Goal: Task Accomplishment & Management: Manage account settings

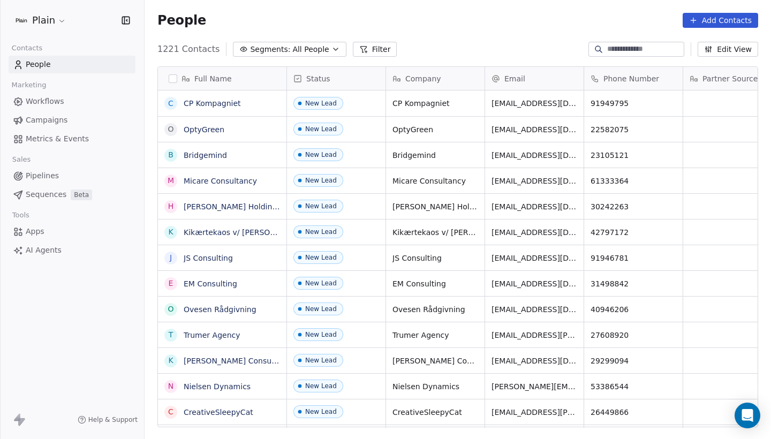
scroll to position [386, 627]
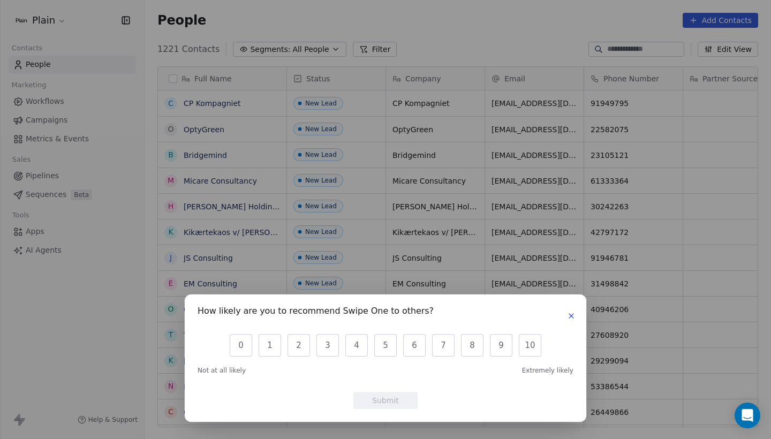
click at [574, 314] on icon "button" at bounding box center [571, 316] width 9 height 9
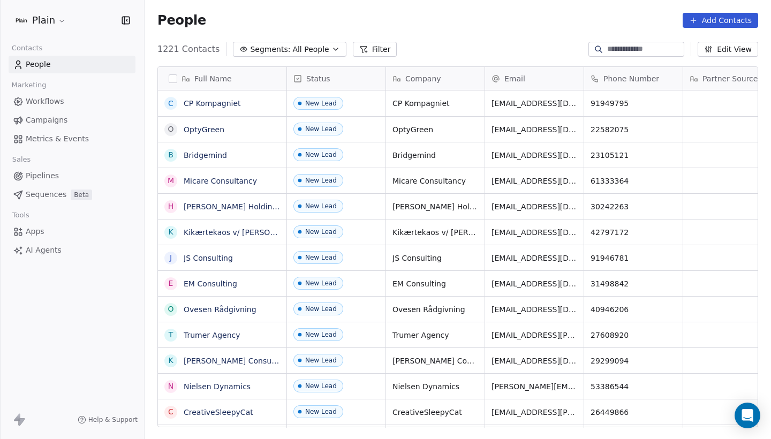
click at [44, 100] on span "Workflows" at bounding box center [45, 101] width 39 height 11
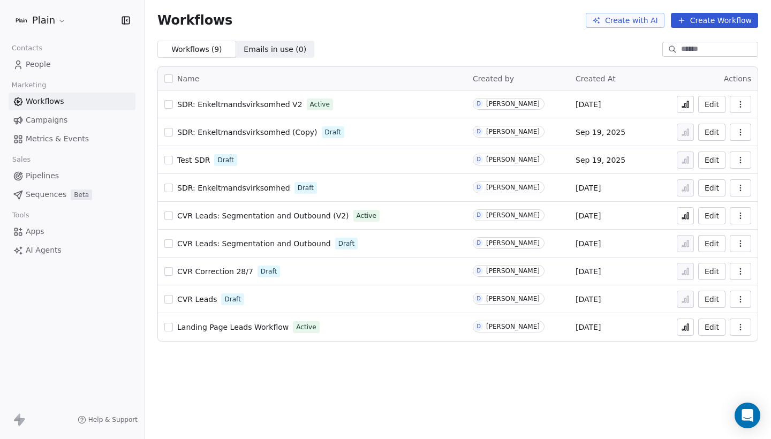
click at [76, 170] on link "Pipelines" at bounding box center [72, 176] width 127 height 18
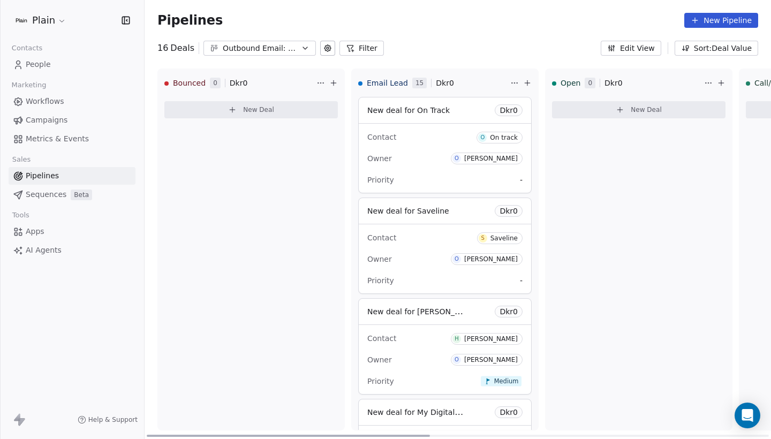
click at [289, 49] on div "Outbound Email: Enkeltmandsvirksomhed (SDR)" at bounding box center [260, 48] width 74 height 11
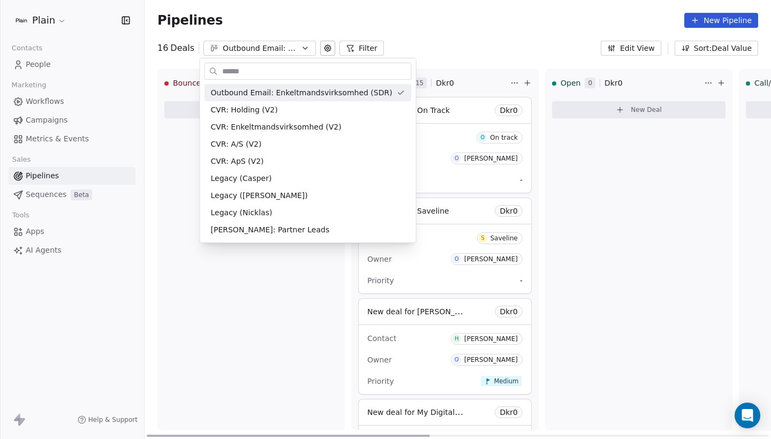
click at [289, 49] on html "Plain Contacts People Marketing Workflows Campaigns Metrics & Events Sales Pipe…" at bounding box center [385, 219] width 771 height 439
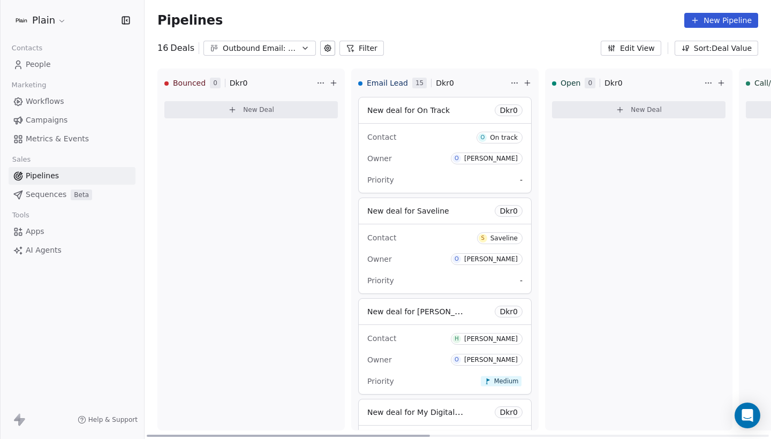
click at [417, 142] on div "Contact O On track" at bounding box center [444, 137] width 155 height 18
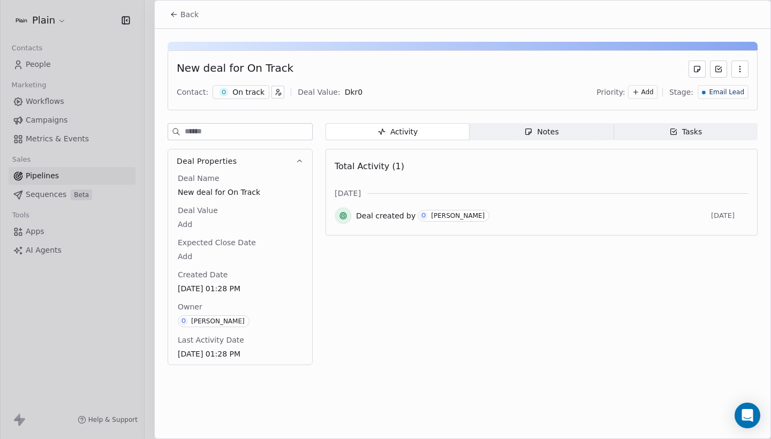
click at [255, 97] on div "O On track" at bounding box center [241, 92] width 57 height 14
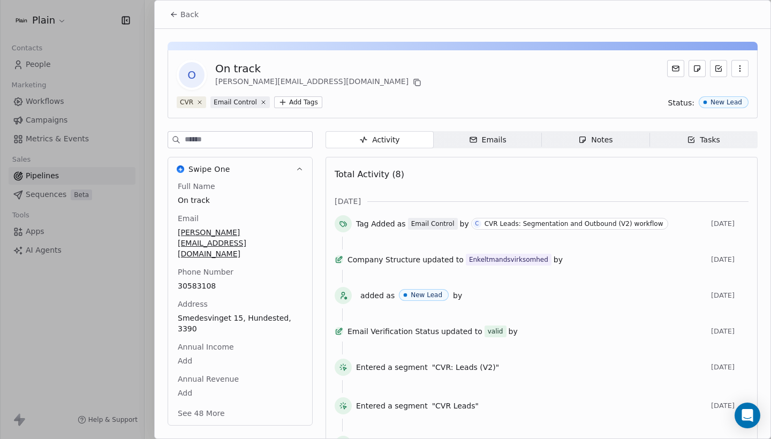
click at [187, 21] on button "Back" at bounding box center [184, 14] width 42 height 19
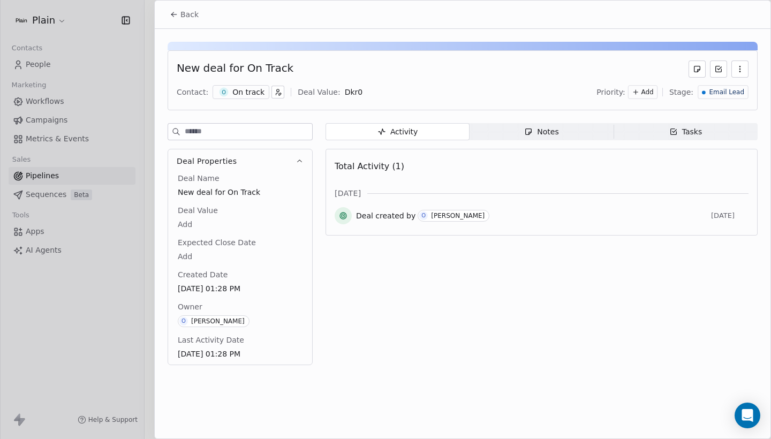
click at [192, 17] on span "Back" at bounding box center [189, 14] width 18 height 11
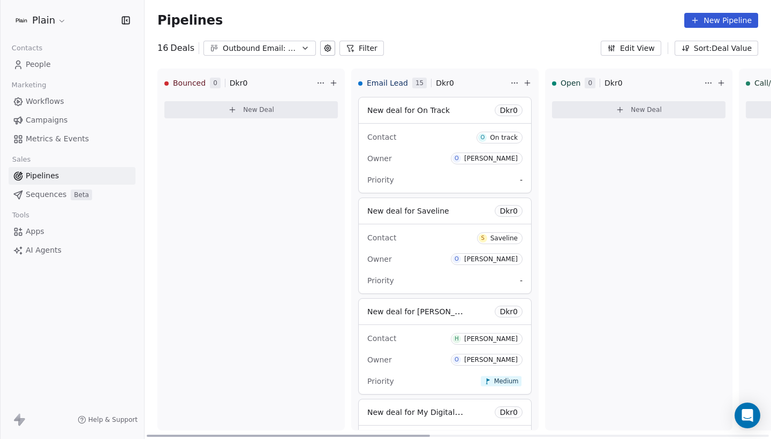
click at [436, 237] on div "Contact S Saveline" at bounding box center [444, 238] width 155 height 18
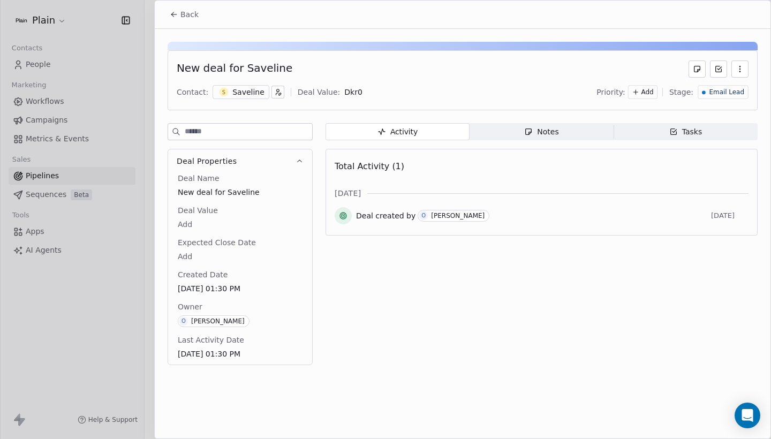
click at [228, 92] on div "S Saveline" at bounding box center [241, 92] width 57 height 14
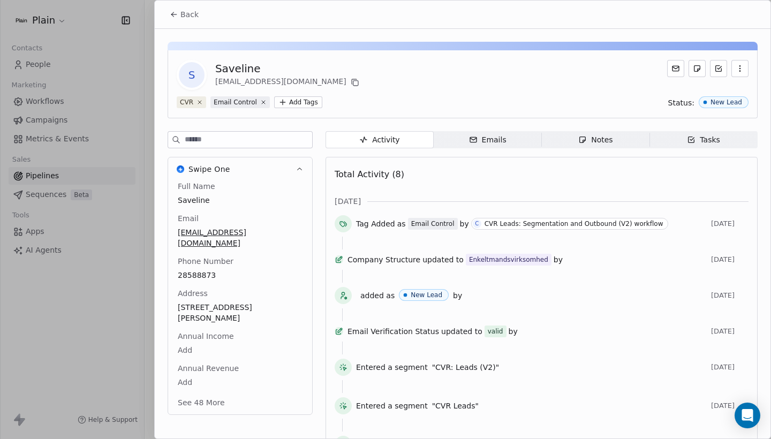
click at [523, 141] on span "Emails Emails" at bounding box center [488, 139] width 108 height 17
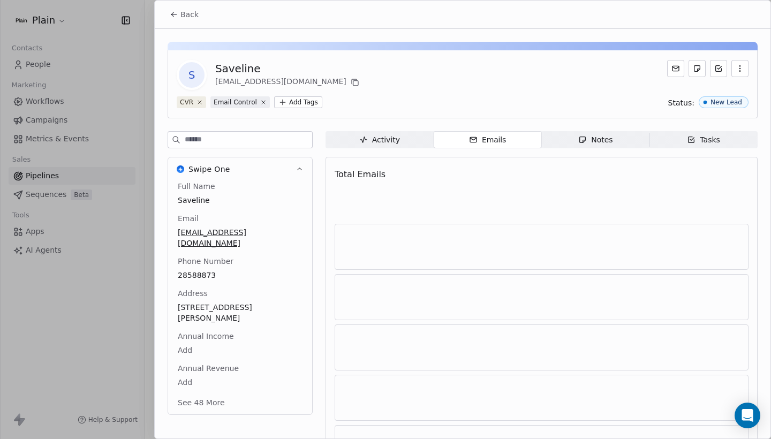
click at [582, 139] on icon "button" at bounding box center [582, 139] width 9 height 9
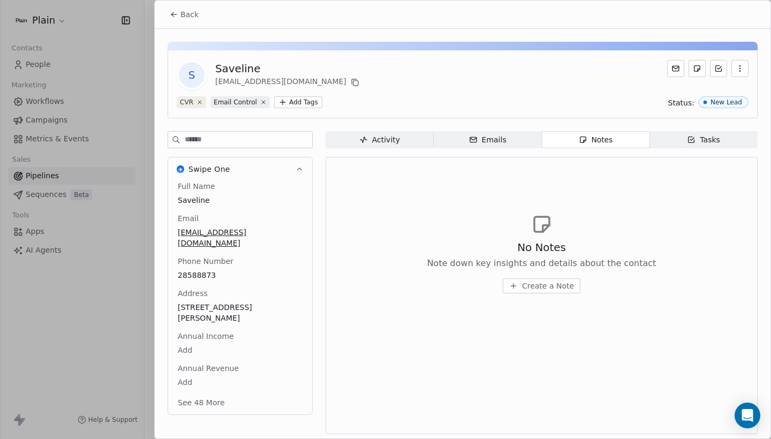
click at [662, 141] on span "Tasks Tasks" at bounding box center [704, 139] width 108 height 17
click at [388, 140] on div "Activity" at bounding box center [379, 139] width 41 height 11
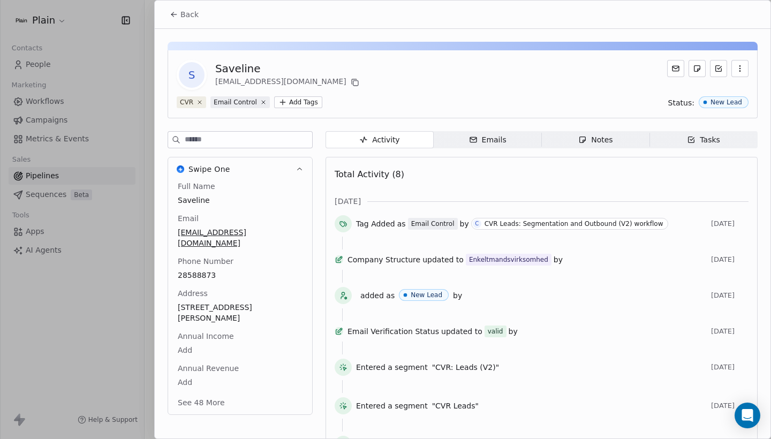
click at [185, 17] on span "Back" at bounding box center [189, 14] width 18 height 11
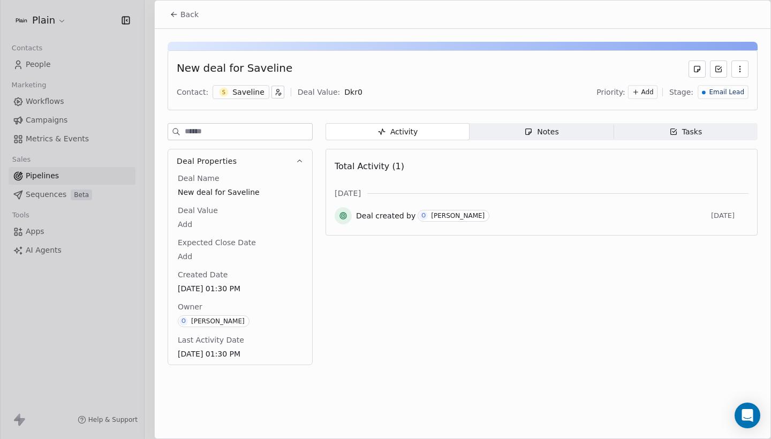
click at [183, 3] on div "Back" at bounding box center [463, 15] width 616 height 28
click at [185, 15] on span "Back" at bounding box center [189, 14] width 18 height 11
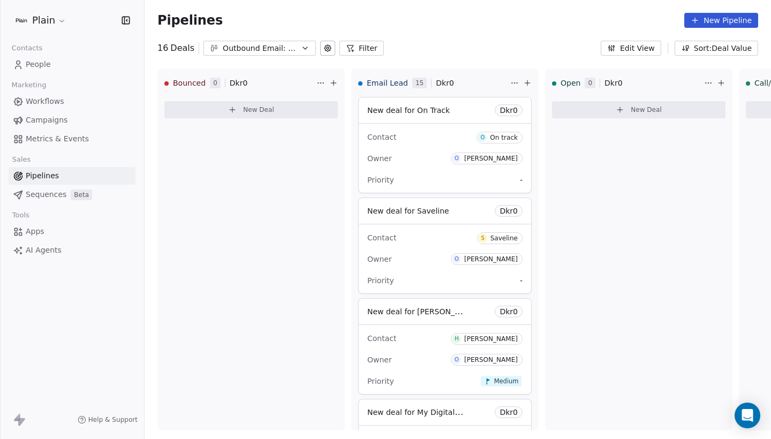
click at [262, 49] on div "Outbound Email: Enkeltmandsvirksomhed (SDR)" at bounding box center [260, 48] width 74 height 11
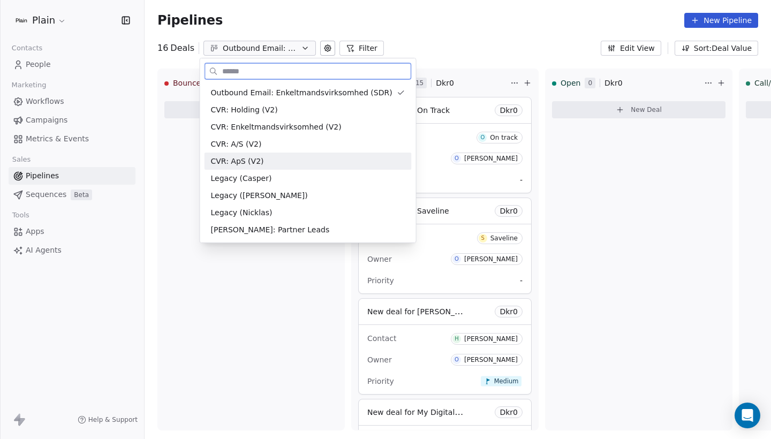
click at [278, 154] on div "CVR: ApS (V2)" at bounding box center [308, 161] width 207 height 17
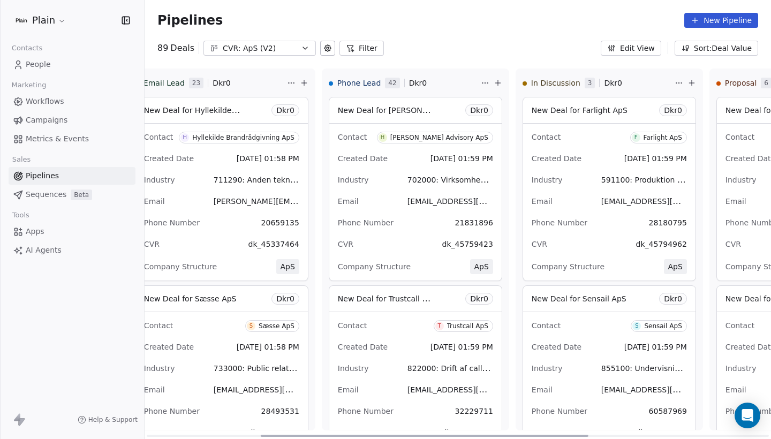
scroll to position [0, 200]
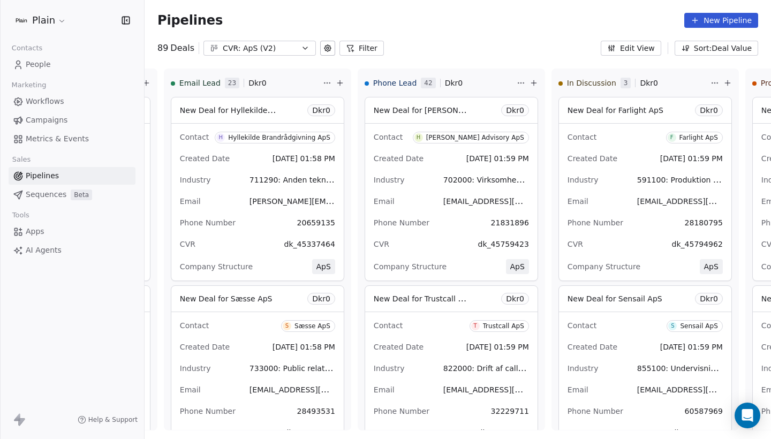
click at [277, 41] on button "CVR: ApS (V2)" at bounding box center [259, 48] width 112 height 15
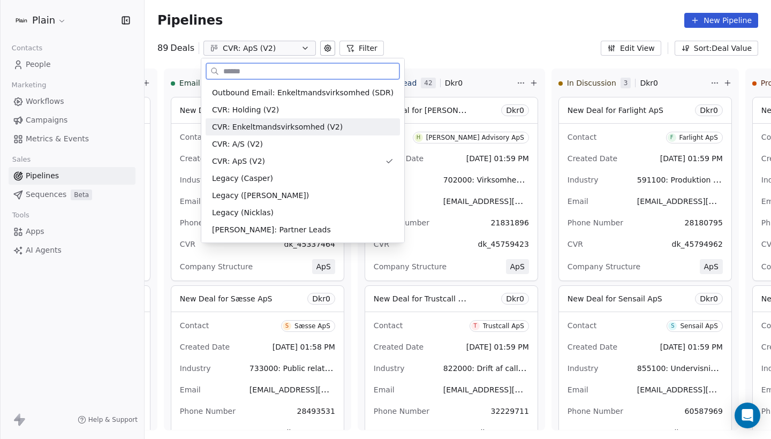
click at [289, 125] on span "CVR: Enkeltmandsvirksomhed (V2)" at bounding box center [277, 127] width 131 height 11
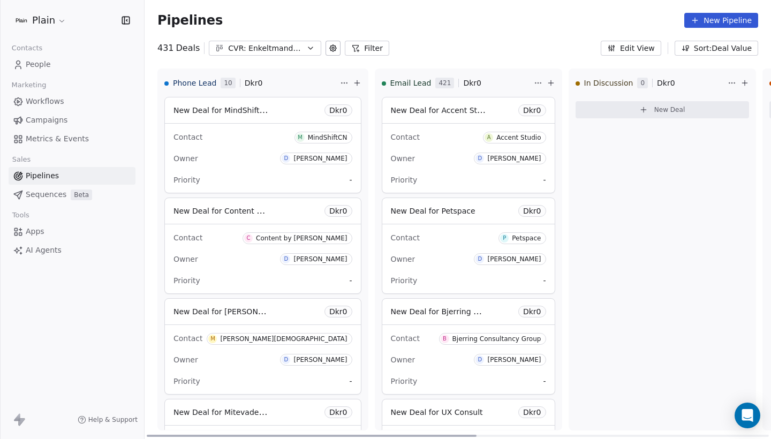
click at [283, 42] on button "CVR: Enkeltmandsvirksomhed (V2)" at bounding box center [265, 48] width 112 height 15
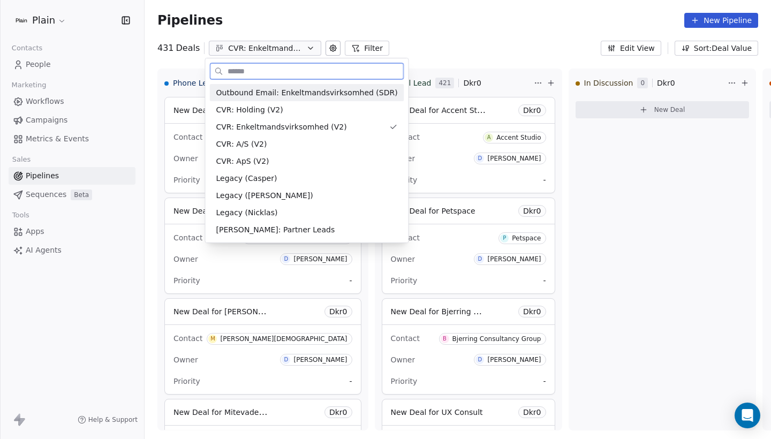
click at [295, 95] on span "Outbound Email: Enkeltmandsvirksomhed (SDR)" at bounding box center [307, 92] width 182 height 11
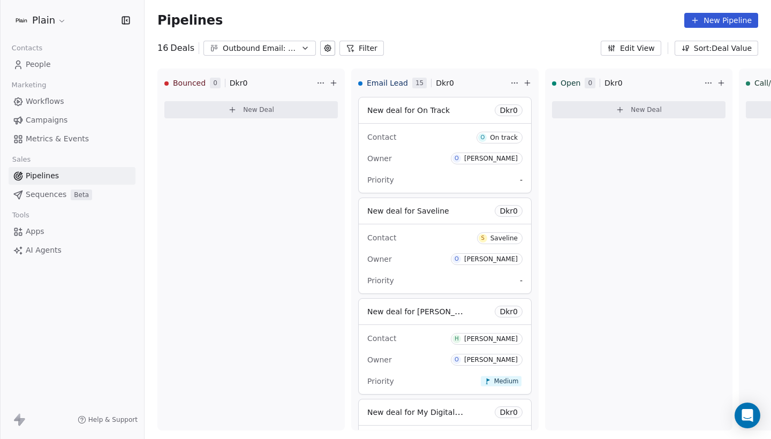
click at [40, 70] on link "People" at bounding box center [72, 65] width 127 height 18
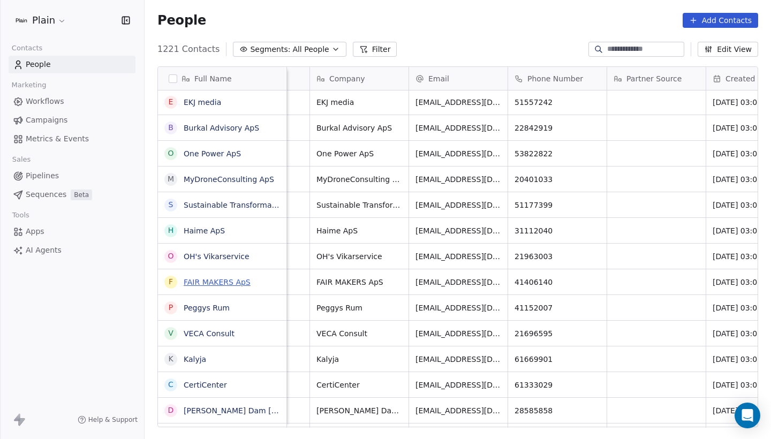
click at [227, 278] on link "FAIR MAKERS ApS" at bounding box center [217, 282] width 67 height 9
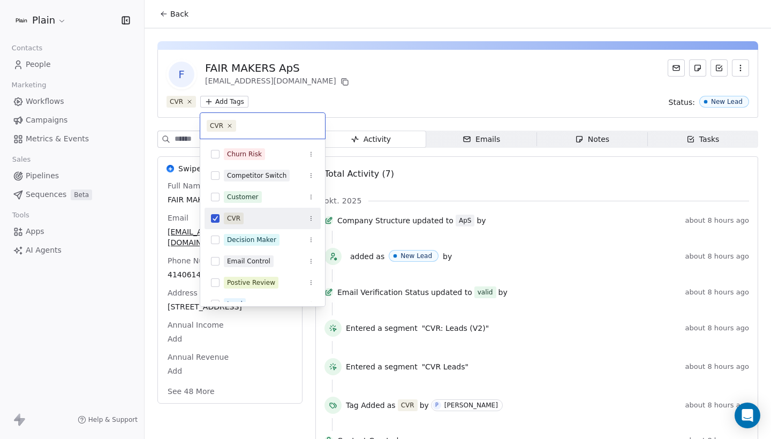
click at [222, 104] on html "Plain Contacts People Marketing Workflows Campaigns Metrics & Events Sales Pipe…" at bounding box center [385, 219] width 771 height 439
click at [414, 94] on html "Plain Contacts People Marketing Workflows Campaigns Metrics & Events Sales Pipe…" at bounding box center [385, 219] width 771 height 439
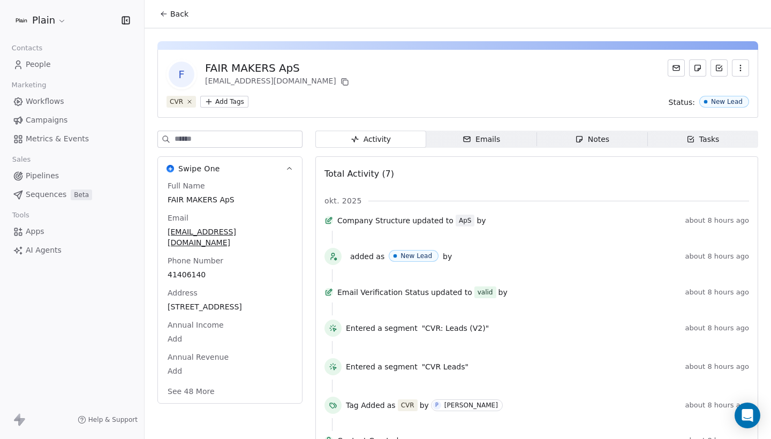
click at [49, 175] on span "Pipelines" at bounding box center [42, 175] width 33 height 11
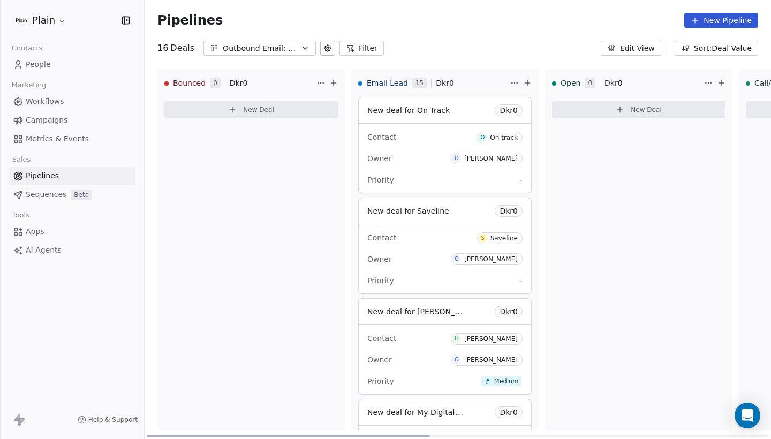
click at [522, 84] on button at bounding box center [527, 83] width 13 height 13
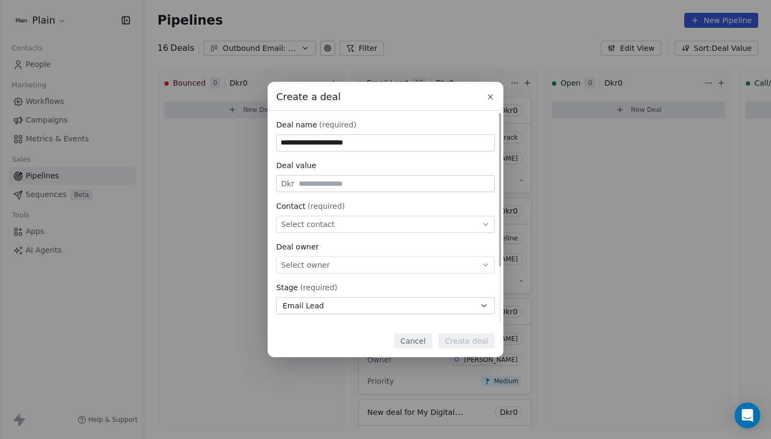
type input "**********"
click at [372, 224] on div "Select contact" at bounding box center [385, 224] width 218 height 17
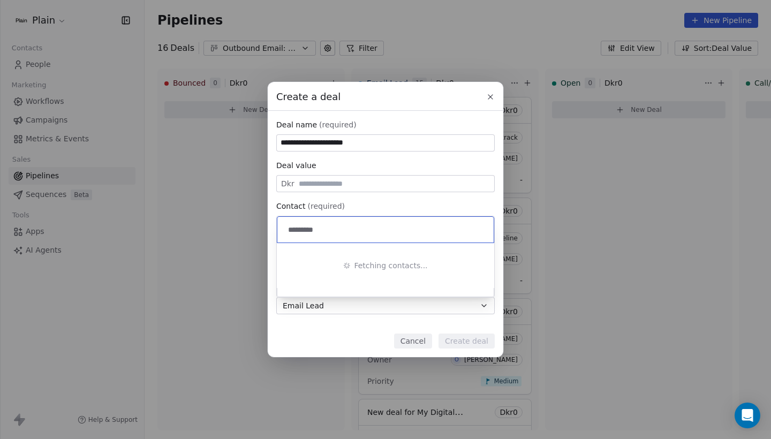
click at [348, 275] on div "Fetching contacts..." at bounding box center [385, 265] width 217 height 45
click at [359, 236] on div "*********" at bounding box center [385, 230] width 216 height 26
click at [330, 228] on input "*********" at bounding box center [386, 230] width 201 height 12
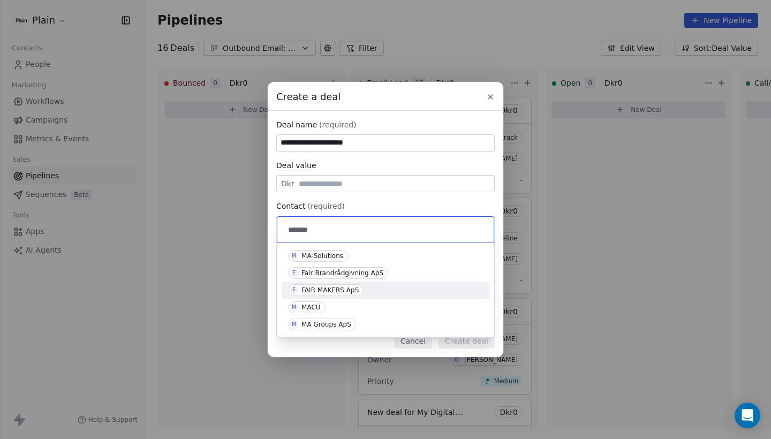
type input "*******"
click at [345, 290] on div "FAIR MAKERS ApS" at bounding box center [329, 290] width 57 height 7
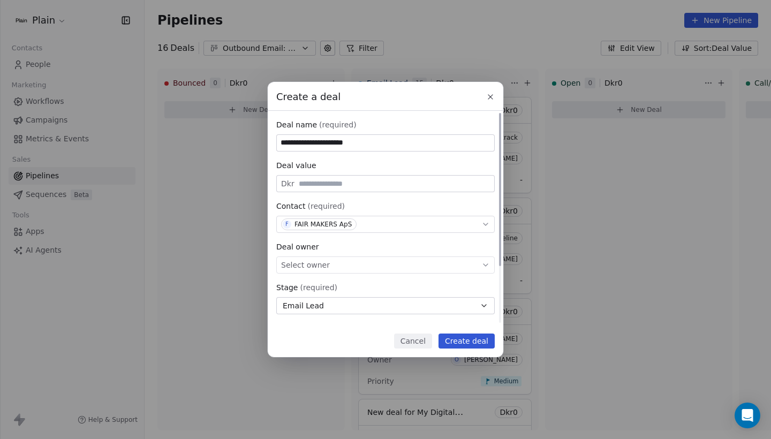
click at [340, 266] on div "Select owner" at bounding box center [385, 265] width 218 height 17
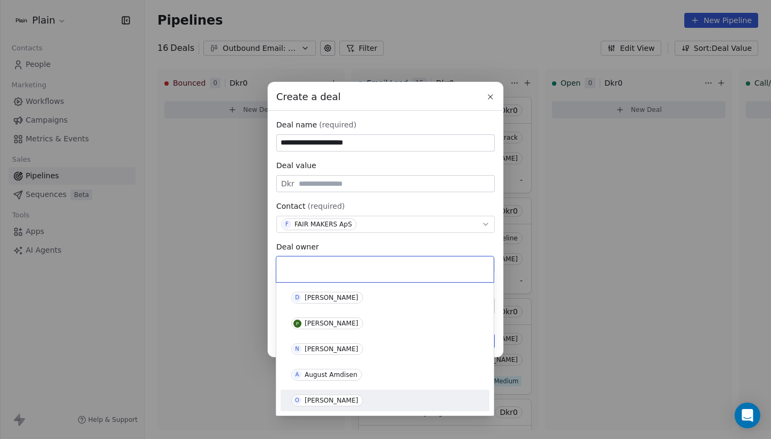
click at [336, 398] on div "[PERSON_NAME]" at bounding box center [332, 400] width 54 height 7
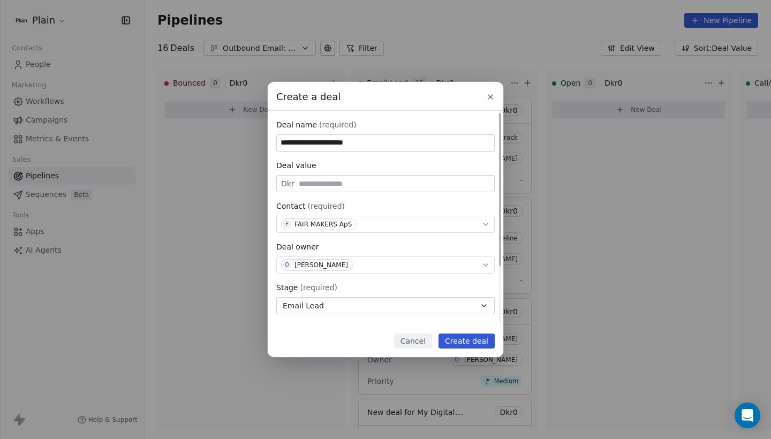
click at [375, 305] on button "Email Lead" at bounding box center [385, 305] width 218 height 17
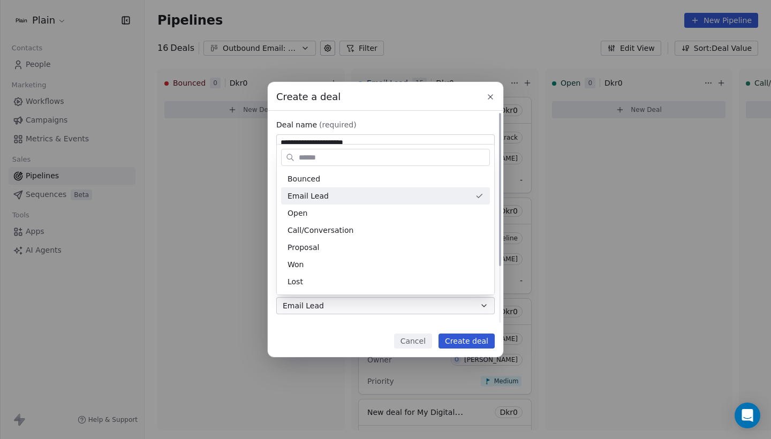
click at [375, 305] on div "**********" at bounding box center [385, 219] width 771 height 275
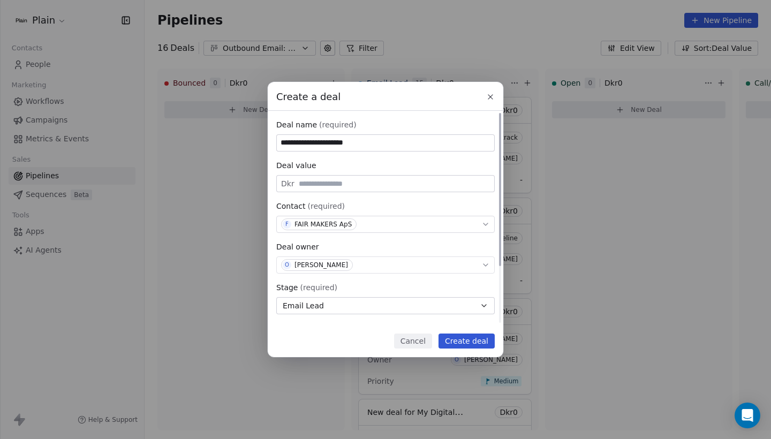
click at [383, 142] on input "**********" at bounding box center [385, 143] width 217 height 16
click at [340, 144] on input "**********" at bounding box center [385, 143] width 217 height 16
type input "**********"
click at [463, 347] on button "Create deal" at bounding box center [467, 341] width 56 height 15
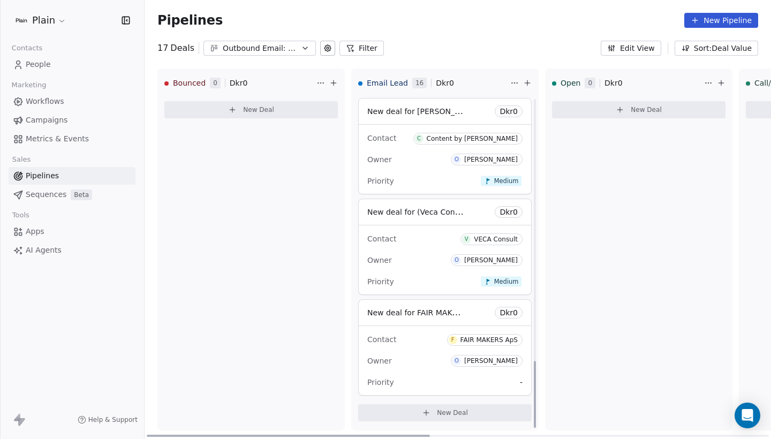
scroll to position [1308, 0]
click at [444, 362] on div "Owner O Oliver Marloth" at bounding box center [444, 360] width 155 height 17
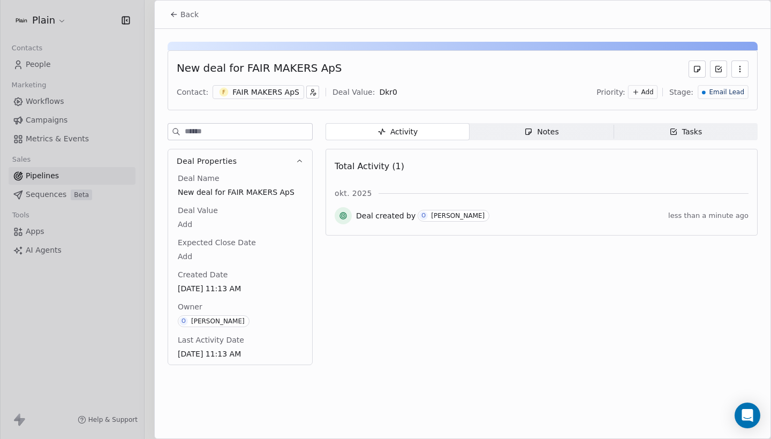
click at [194, 21] on button "Back" at bounding box center [184, 14] width 42 height 19
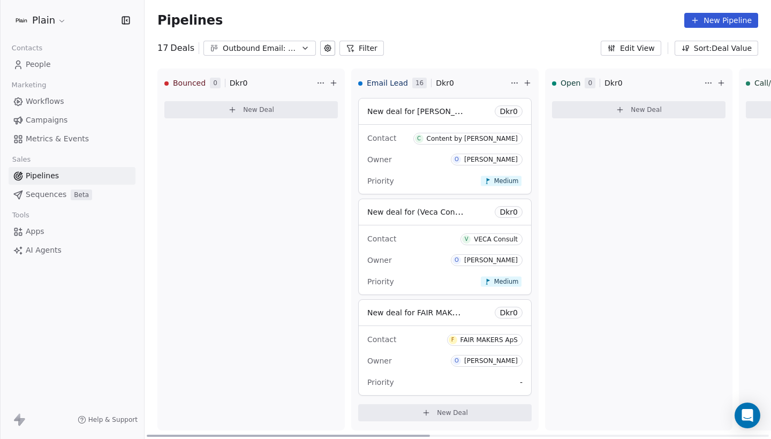
click at [431, 330] on div "Contact F FAIR MAKERS ApS Owner O Oliver Marloth Priority -" at bounding box center [445, 360] width 172 height 69
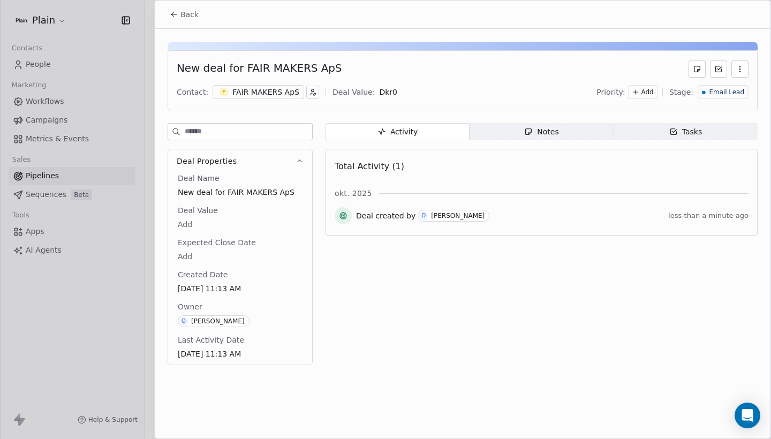
click at [267, 81] on div "New deal for FAIR MAKERS ApS Contact: F FAIR MAKERS ApS Deal Value: Dkr 0 Prior…" at bounding box center [463, 80] width 590 height 60
click at [267, 91] on div "FAIR MAKERS ApS" at bounding box center [265, 92] width 67 height 11
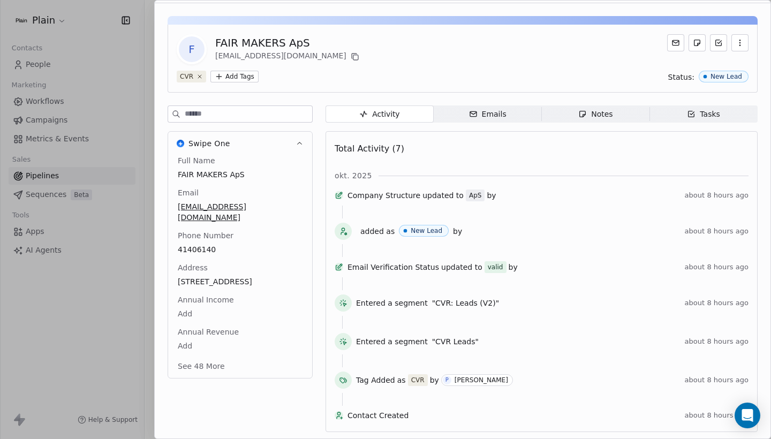
scroll to position [43, 0]
click at [192, 357] on button "See 48 More" at bounding box center [201, 366] width 60 height 19
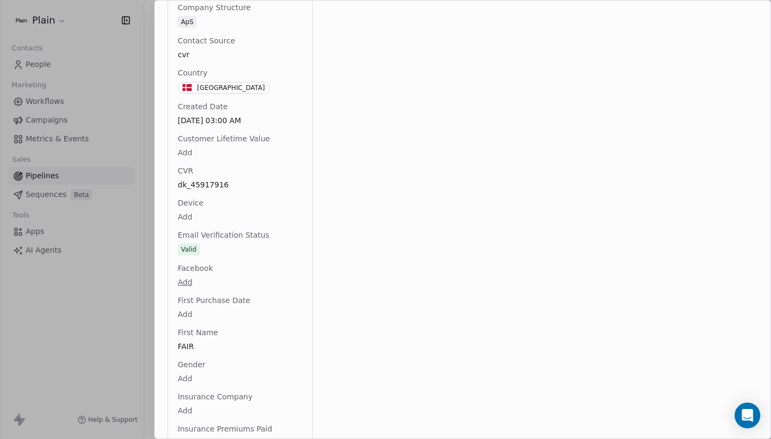
scroll to position [519, 0]
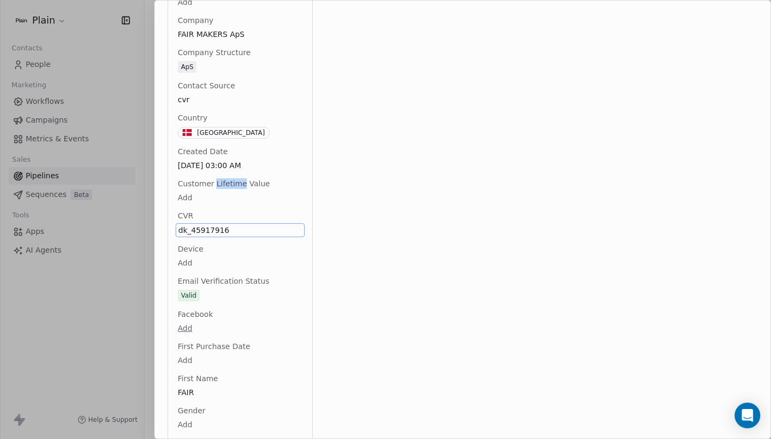
click at [218, 178] on span "Customer Lifetime Value" at bounding box center [224, 183] width 96 height 11
click at [218, 225] on span "dk_45917916" at bounding box center [240, 230] width 124 height 11
click at [235, 221] on textarea "**********" at bounding box center [239, 229] width 127 height 33
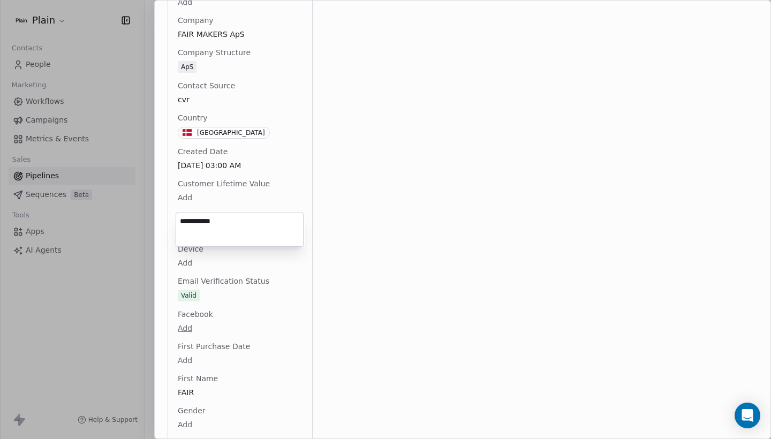
click at [260, 246] on div "**********" at bounding box center [240, 230] width 128 height 34
click at [278, 280] on html "Plain Contacts People Marketing Workflows Campaigns Metrics & Events Sales Pipe…" at bounding box center [385, 219] width 771 height 439
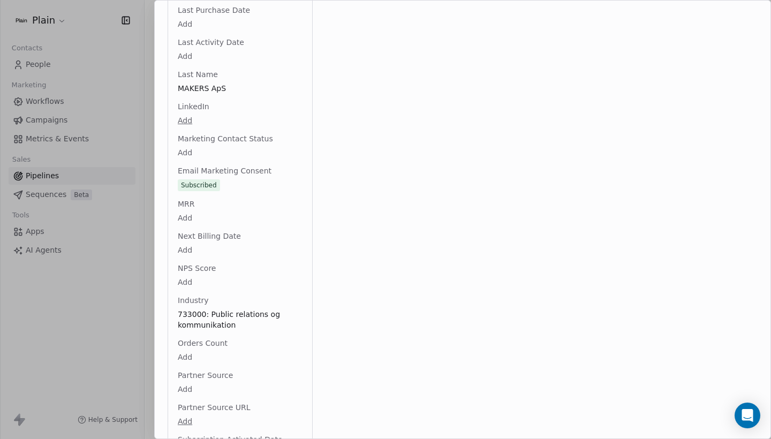
scroll to position [1058, 0]
click at [130, 128] on div at bounding box center [385, 219] width 771 height 439
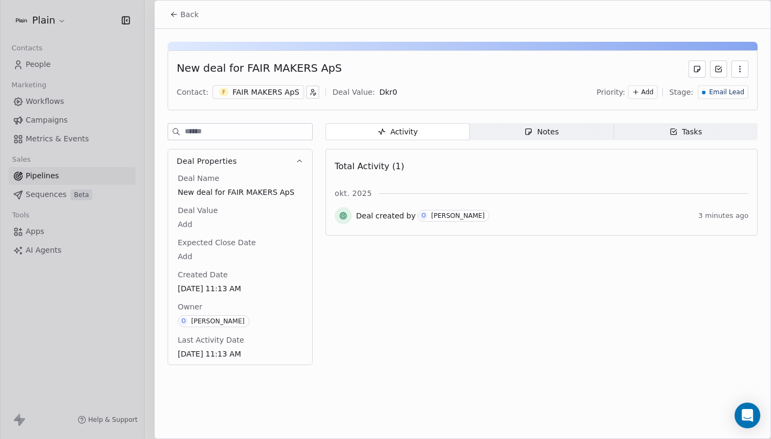
click at [168, 21] on button "Back" at bounding box center [184, 14] width 42 height 19
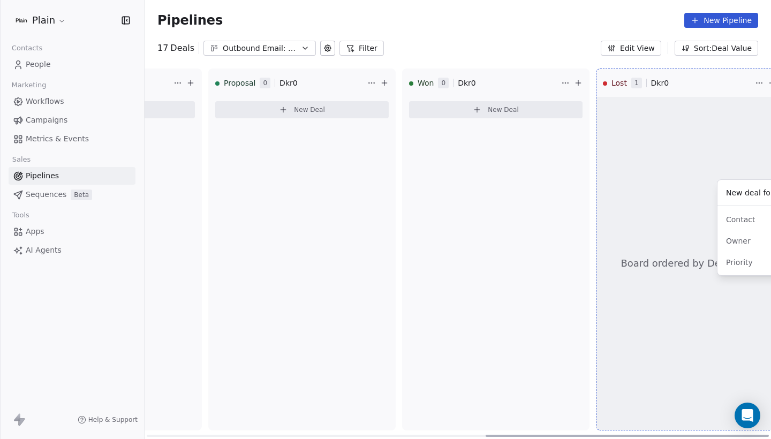
scroll to position [0, 750]
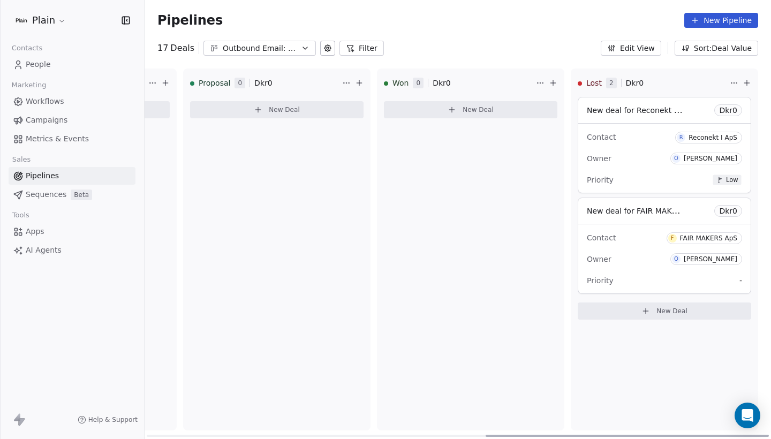
click at [632, 258] on div "Owner O Oliver Marloth" at bounding box center [664, 259] width 155 height 17
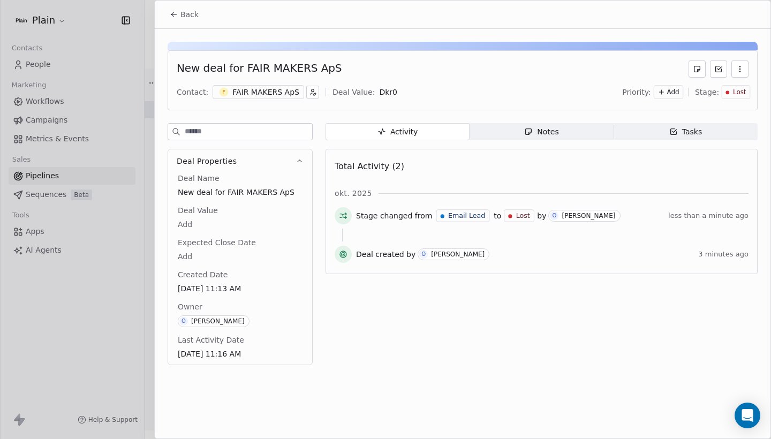
click at [564, 127] on span "Notes Notes" at bounding box center [542, 131] width 144 height 17
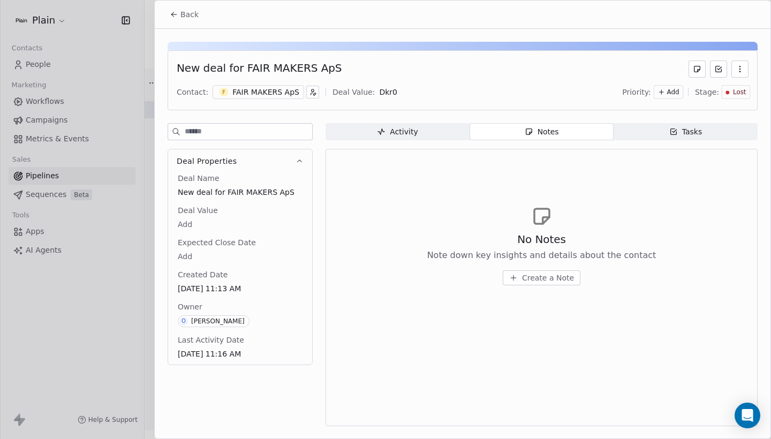
click at [546, 284] on button "Create a Note" at bounding box center [542, 277] width 78 height 15
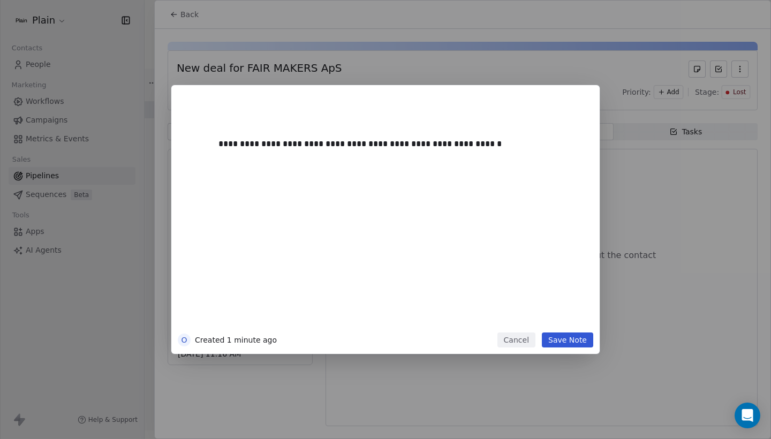
click at [581, 336] on button "Save Note" at bounding box center [567, 340] width 51 height 15
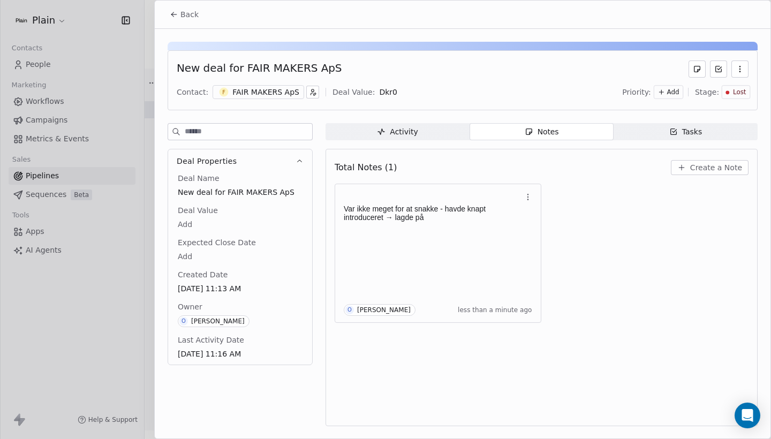
click at [178, 14] on button "Back" at bounding box center [184, 14] width 42 height 19
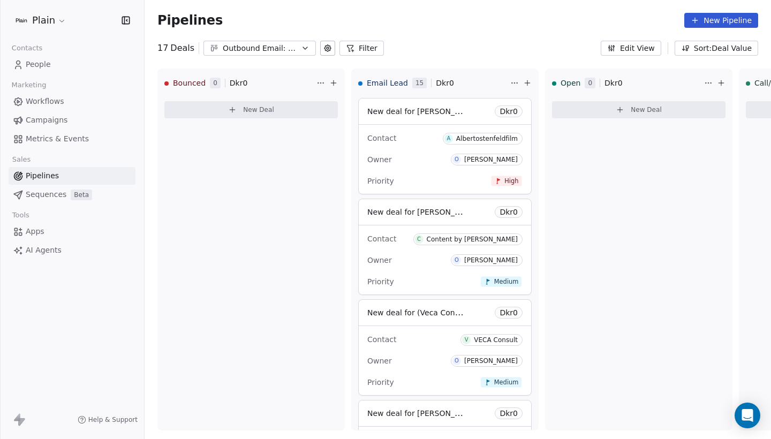
click at [265, 49] on div "Outbound Email: Enkeltmandsvirksomhed (SDR)" at bounding box center [260, 48] width 74 height 11
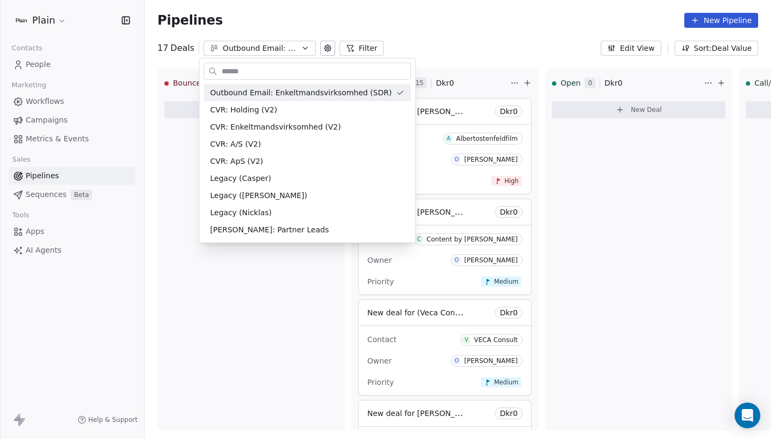
click at [265, 49] on html "Plain Contacts People Marketing Workflows Campaigns Metrics & Events Sales Pipe…" at bounding box center [385, 219] width 771 height 439
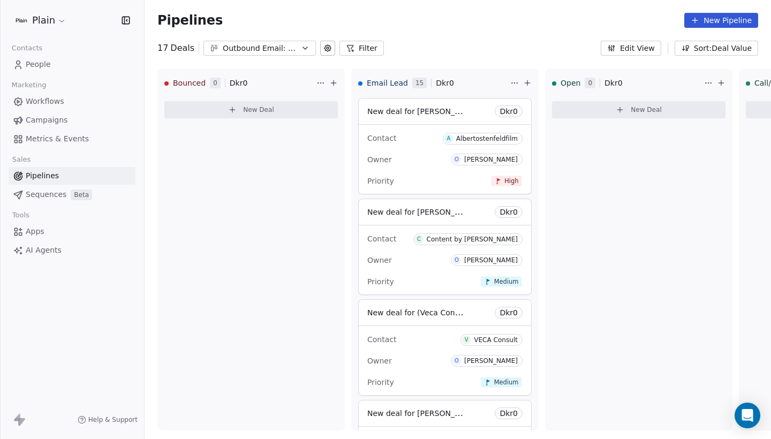
click at [265, 49] on div "Outbound Email: Enkeltmandsvirksomhed (SDR)" at bounding box center [260, 48] width 74 height 11
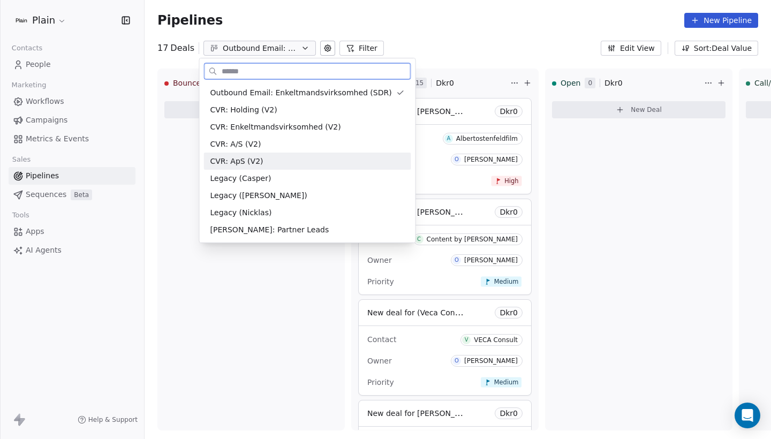
click at [267, 163] on div "CVR: ApS (V2)" at bounding box center [307, 161] width 194 height 11
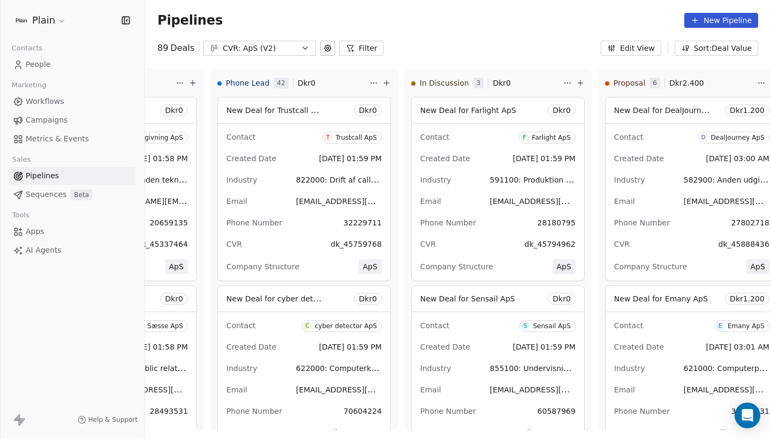
click at [56, 62] on link "People" at bounding box center [72, 65] width 127 height 18
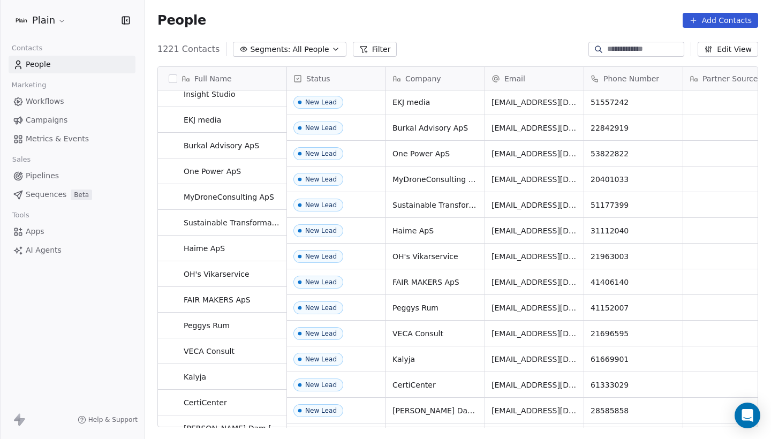
scroll to position [395, 0]
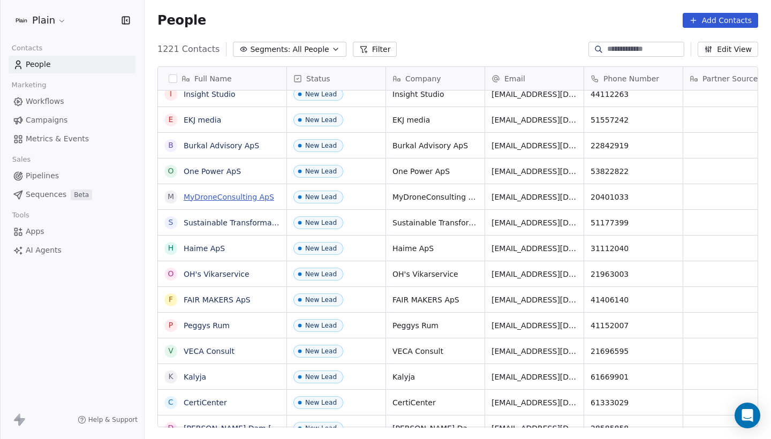
click at [238, 197] on link "MyDroneConsulting ApS" at bounding box center [229, 197] width 91 height 9
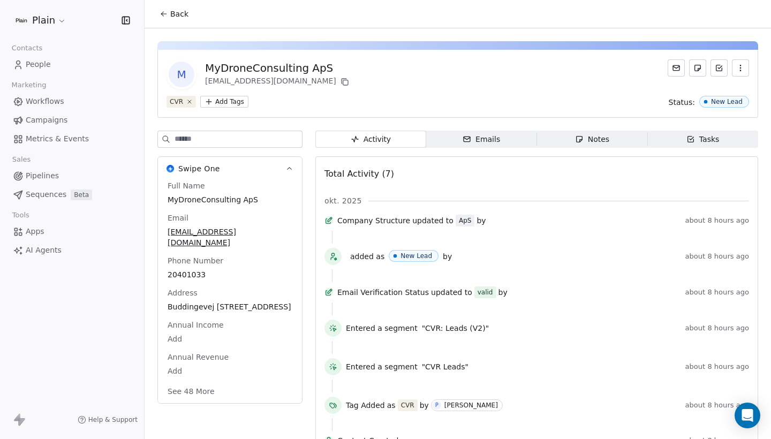
click at [177, 389] on button "See 48 More" at bounding box center [191, 391] width 60 height 19
click at [49, 173] on span "Pipelines" at bounding box center [42, 175] width 33 height 11
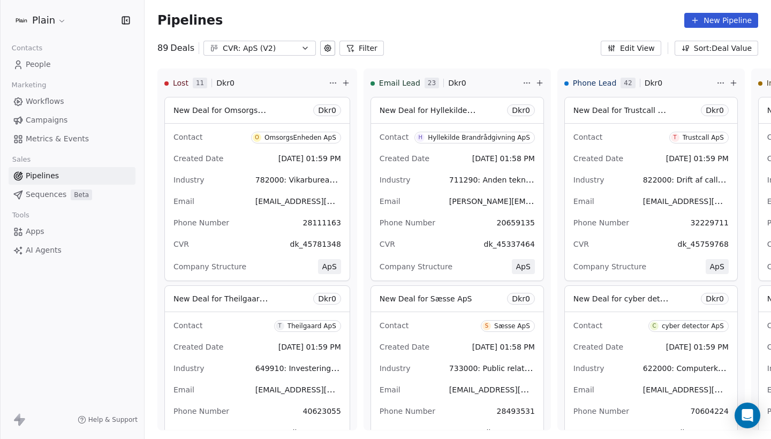
click at [224, 50] on div "CVR: ApS (V2)" at bounding box center [260, 48] width 74 height 11
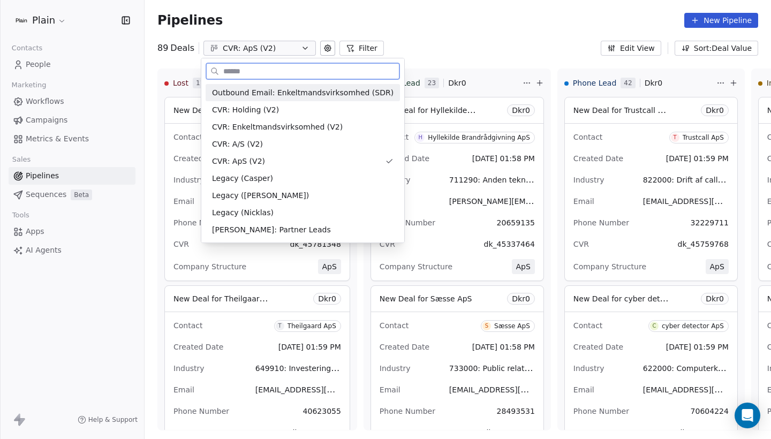
click at [250, 88] on span "Outbound Email: Enkeltmandsvirksomhed (SDR)" at bounding box center [303, 92] width 182 height 11
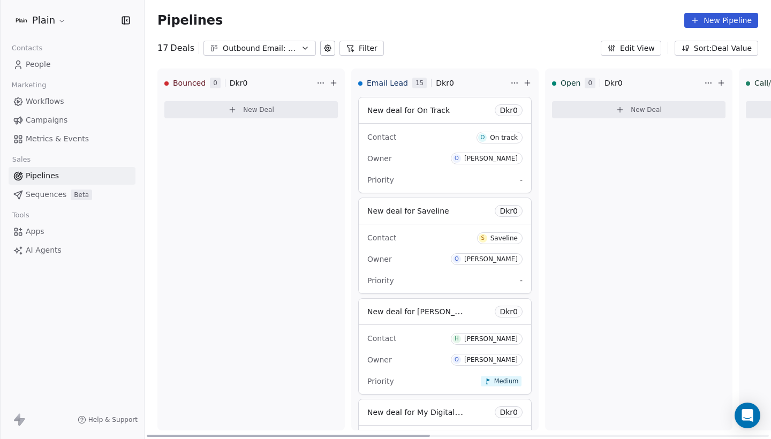
click at [526, 86] on icon at bounding box center [527, 83] width 9 height 9
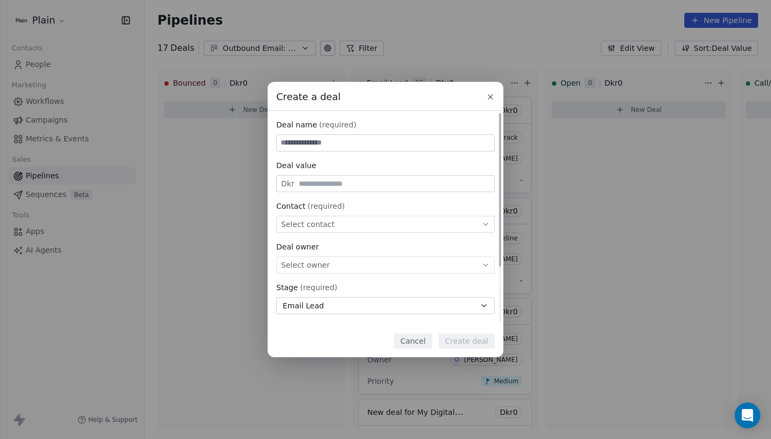
click at [319, 227] on span "Select contact" at bounding box center [308, 224] width 54 height 11
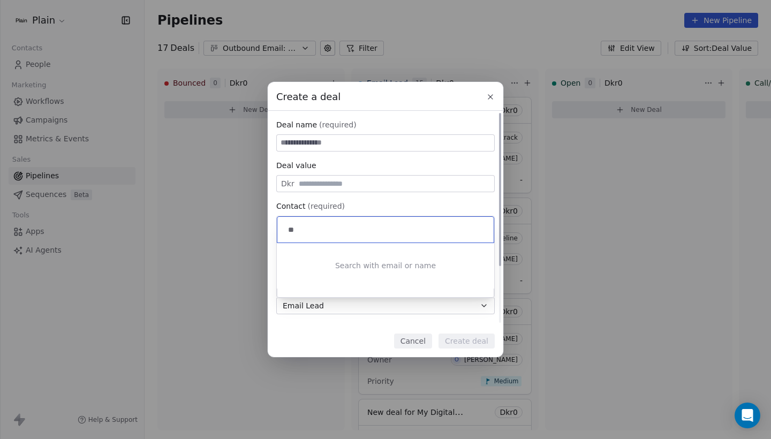
type input "*"
click at [131, 251] on div "Create a deal Deal name (required) Deal value Dkr Contact (required) Select con…" at bounding box center [385, 219] width 771 height 275
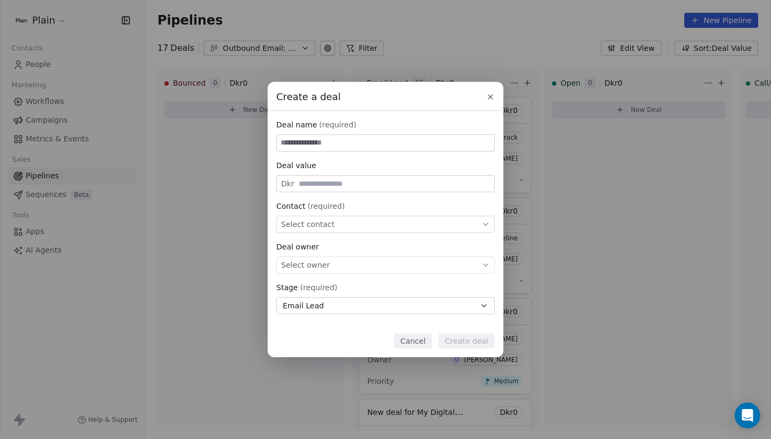
click at [200, 201] on div "Create a deal Deal name (required) Deal value Dkr Contact (required) Select con…" at bounding box center [385, 219] width 771 height 275
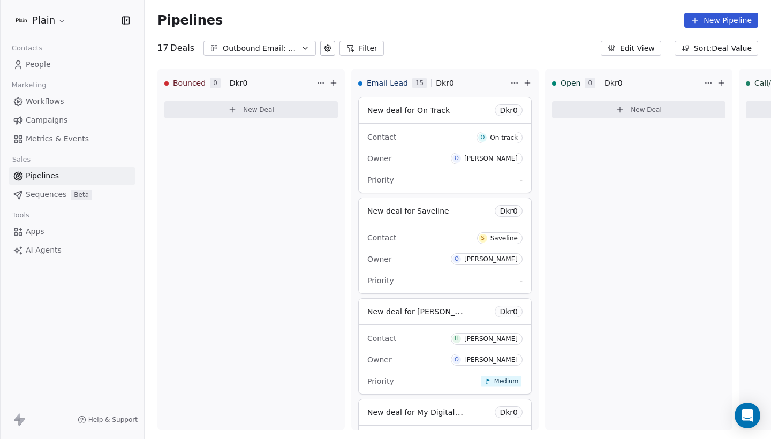
click at [58, 96] on span "Workflows" at bounding box center [45, 101] width 39 height 11
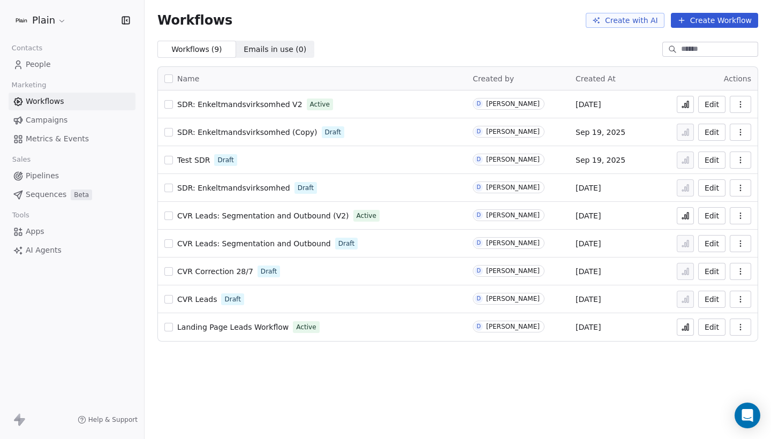
click at [51, 69] on link "People" at bounding box center [72, 65] width 127 height 18
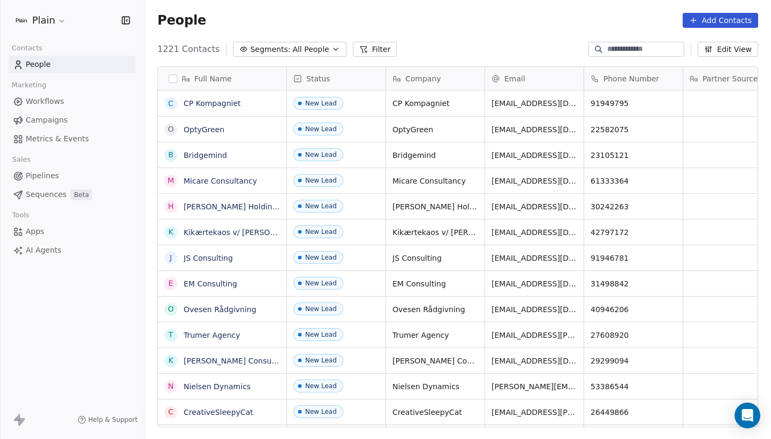
scroll to position [386, 627]
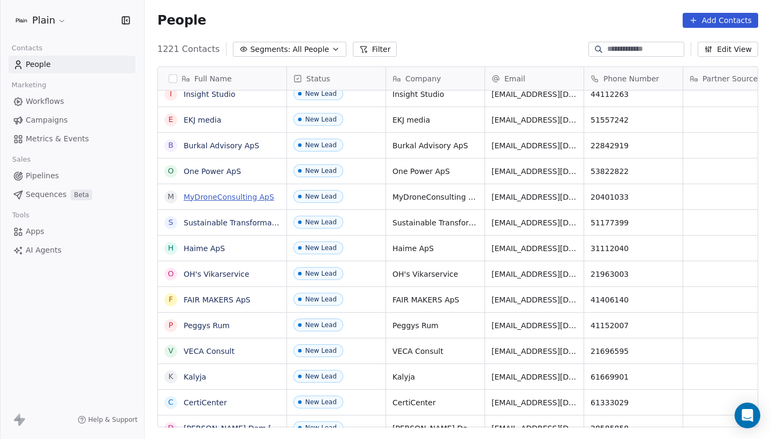
click at [235, 198] on link "MyDroneConsulting ApS" at bounding box center [229, 197] width 91 height 9
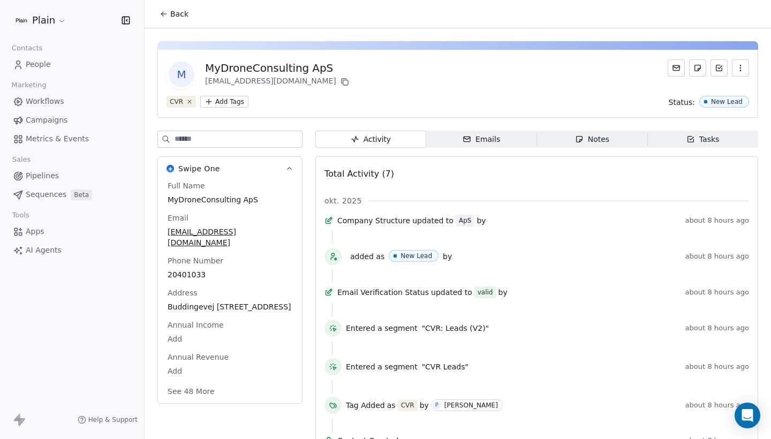
click at [280, 70] on div "MyDroneConsulting ApS" at bounding box center [278, 68] width 146 height 15
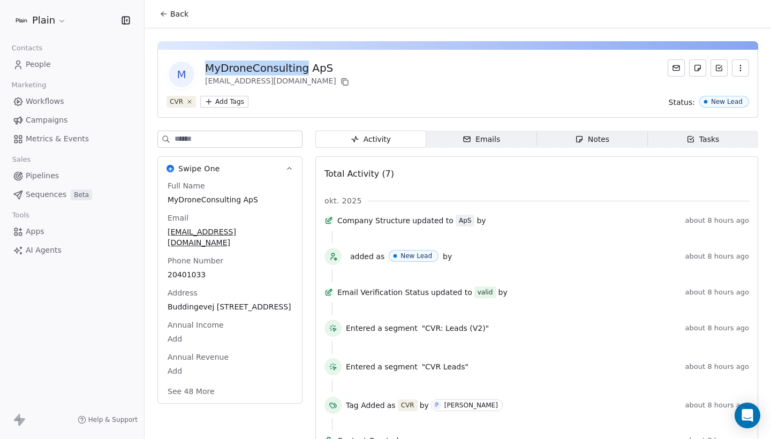
click at [280, 70] on div "MyDroneConsulting ApS" at bounding box center [278, 68] width 146 height 15
click at [49, 180] on span "Pipelines" at bounding box center [42, 175] width 33 height 11
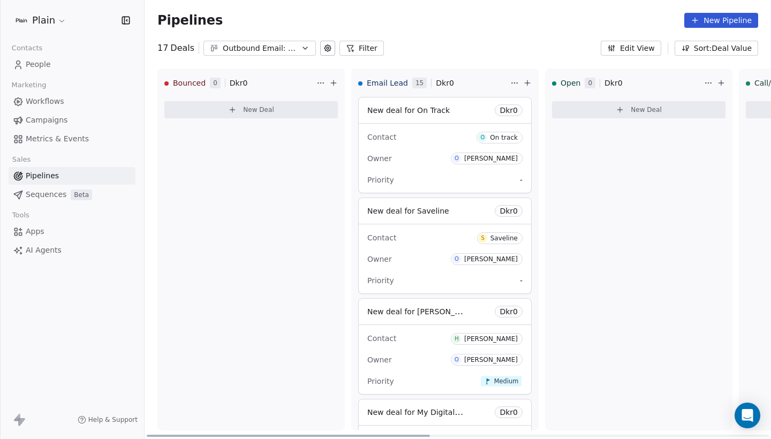
click at [531, 85] on button at bounding box center [527, 83] width 13 height 13
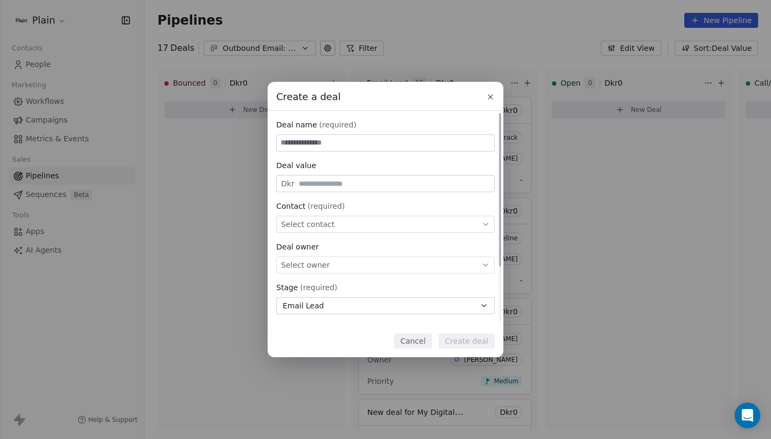
click at [346, 222] on div "Select contact" at bounding box center [385, 224] width 218 height 17
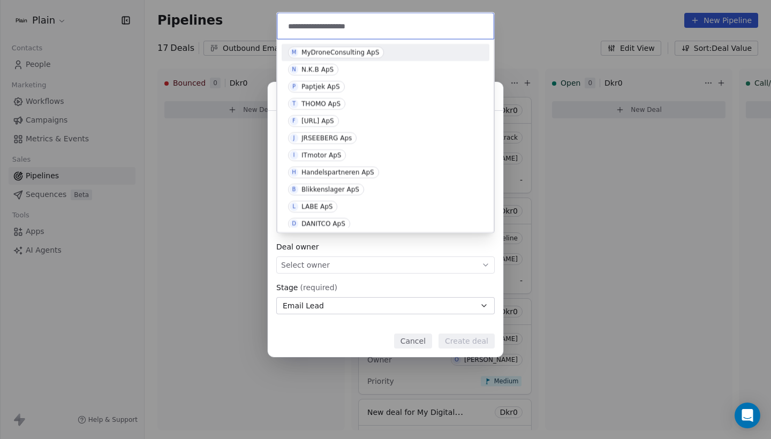
type input "**********"
click at [364, 52] on div "MyDroneConsulting ApS" at bounding box center [340, 52] width 78 height 7
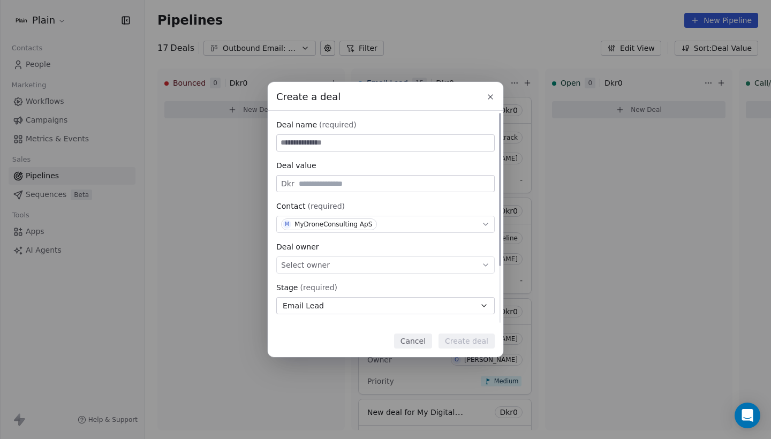
click at [327, 266] on div "Select owner" at bounding box center [385, 265] width 218 height 17
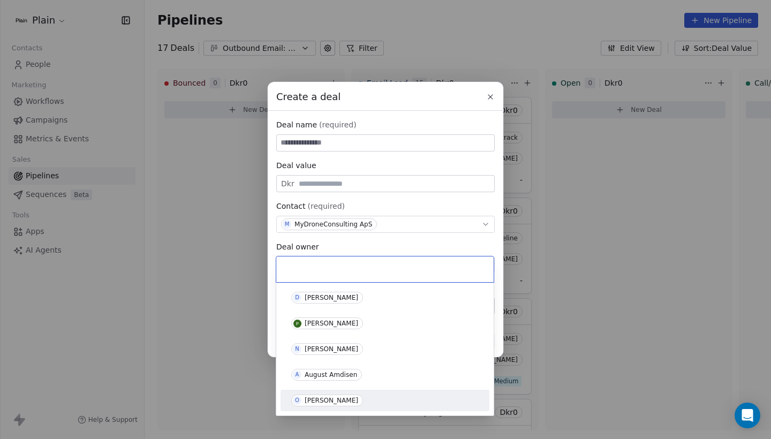
click at [333, 390] on div "O Oliver Marloth" at bounding box center [385, 400] width 209 height 21
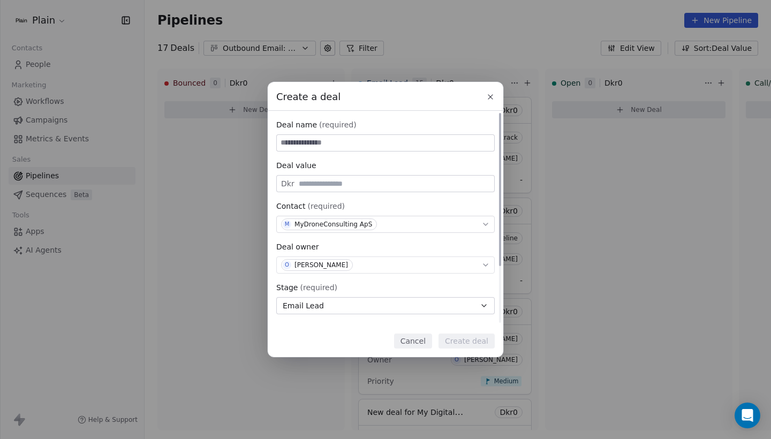
click at [345, 146] on input at bounding box center [385, 143] width 217 height 16
type input "**********"
click at [475, 342] on button "Create deal" at bounding box center [467, 341] width 56 height 15
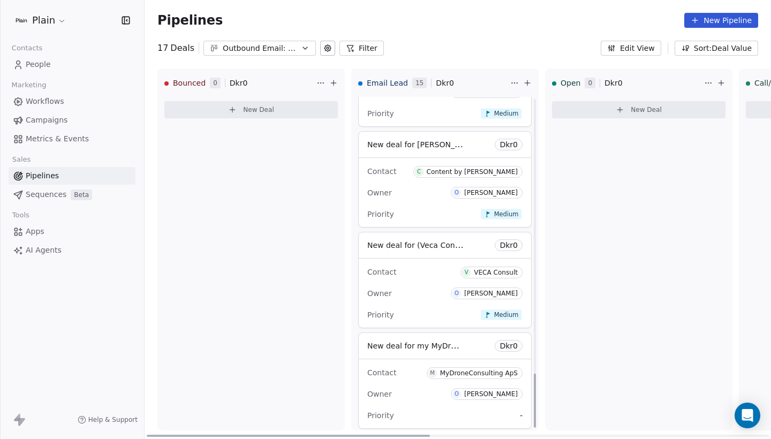
scroll to position [1691, 0]
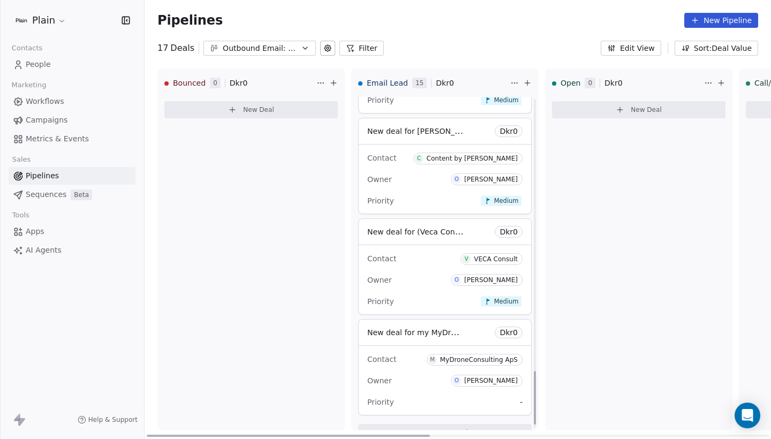
click at [452, 346] on div "Contact M MyDroneConsulting ApS Owner [PERSON_NAME] Priority -" at bounding box center [445, 380] width 172 height 69
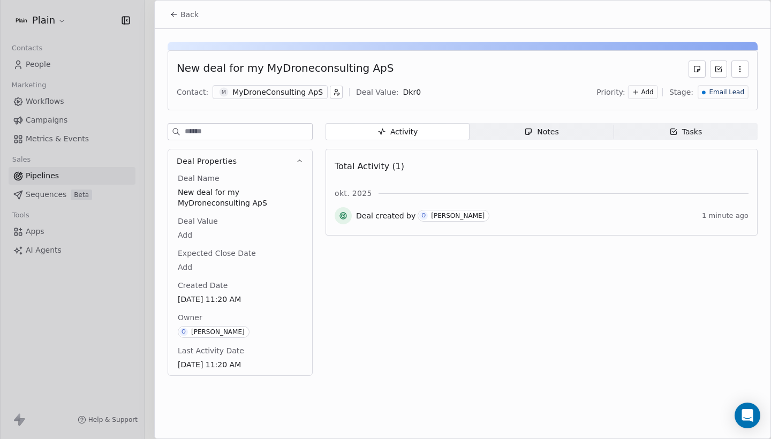
click at [273, 88] on div "MyDroneConsulting ApS" at bounding box center [277, 92] width 91 height 11
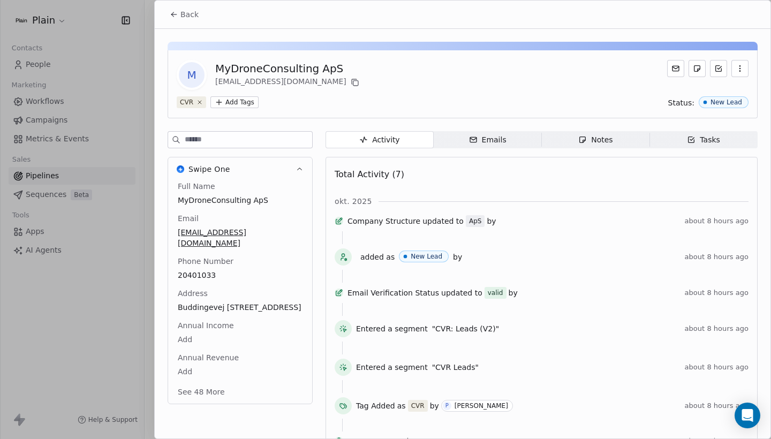
click at [186, 21] on button "Back" at bounding box center [184, 14] width 42 height 19
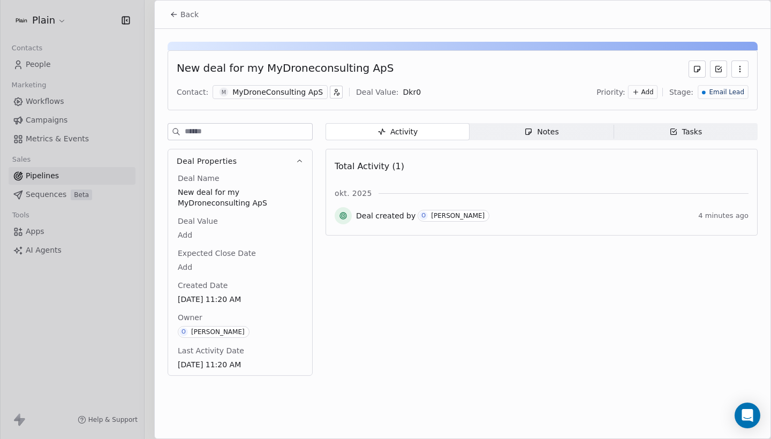
click at [186, 21] on button "Back" at bounding box center [184, 14] width 42 height 19
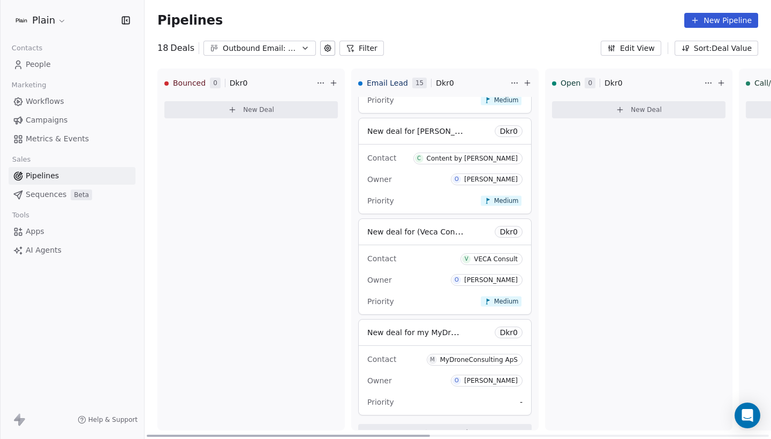
click at [423, 354] on div "Contact M MyDroneConsulting ApS" at bounding box center [444, 359] width 155 height 18
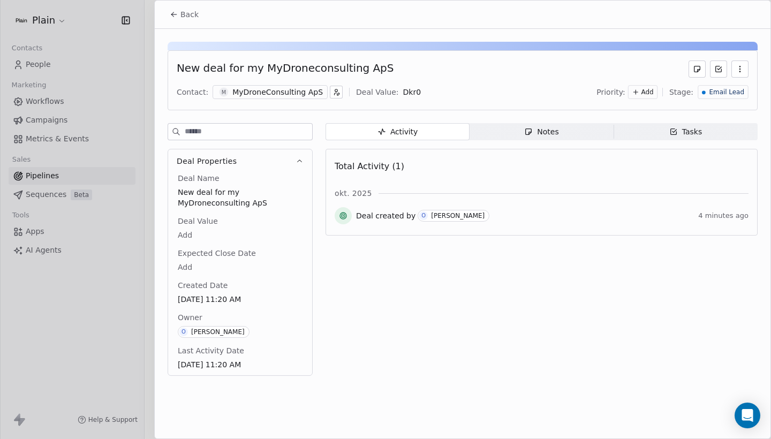
click at [259, 87] on div "MyDroneConsulting ApS" at bounding box center [277, 92] width 91 height 11
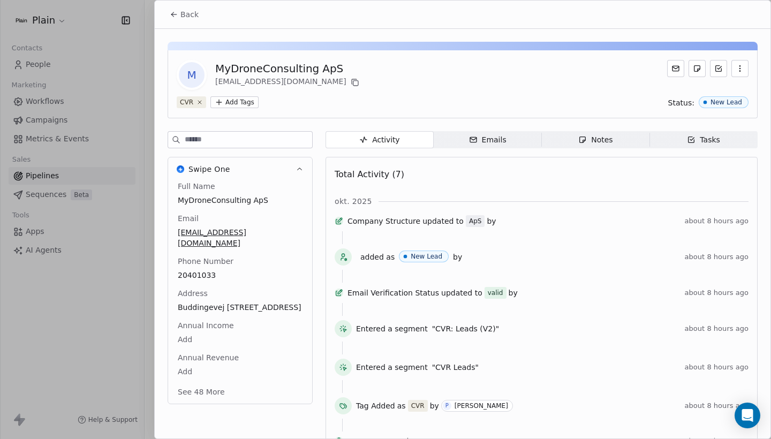
click at [180, 9] on span "Back" at bounding box center [189, 14] width 18 height 11
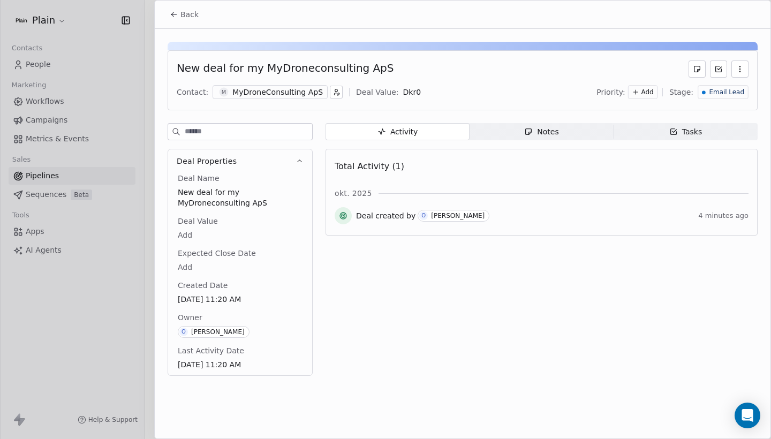
click at [193, 24] on button "Back" at bounding box center [184, 14] width 42 height 19
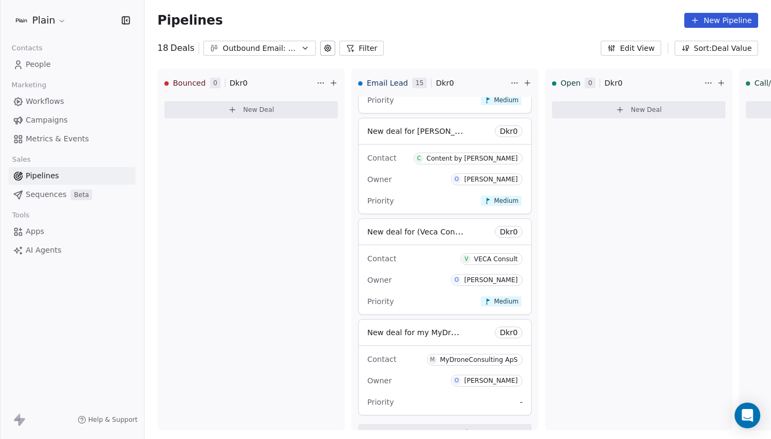
click at [60, 68] on link "People" at bounding box center [72, 65] width 127 height 18
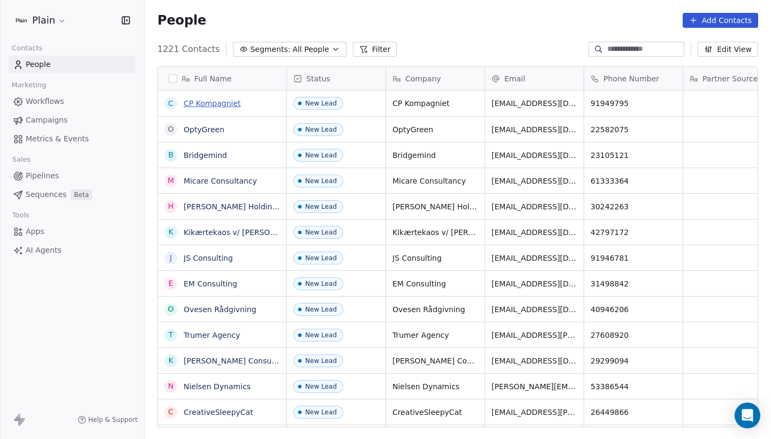
click at [216, 105] on link "CP Kompagniet" at bounding box center [212, 103] width 57 height 9
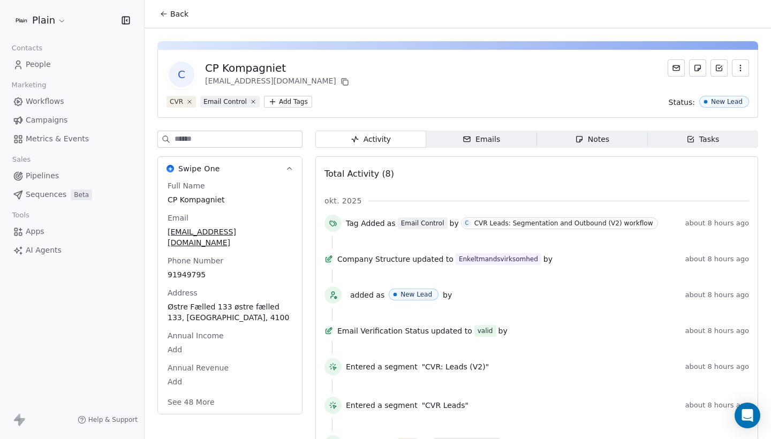
click at [201, 396] on button "See 48 More" at bounding box center [191, 402] width 60 height 19
click at [266, 69] on div "CP Kompagniet" at bounding box center [278, 68] width 146 height 15
copy div "CP Kompagniet"
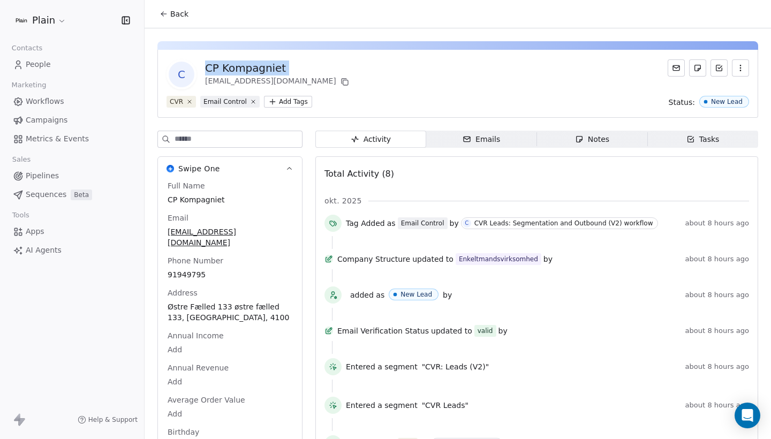
click at [44, 174] on span "Pipelines" at bounding box center [42, 175] width 33 height 11
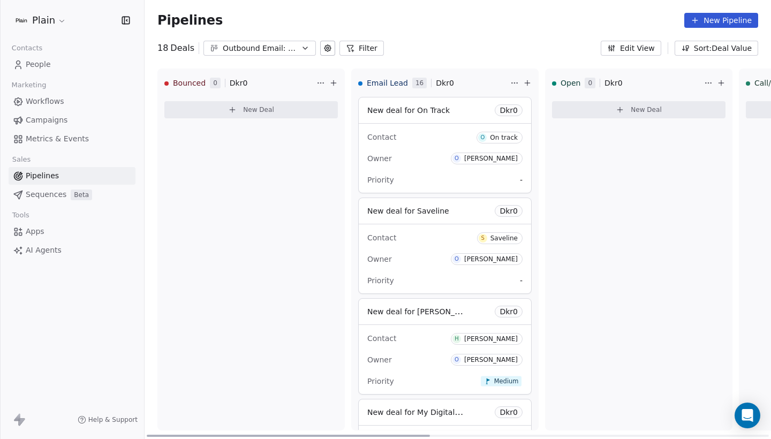
click at [524, 85] on icon at bounding box center [527, 83] width 9 height 9
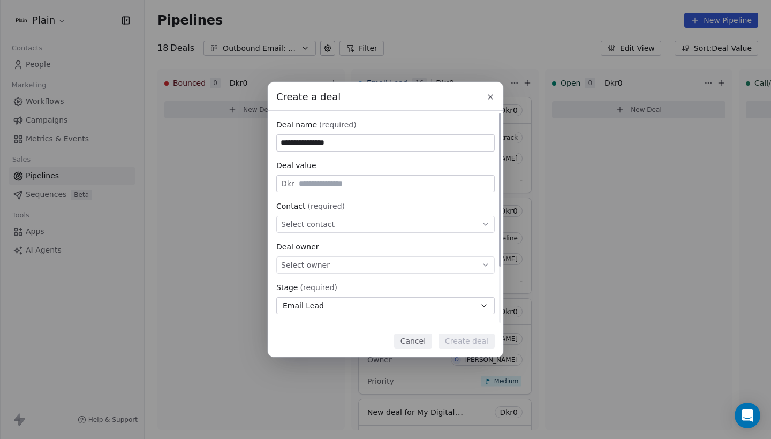
type input "**********"
click at [341, 216] on div "Select contact" at bounding box center [385, 224] width 218 height 17
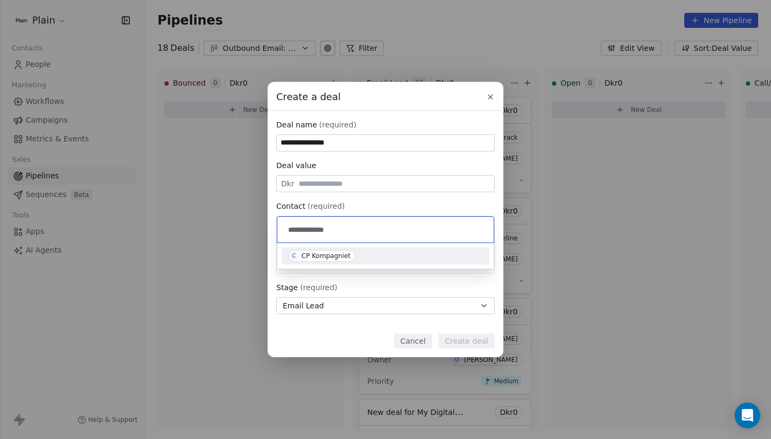
type input "**********"
click at [360, 252] on div "C CP Kompagniet" at bounding box center [385, 256] width 195 height 12
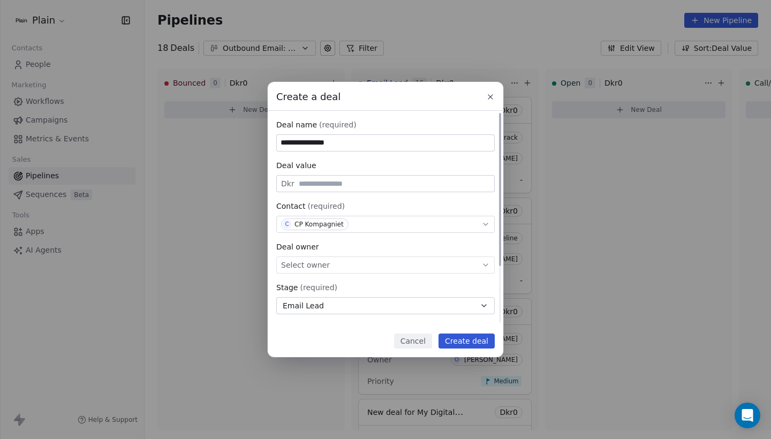
click at [365, 147] on input "**********" at bounding box center [385, 143] width 217 height 16
paste input "**********"
click at [331, 263] on div "Select owner" at bounding box center [385, 265] width 218 height 17
type input "**********"
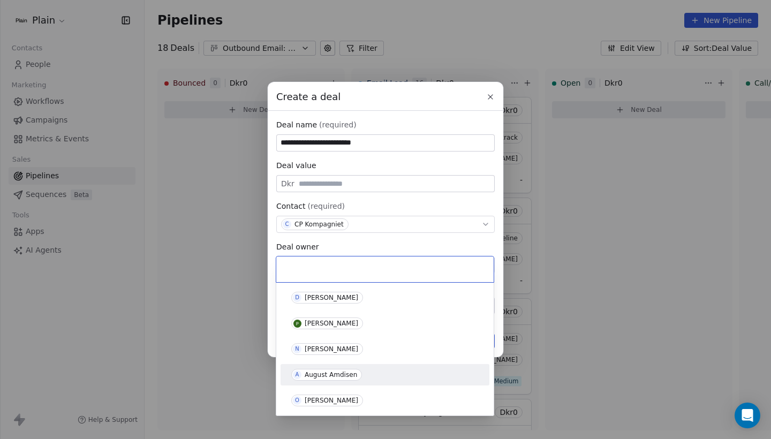
click at [330, 393] on div "O Oliver Marloth" at bounding box center [385, 400] width 200 height 17
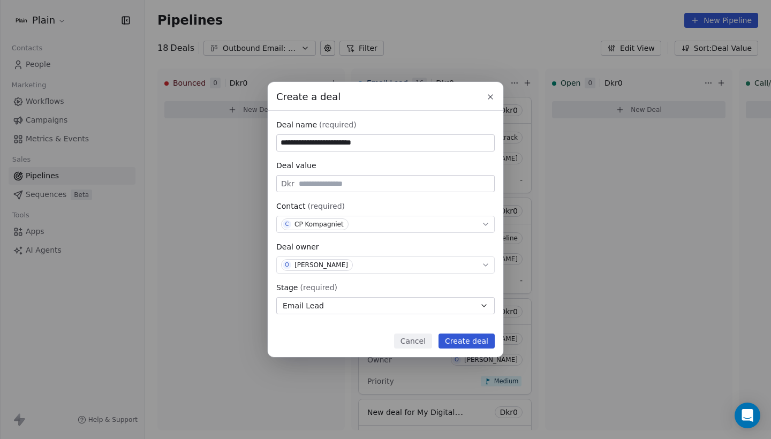
click at [469, 337] on button "Create deal" at bounding box center [467, 341] width 56 height 15
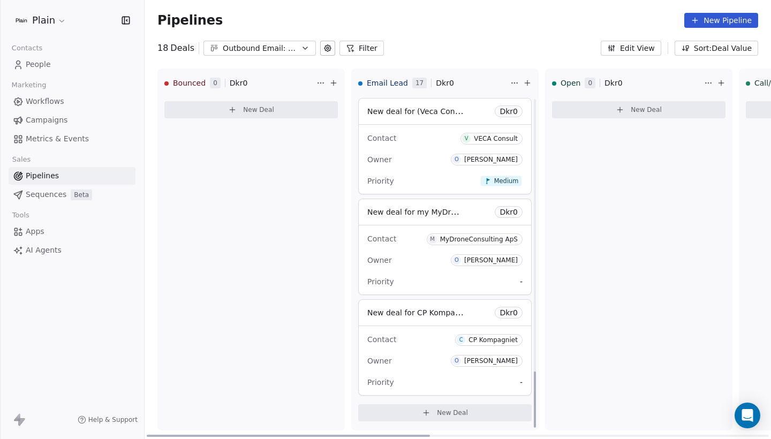
click at [420, 350] on div "Contact C CP Kompagniet Owner O Oliver Marloth Priority -" at bounding box center [445, 360] width 172 height 69
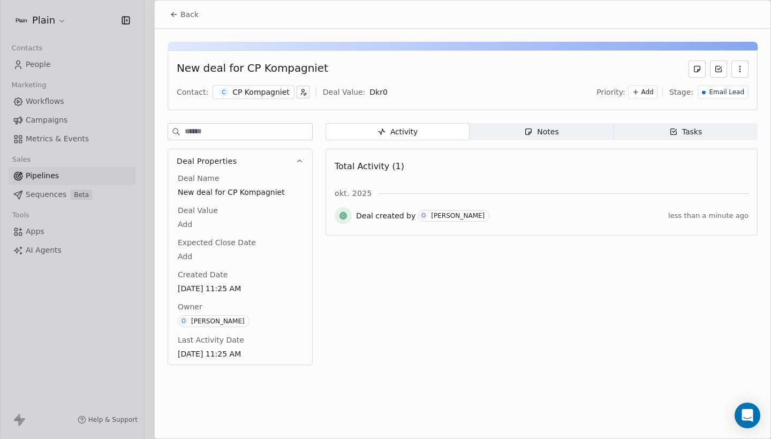
click at [257, 88] on div "CP Kompagniet" at bounding box center [260, 92] width 57 height 11
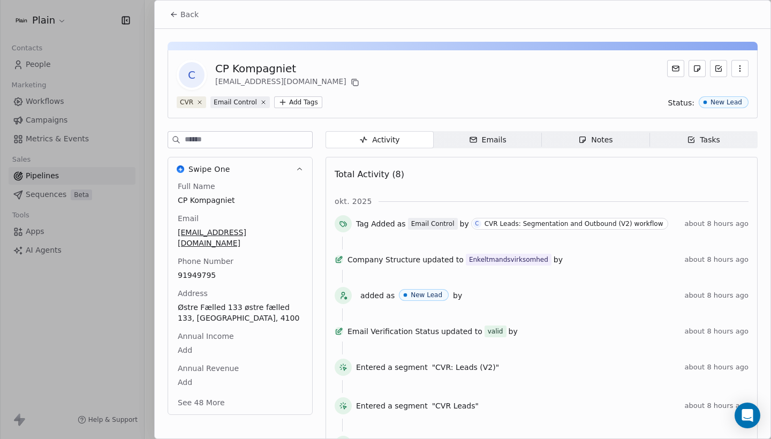
click at [261, 82] on div "phosrichiradet@gmail.com" at bounding box center [288, 82] width 146 height 13
copy div "phosrichiradet@gmail.com"
click at [253, 71] on div "CP Kompagniet" at bounding box center [288, 68] width 146 height 15
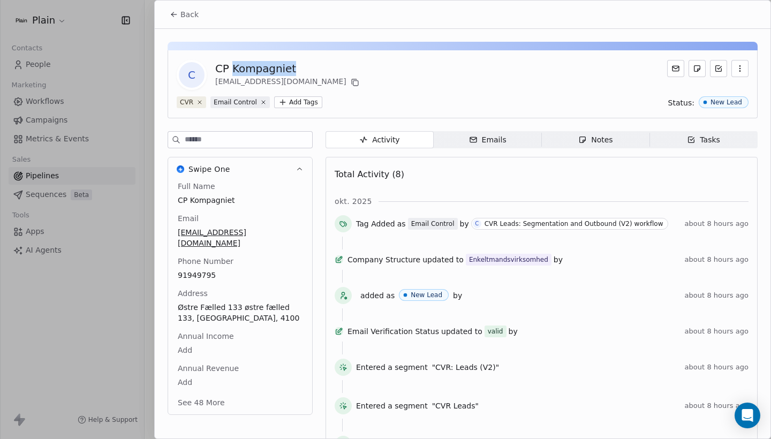
click at [253, 71] on div "CP Kompagniet" at bounding box center [288, 68] width 146 height 15
copy div "CP Kompagniet"
click at [443, 104] on div "CVR Email Control Add Tags Status: New Lead" at bounding box center [463, 102] width 572 height 12
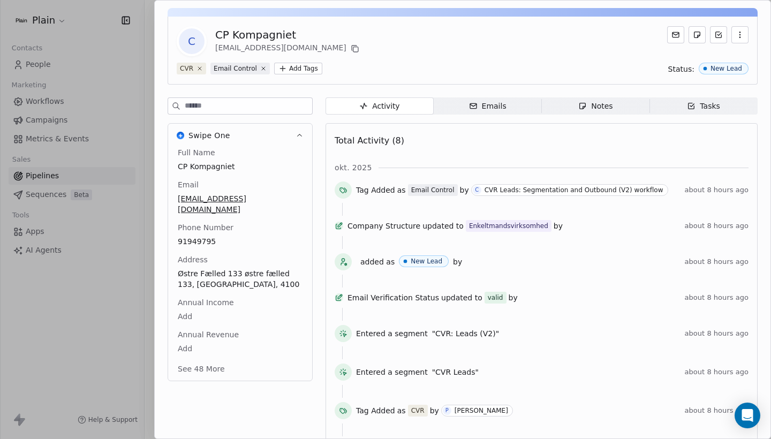
scroll to position [33, 0]
click at [606, 3] on div "C CP Kompagniet phosrichiradet@gmail.com CVR Email Control Add Tags Status: New…" at bounding box center [463, 233] width 616 height 474
click at [198, 366] on button "See 48 More" at bounding box center [201, 369] width 60 height 19
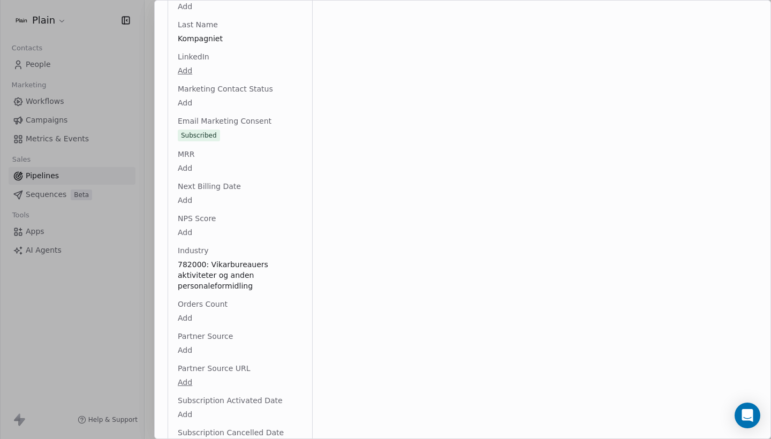
scroll to position [1122, 0]
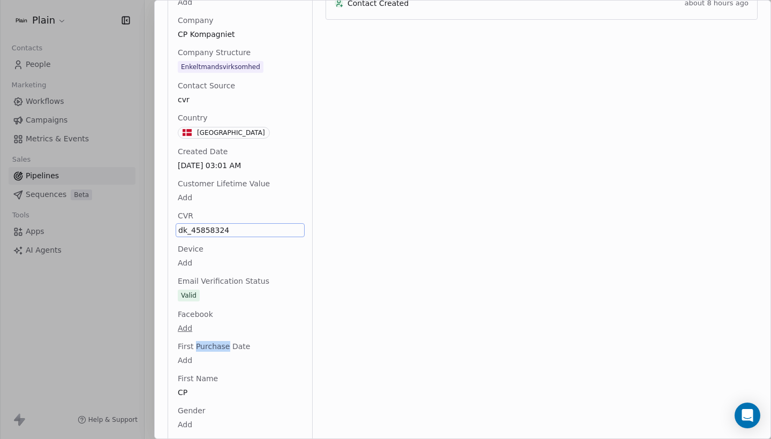
click at [208, 341] on span "First Purchase Date" at bounding box center [214, 346] width 77 height 11
click at [225, 225] on span "dk_45858324" at bounding box center [240, 230] width 124 height 11
click at [225, 220] on textarea "**********" at bounding box center [239, 229] width 127 height 33
click at [242, 218] on textarea "**********" at bounding box center [239, 229] width 127 height 33
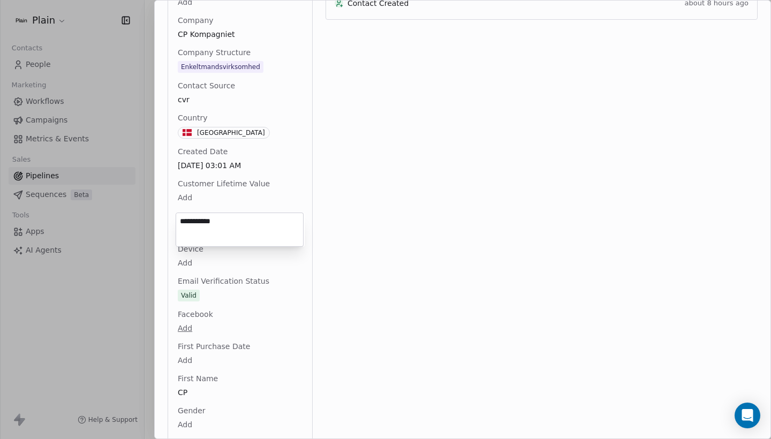
click at [242, 218] on textarea "**********" at bounding box center [239, 229] width 127 height 33
click at [299, 218] on textarea "**********" at bounding box center [239, 229] width 127 height 33
click at [287, 189] on html "Plain Contacts People Marketing Workflows Campaigns Metrics & Events Sales Pipe…" at bounding box center [385, 219] width 771 height 439
click at [133, 56] on div at bounding box center [385, 219] width 771 height 439
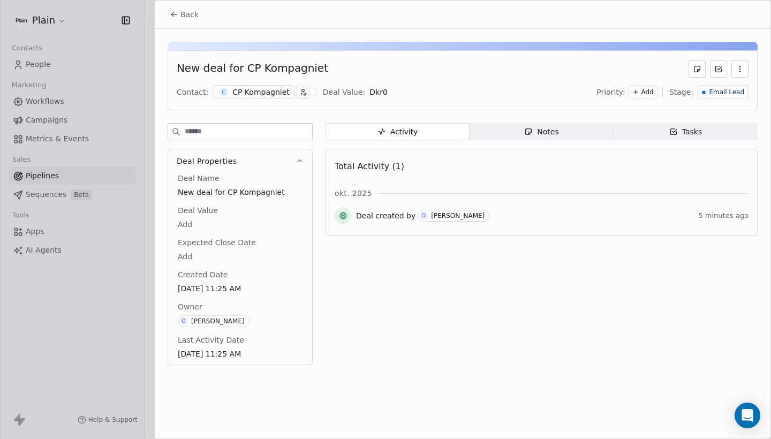
click at [183, 18] on span "Back" at bounding box center [189, 14] width 18 height 11
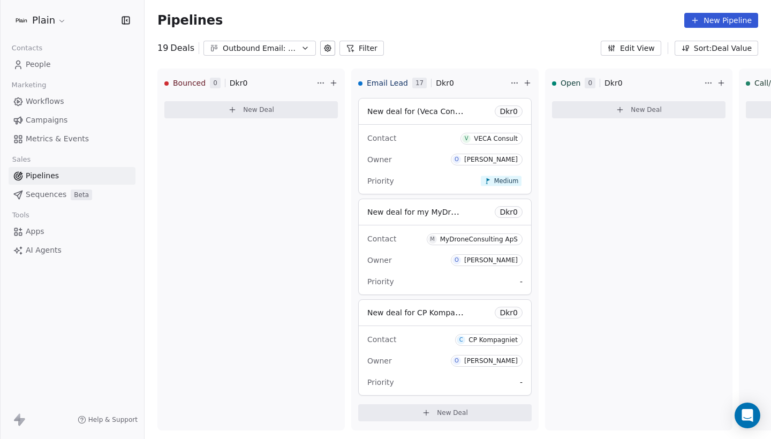
click at [85, 71] on link "People" at bounding box center [72, 65] width 127 height 18
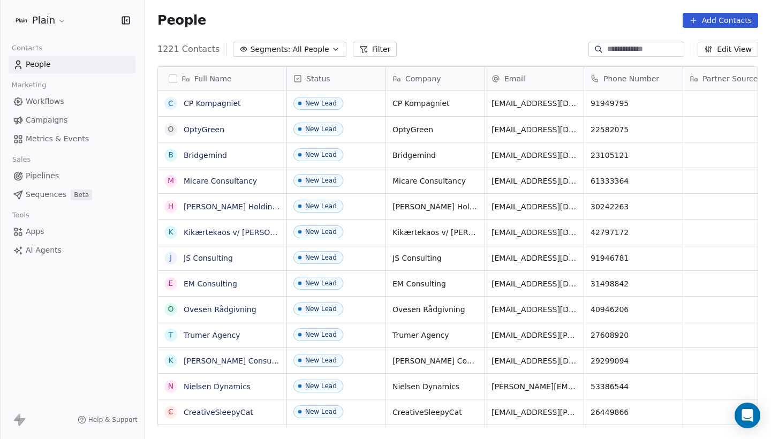
scroll to position [386, 627]
click at [69, 170] on link "Pipelines" at bounding box center [72, 176] width 127 height 18
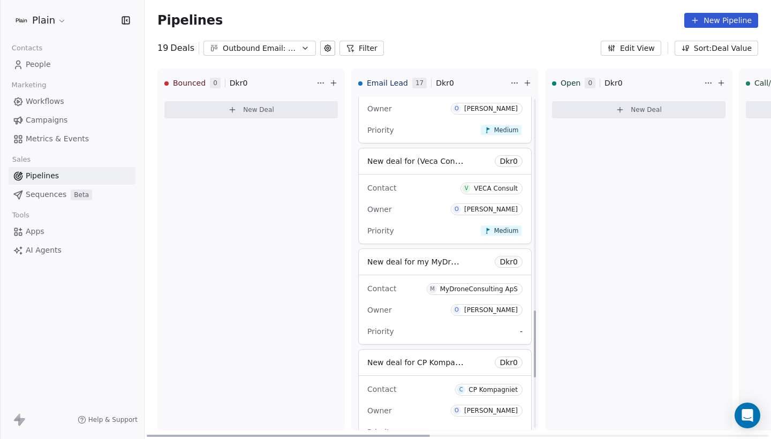
scroll to position [1056, 0]
click at [43, 63] on span "People" at bounding box center [38, 64] width 25 height 11
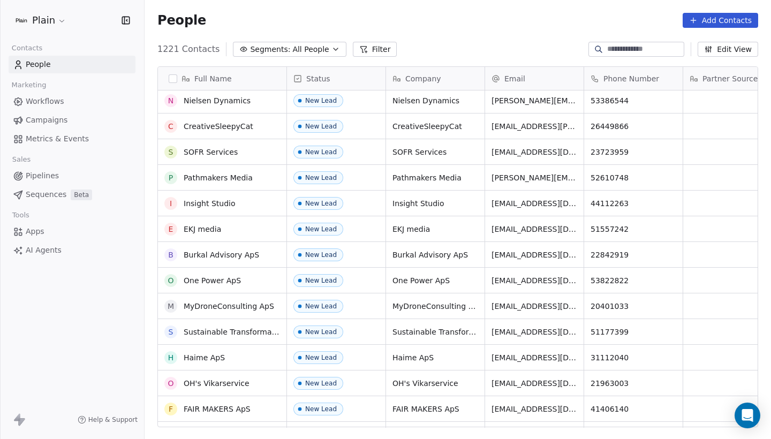
scroll to position [290, 0]
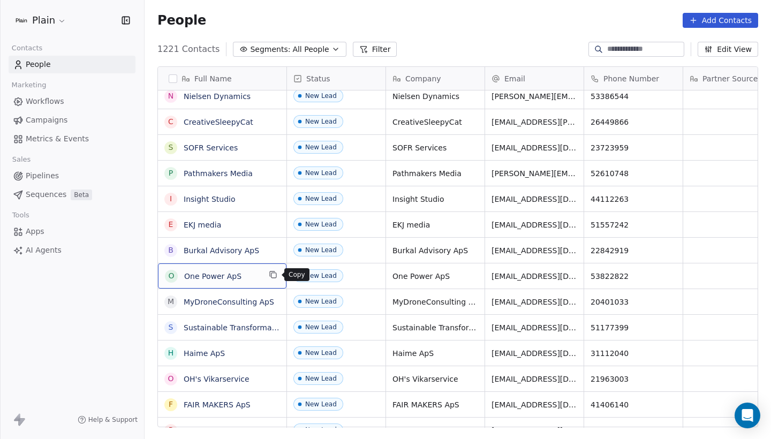
click at [272, 275] on icon "grid" at bounding box center [274, 275] width 5 height 5
click at [48, 177] on span "Pipelines" at bounding box center [42, 175] width 33 height 11
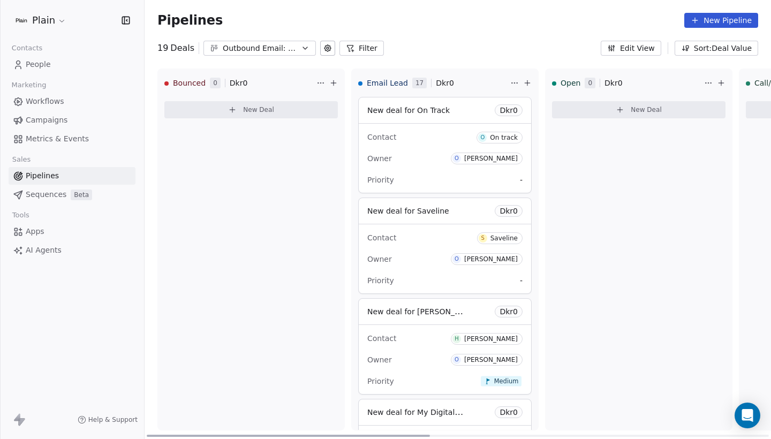
click at [530, 81] on icon at bounding box center [527, 83] width 9 height 9
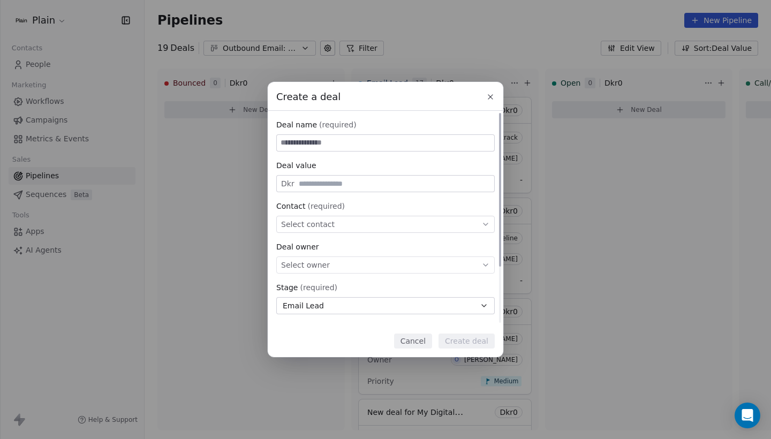
click at [355, 225] on div "Select contact" at bounding box center [385, 224] width 218 height 17
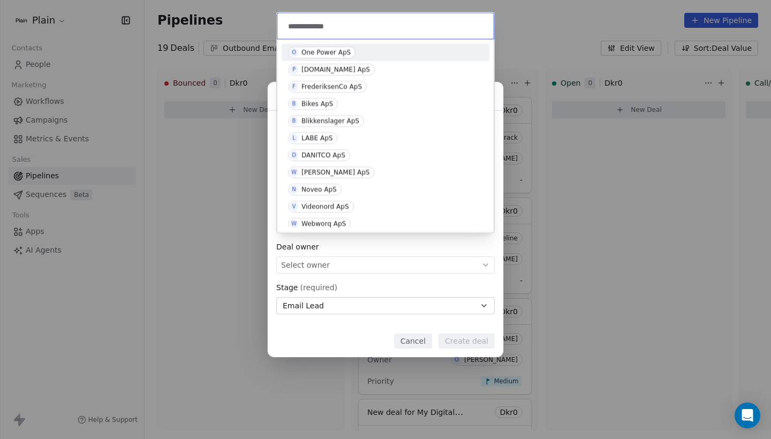
type input "**********"
click at [346, 56] on span "O One Power ApS" at bounding box center [321, 53] width 67 height 12
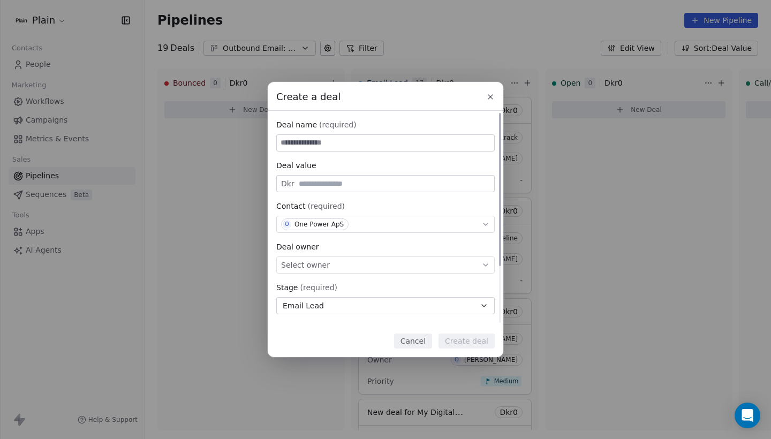
click at [336, 270] on div "Select owner" at bounding box center [385, 265] width 218 height 17
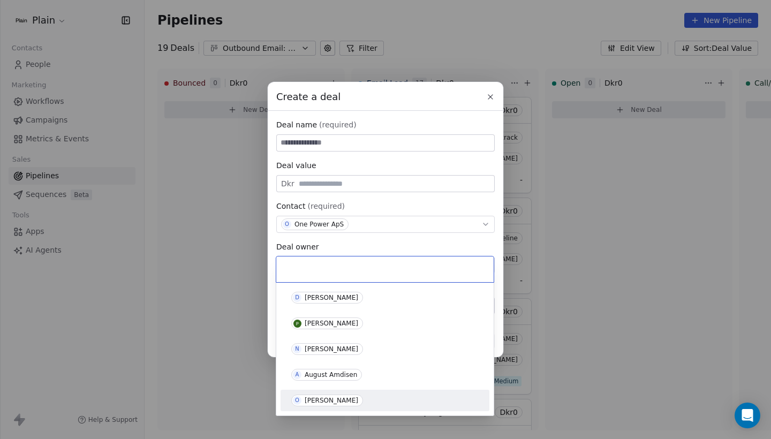
click at [327, 402] on div "[PERSON_NAME]" at bounding box center [332, 400] width 54 height 7
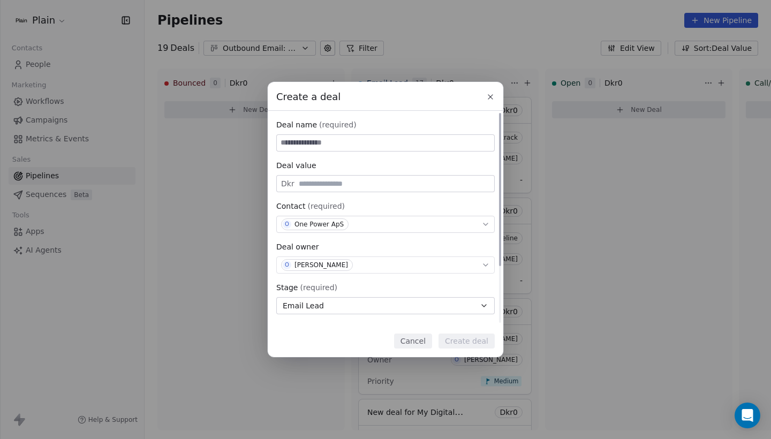
click at [342, 142] on input at bounding box center [385, 143] width 217 height 16
type input "**********"
click at [469, 345] on button "Create deal" at bounding box center [467, 341] width 56 height 15
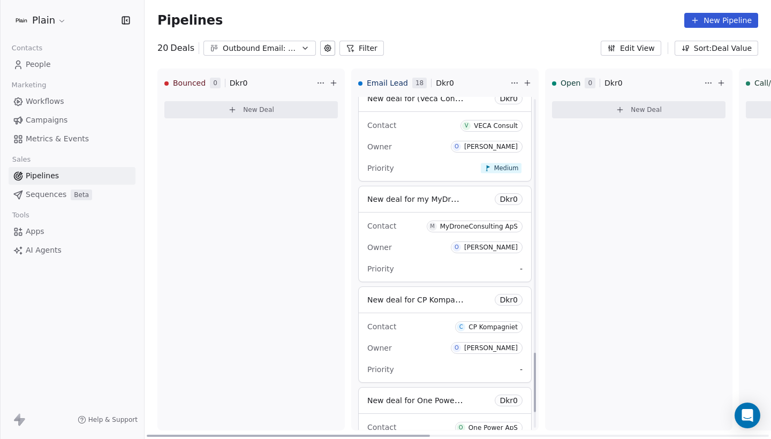
scroll to position [1412, 0]
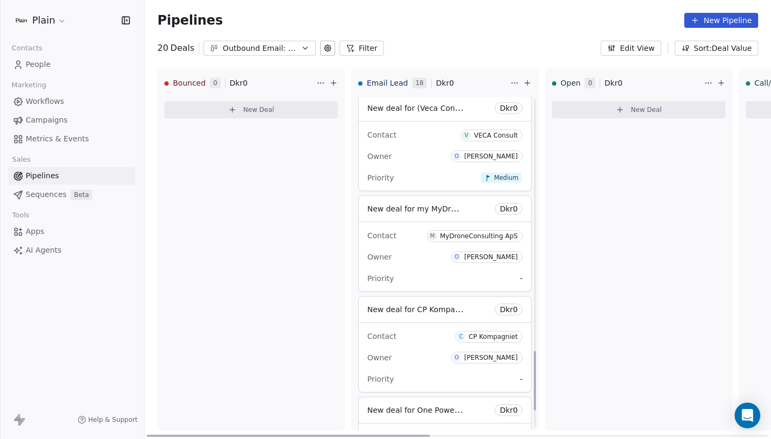
click at [424, 274] on div "Priority -" at bounding box center [444, 278] width 155 height 17
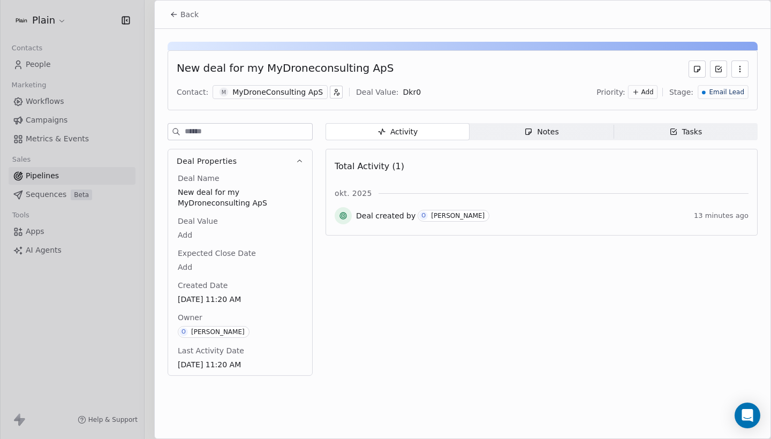
click at [535, 127] on div "Notes" at bounding box center [541, 131] width 34 height 11
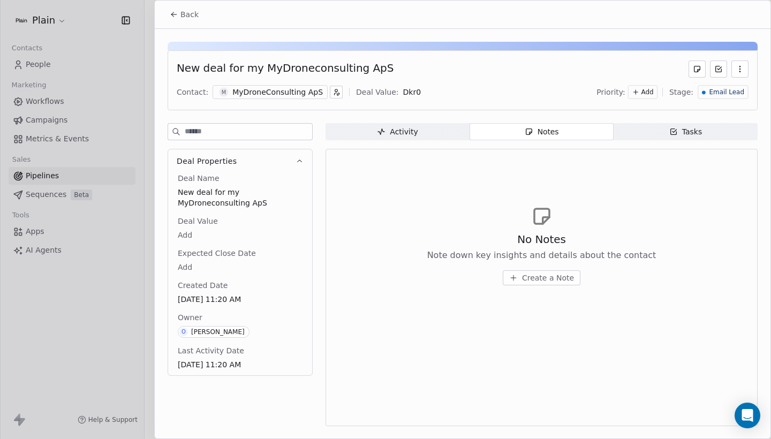
click at [533, 281] on span "Create a Note" at bounding box center [548, 278] width 52 height 11
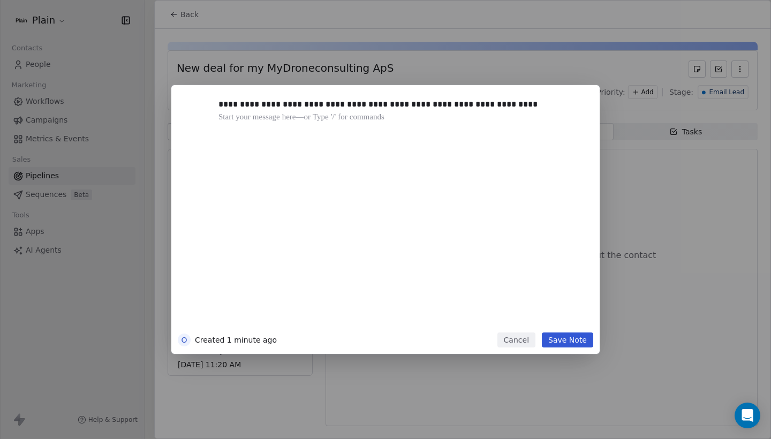
click at [568, 340] on button "Save Note" at bounding box center [567, 340] width 51 height 15
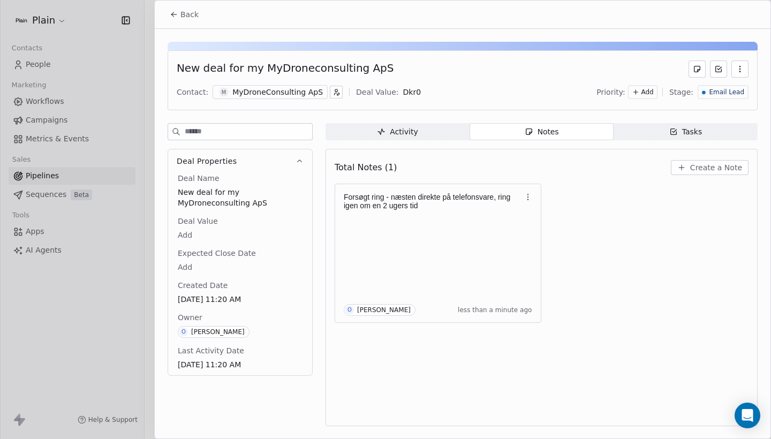
click at [183, 14] on span "Back" at bounding box center [189, 14] width 18 height 11
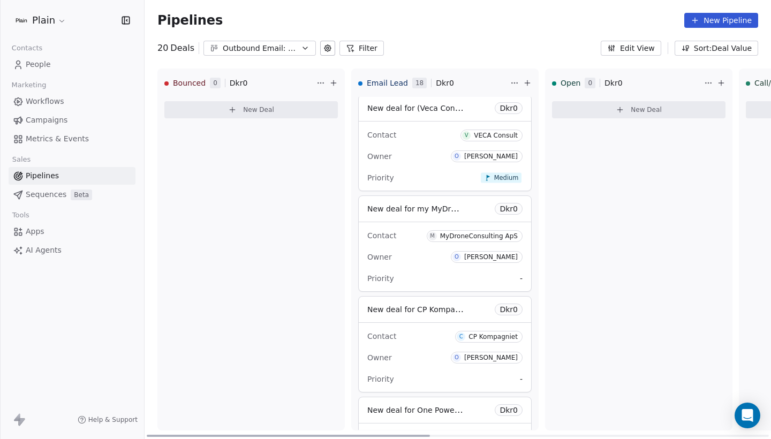
click at [447, 340] on div "Contact C CP Kompagniet" at bounding box center [444, 336] width 155 height 18
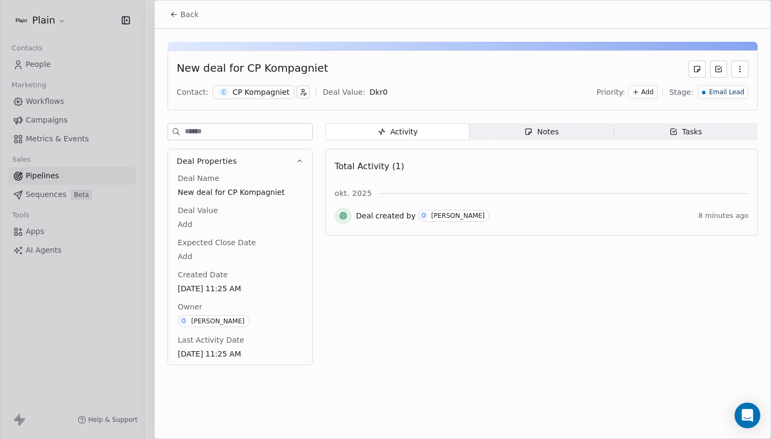
click at [534, 131] on div "Notes" at bounding box center [541, 131] width 34 height 11
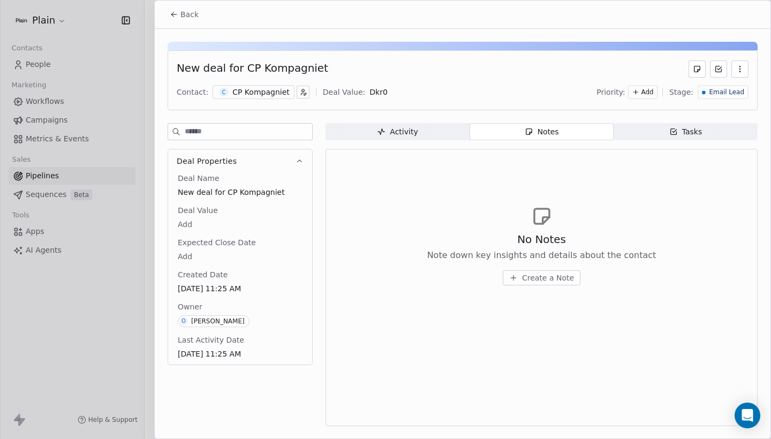
click at [534, 283] on button "Create a Note" at bounding box center [542, 277] width 78 height 15
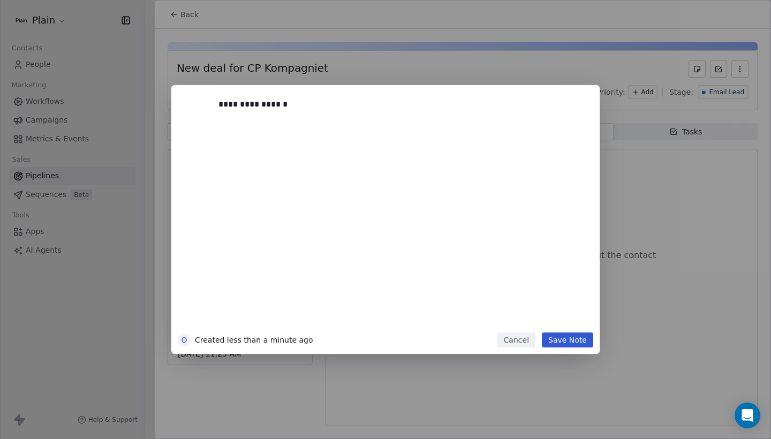
click at [566, 340] on button "Save Note" at bounding box center [567, 340] width 51 height 15
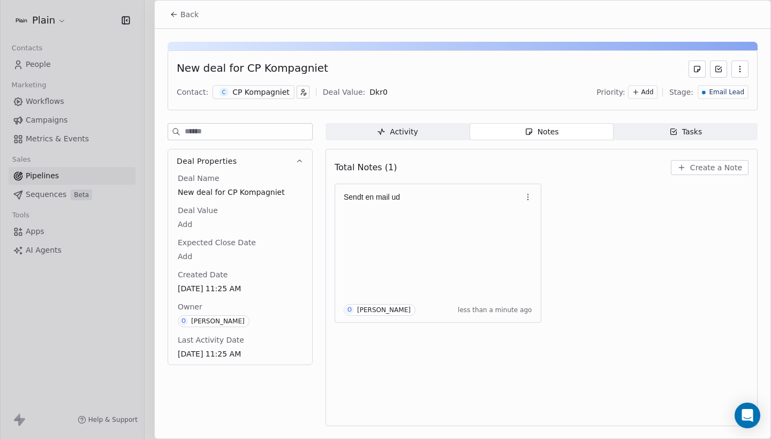
click at [189, 20] on button "Back" at bounding box center [184, 14] width 42 height 19
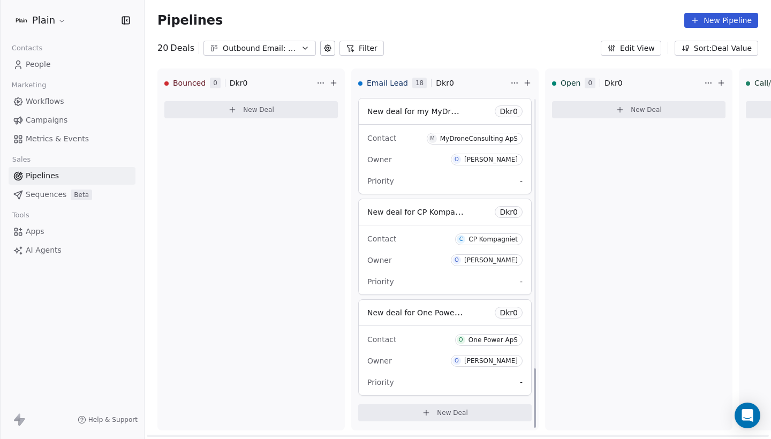
scroll to position [1509, 0]
click at [458, 358] on div "Owner [PERSON_NAME]" at bounding box center [444, 360] width 155 height 17
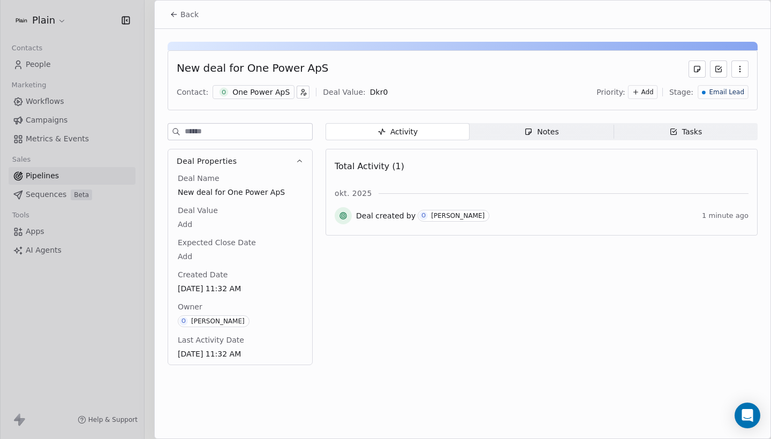
click at [277, 100] on div "Contact: O One Power ApS Deal Value: Dkr 0 Priority: Add Stage: Email Lead" at bounding box center [463, 92] width 572 height 16
click at [260, 90] on div "One Power ApS" at bounding box center [260, 92] width 57 height 11
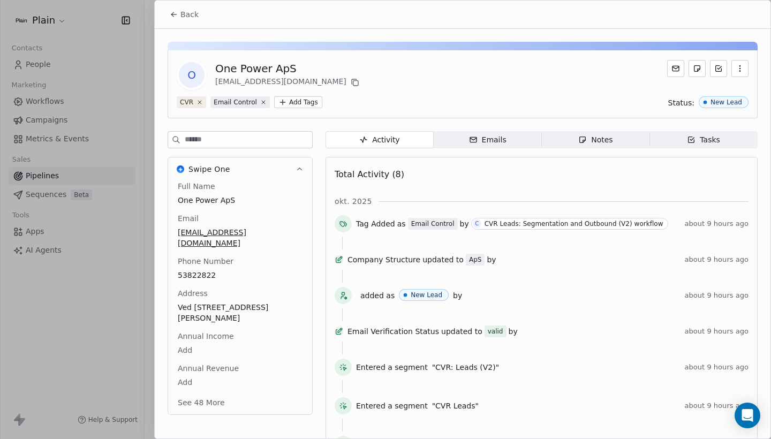
click at [259, 71] on div "One Power ApS" at bounding box center [288, 68] width 146 height 15
click at [564, 135] on span "Notes Notes" at bounding box center [596, 139] width 108 height 17
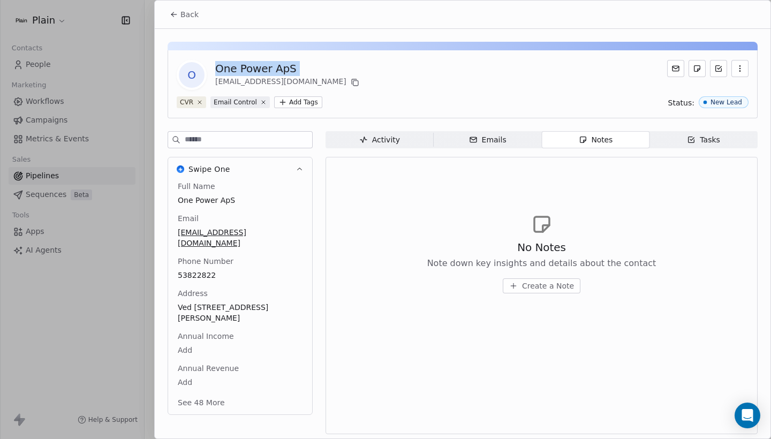
click at [551, 289] on span "Create a Note" at bounding box center [548, 286] width 52 height 11
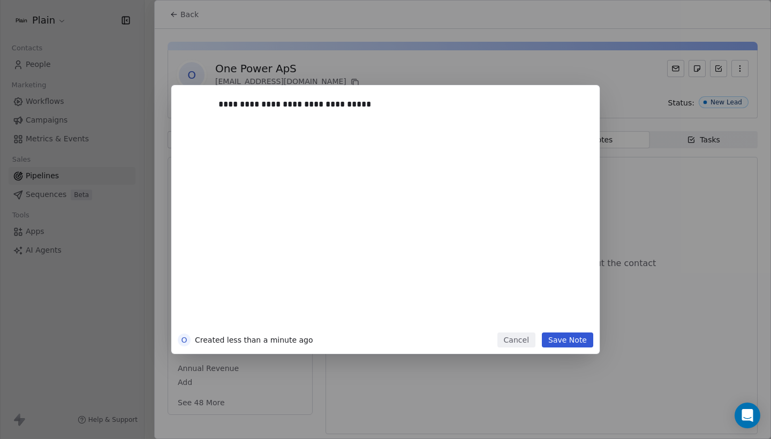
click at [568, 342] on button "Save Note" at bounding box center [567, 340] width 51 height 15
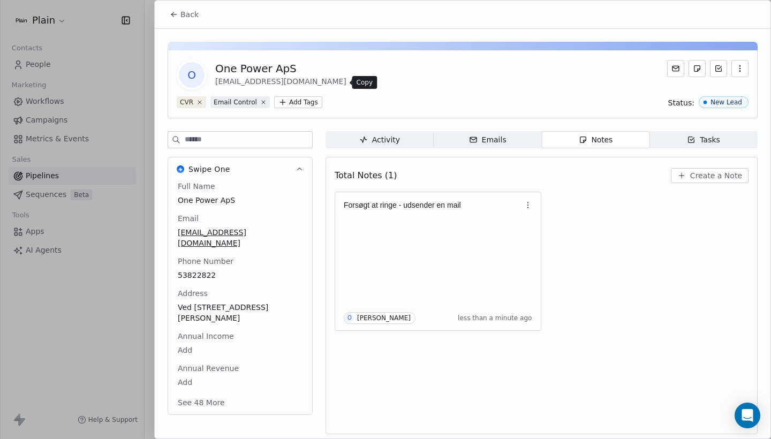
click at [351, 84] on icon at bounding box center [355, 82] width 9 height 9
click at [182, 14] on span "Back" at bounding box center [189, 14] width 18 height 11
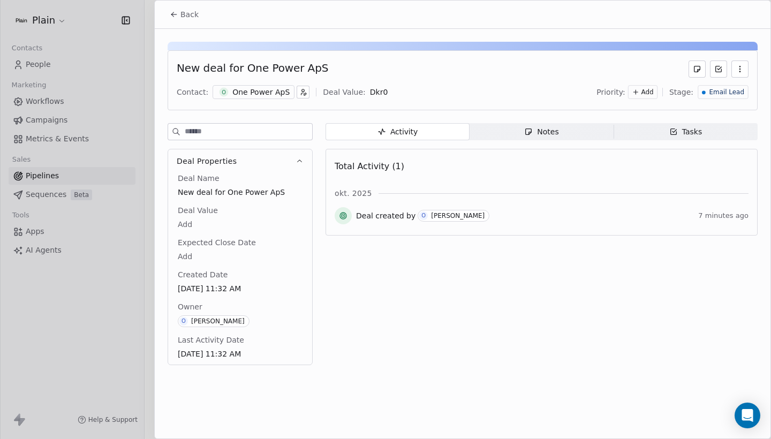
click at [182, 14] on span "Back" at bounding box center [189, 14] width 18 height 11
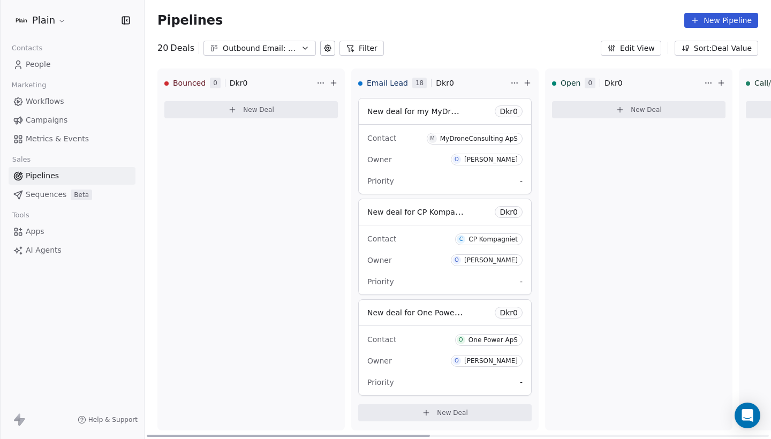
click at [436, 338] on div "Contact O One Power ApS" at bounding box center [444, 339] width 155 height 18
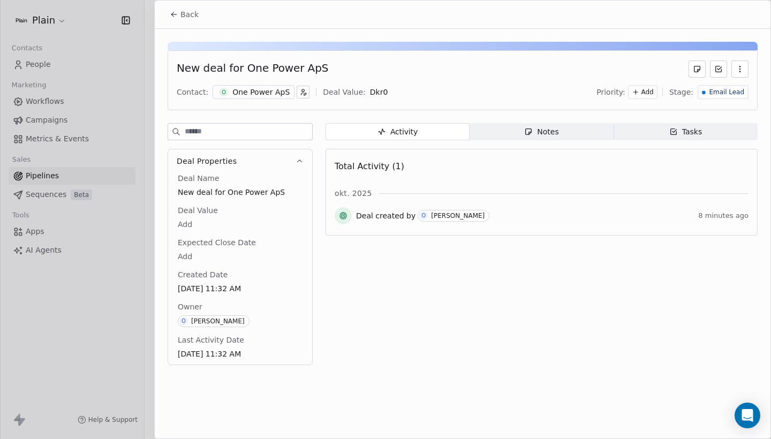
click at [186, 17] on span "Back" at bounding box center [189, 14] width 18 height 11
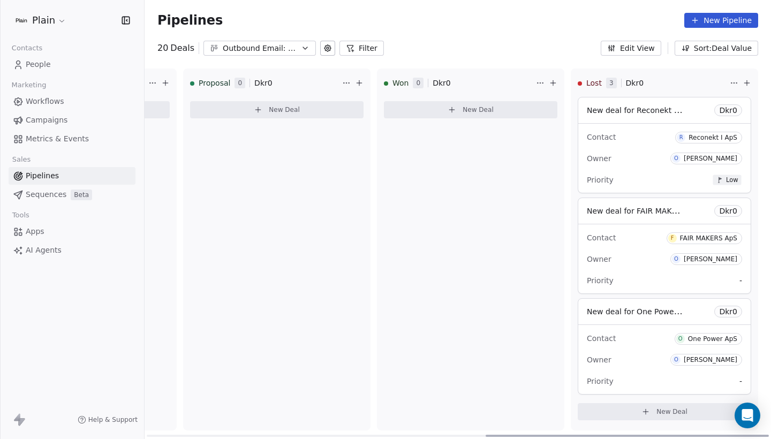
scroll to position [0, 750]
click at [627, 362] on div "Owner [PERSON_NAME]" at bounding box center [664, 359] width 155 height 17
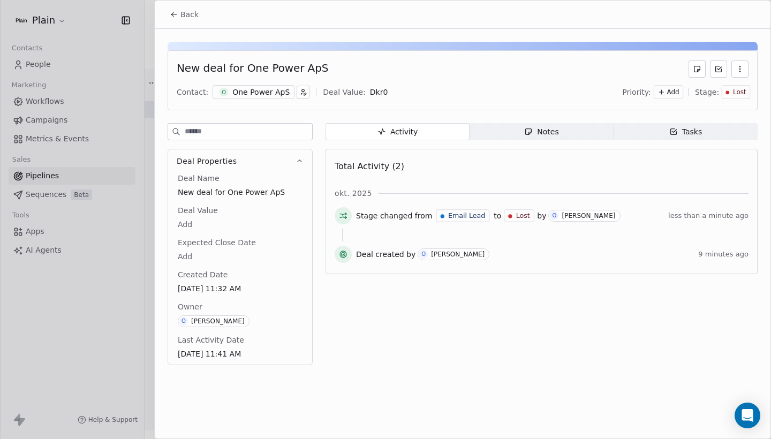
click at [547, 125] on span "Notes Notes" at bounding box center [542, 131] width 144 height 17
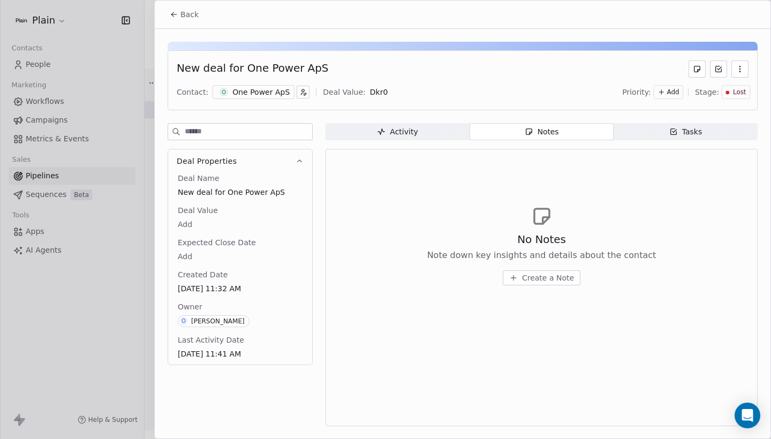
click at [527, 270] on button "Create a Note" at bounding box center [542, 277] width 78 height 15
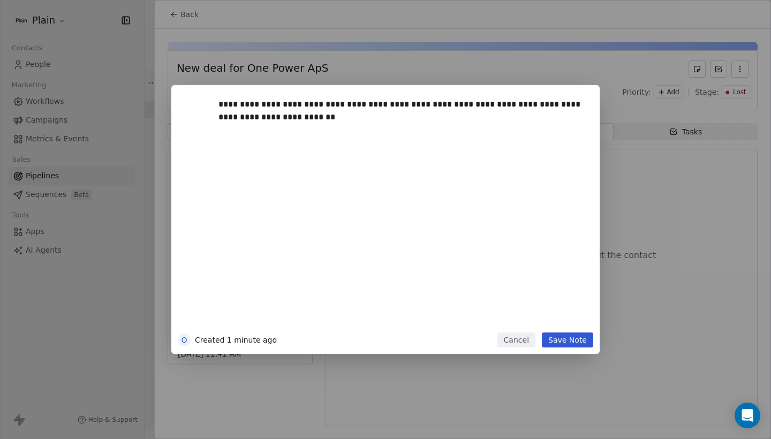
click at [578, 337] on button "Save Note" at bounding box center [567, 340] width 51 height 15
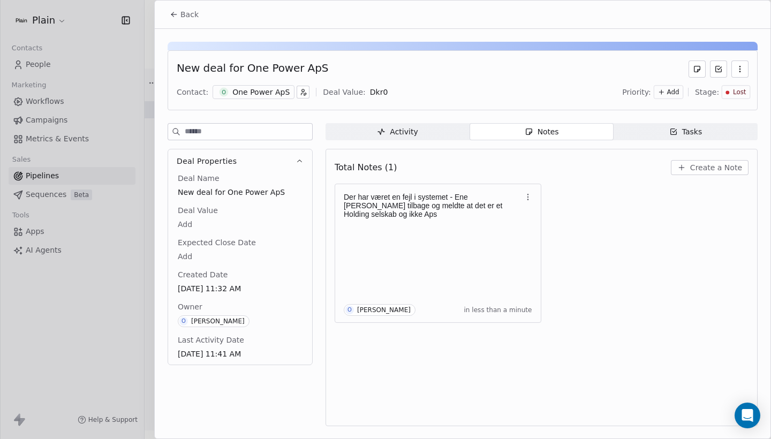
click at [178, 18] on icon at bounding box center [174, 14] width 9 height 9
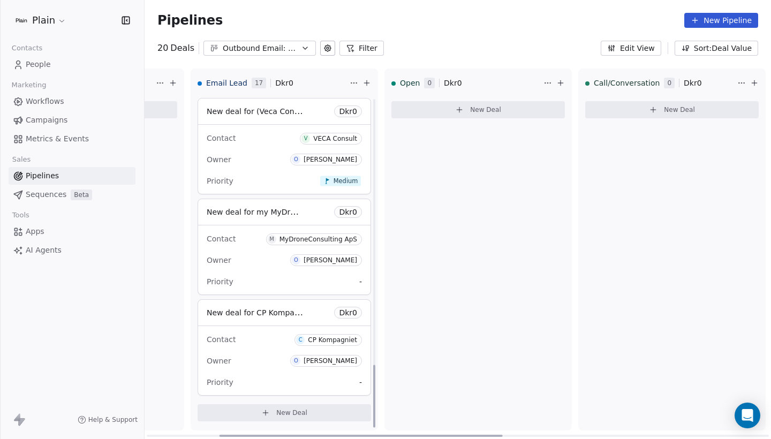
scroll to position [1408, 0]
click at [94, 101] on link "Workflows" at bounding box center [72, 102] width 127 height 18
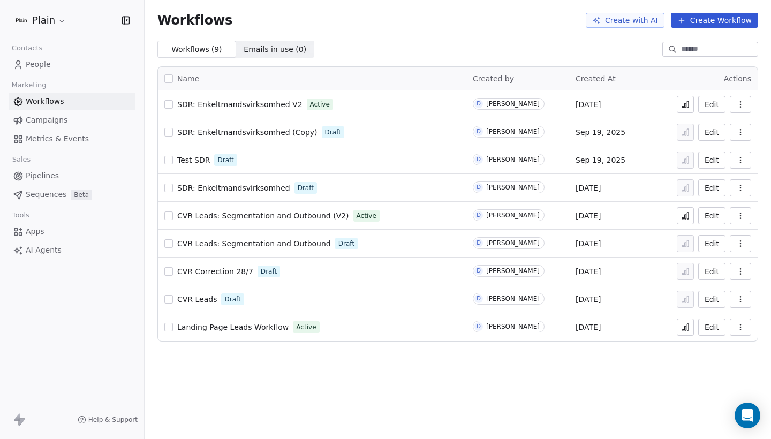
click at [66, 172] on link "Pipelines" at bounding box center [72, 176] width 127 height 18
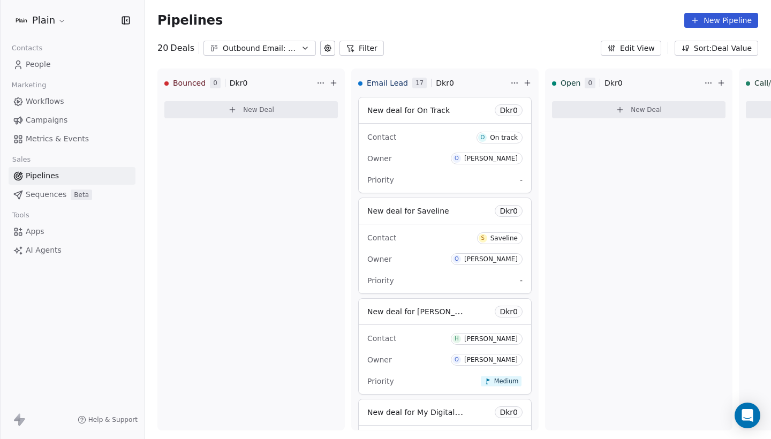
click at [270, 49] on div "Outbound Email: Enkeltmandsvirksomhed (SDR)" at bounding box center [260, 48] width 74 height 11
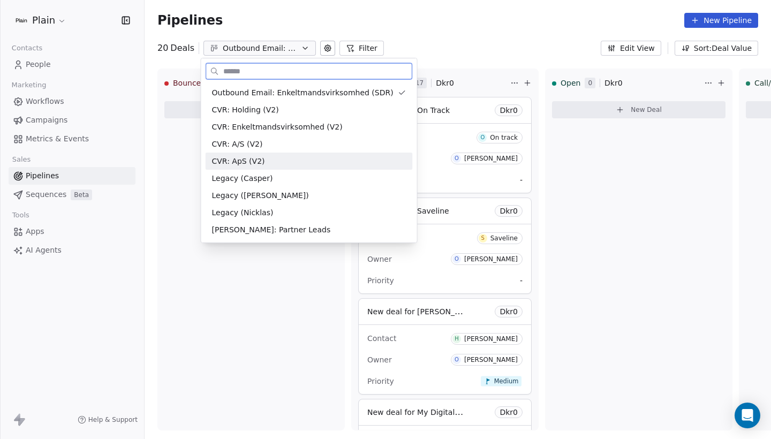
click at [265, 159] on div "CVR: ApS (V2)" at bounding box center [309, 161] width 194 height 11
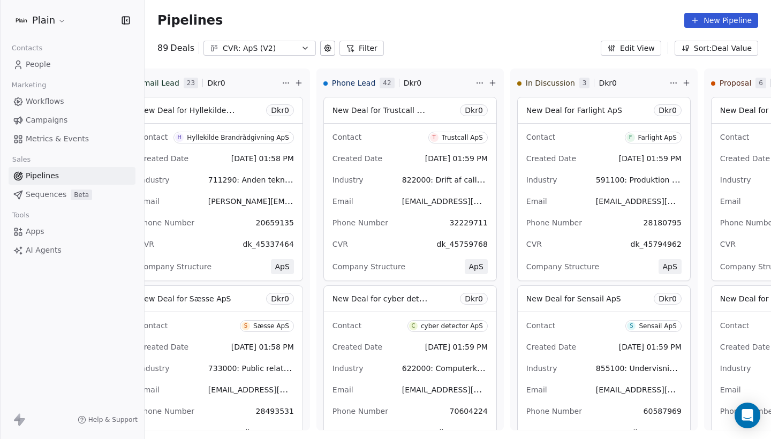
click at [61, 66] on link "People" at bounding box center [72, 65] width 127 height 18
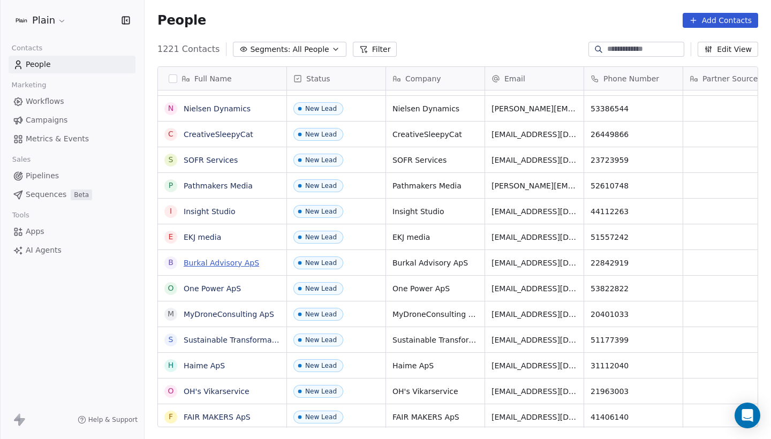
click at [233, 263] on link "Burkal Advisory ApS" at bounding box center [222, 263] width 76 height 9
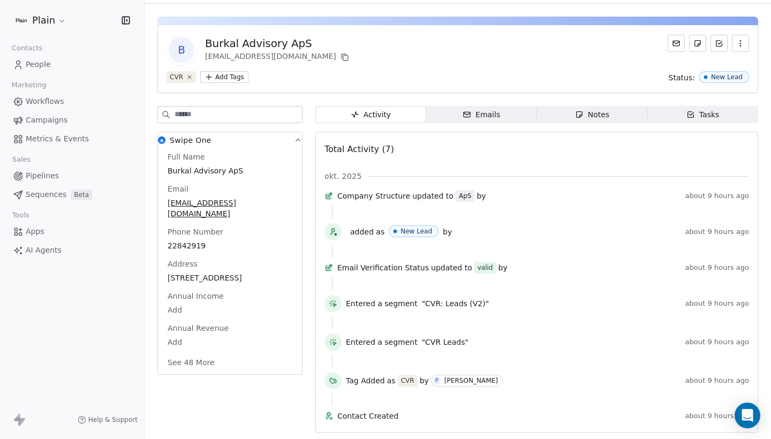
click at [197, 353] on button "See 48 More" at bounding box center [191, 362] width 60 height 19
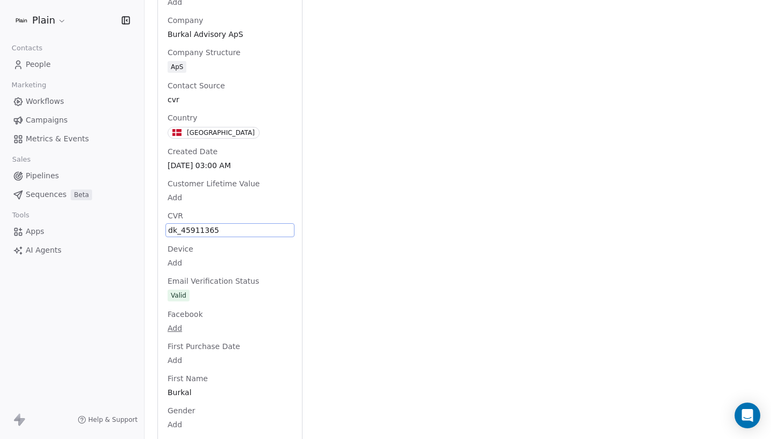
click at [212, 225] on span "dk_45911365" at bounding box center [230, 230] width 124 height 11
click at [230, 216] on textarea "**********" at bounding box center [229, 229] width 127 height 33
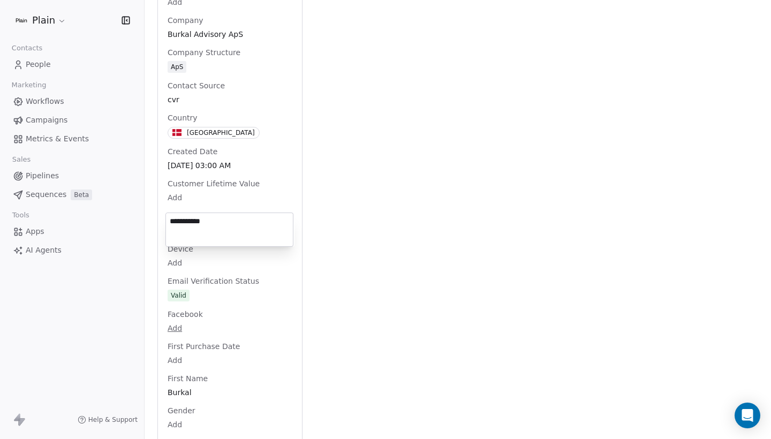
drag, startPoint x: 225, startPoint y: 220, endPoint x: 184, endPoint y: 221, distance: 41.2
click at [184, 221] on textarea "**********" at bounding box center [229, 229] width 127 height 33
click at [360, 112] on html "Plain Contacts People Marketing Workflows Campaigns Metrics & Events Sales Pipe…" at bounding box center [385, 219] width 771 height 439
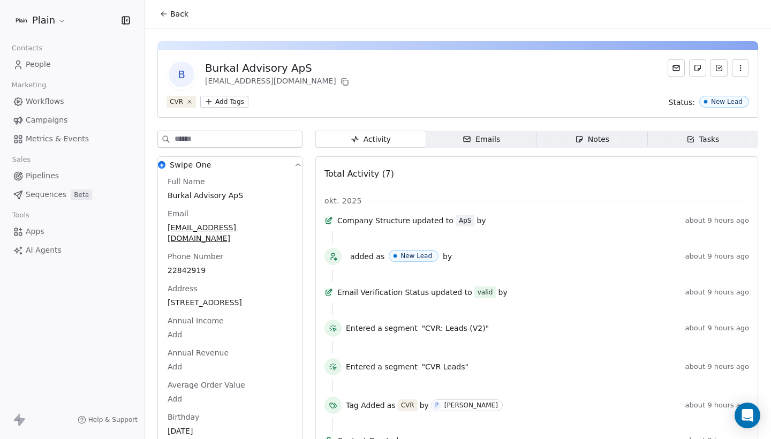
click at [262, 65] on div "Burkal Advisory ApS" at bounding box center [278, 68] width 146 height 15
copy div "Burkal Advisory ApS"
click at [81, 62] on link "People" at bounding box center [72, 65] width 127 height 18
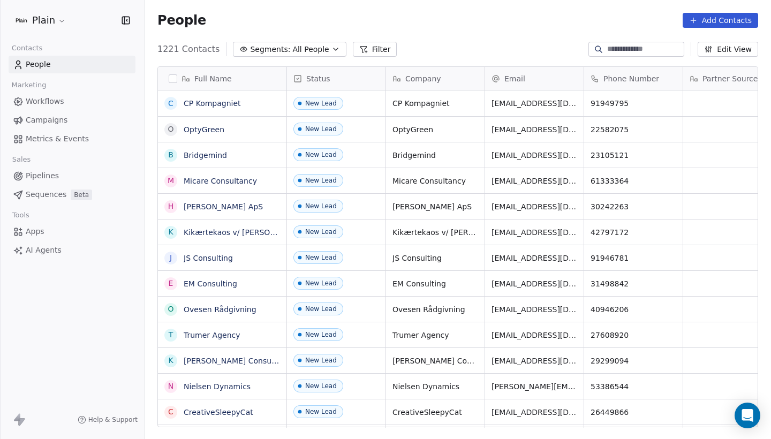
scroll to position [386, 627]
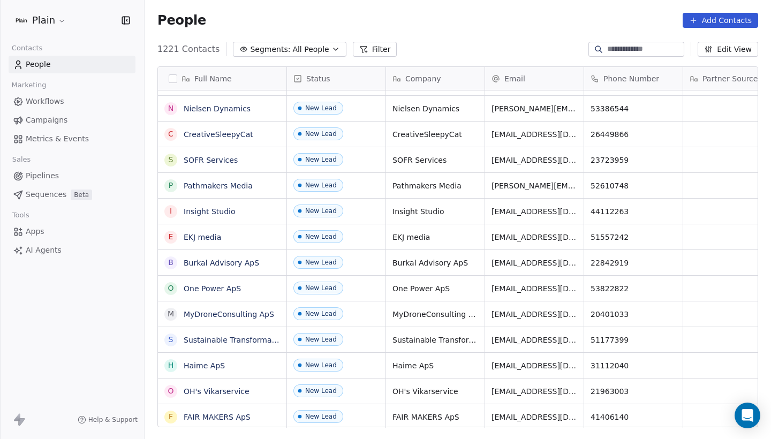
click at [59, 178] on link "Pipelines" at bounding box center [72, 176] width 127 height 18
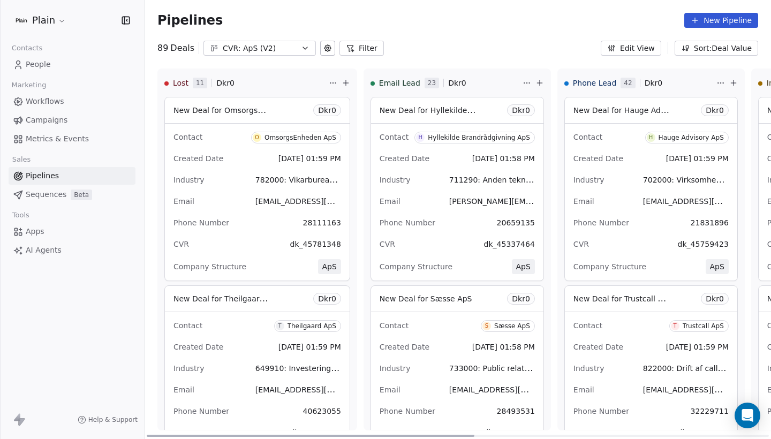
click at [287, 43] on div "CVR: ApS (V2)" at bounding box center [260, 48] width 74 height 11
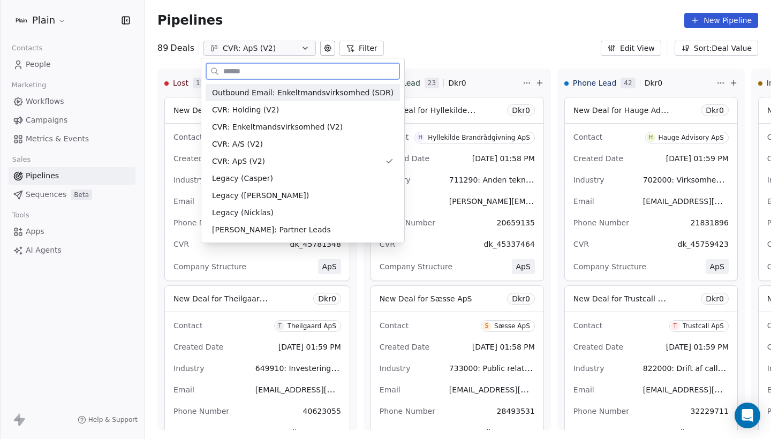
click at [303, 92] on span "Outbound Email: Enkeltmandsvirksomhed (SDR)" at bounding box center [303, 92] width 182 height 11
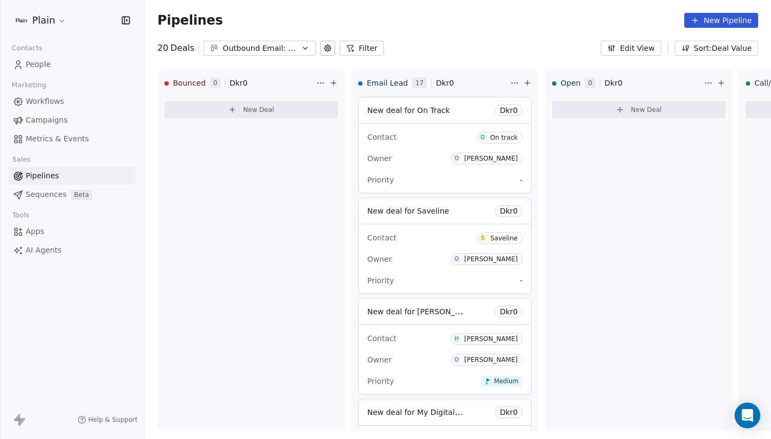
click at [276, 55] on button "Outbound Email: Enkeltmandsvirksomhed (SDR)" at bounding box center [259, 48] width 112 height 15
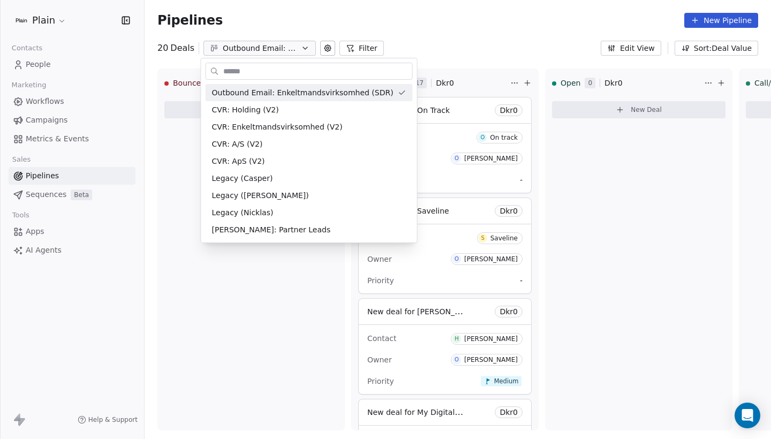
click at [276, 55] on html "Plain Contacts People Marketing Workflows Campaigns Metrics & Events Sales Pipe…" at bounding box center [385, 219] width 771 height 439
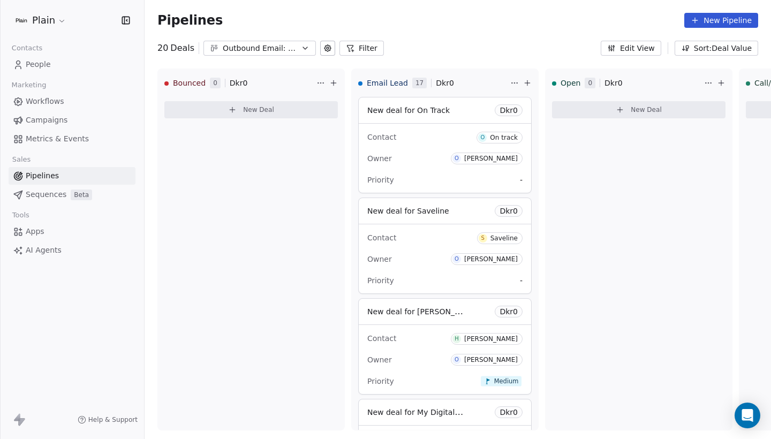
click at [699, 24] on icon at bounding box center [695, 20] width 9 height 9
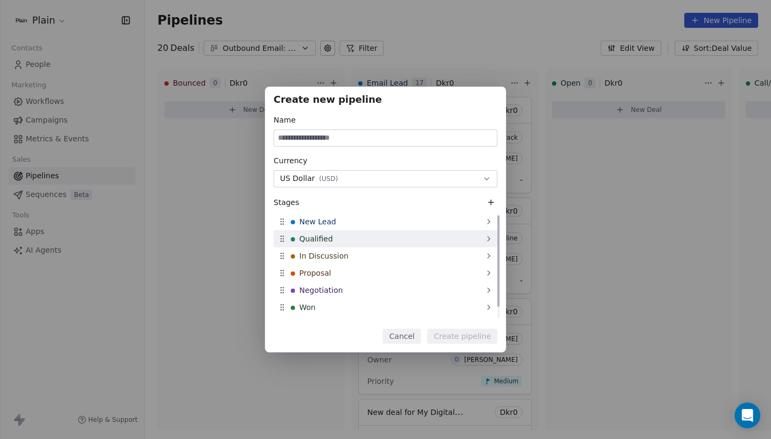
click at [488, 238] on icon at bounding box center [489, 239] width 9 height 9
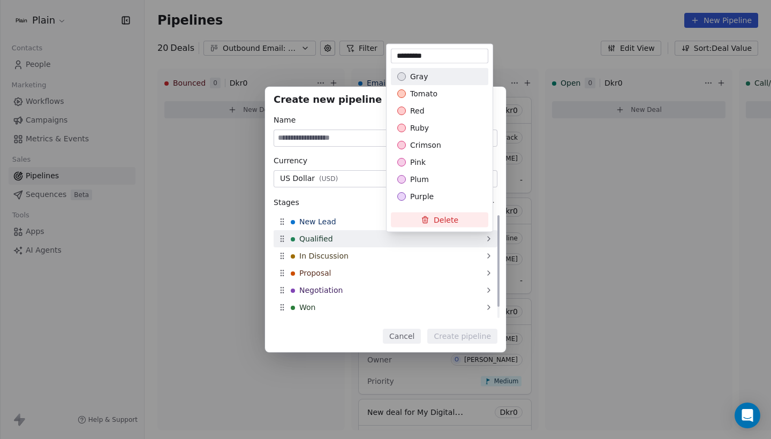
click at [488, 238] on div "Create new pipeline Name Currency US Dollar ( USD ) Stages New Lead Qualified I…" at bounding box center [385, 220] width 771 height 266
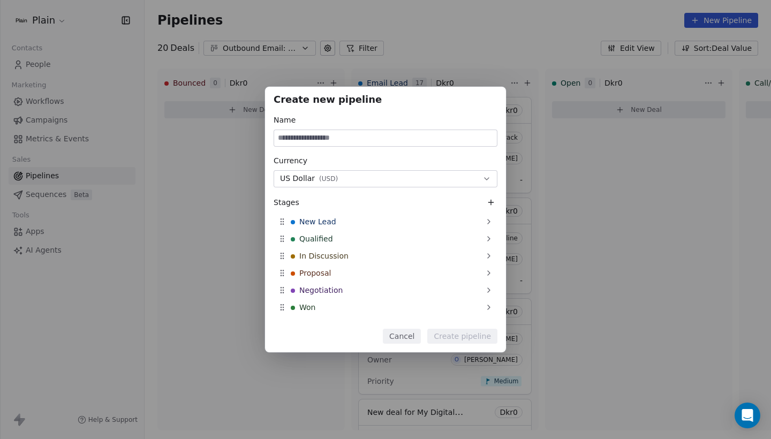
click at [481, 11] on div "Create new pipeline Name Currency US Dollar ( USD ) Stages New Lead Qualified I…" at bounding box center [385, 219] width 771 height 439
click at [408, 342] on button "Cancel" at bounding box center [402, 336] width 38 height 15
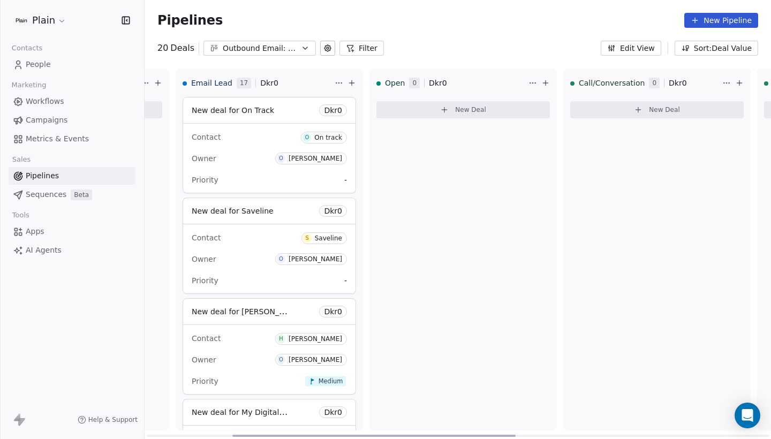
scroll to position [0, 171]
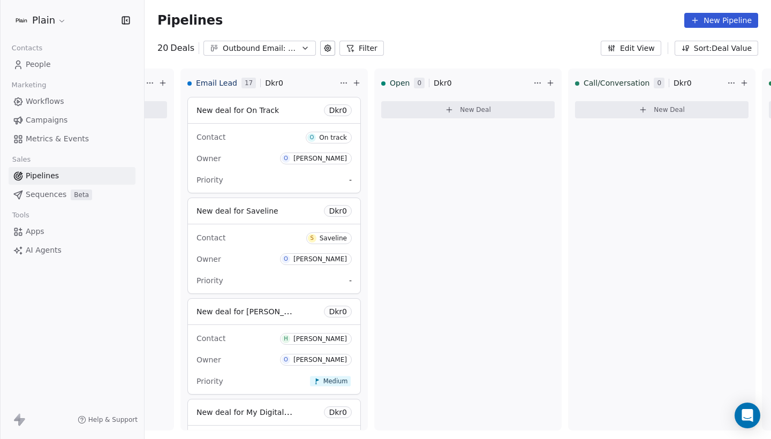
click at [327, 48] on icon at bounding box center [328, 48] width 2 height 2
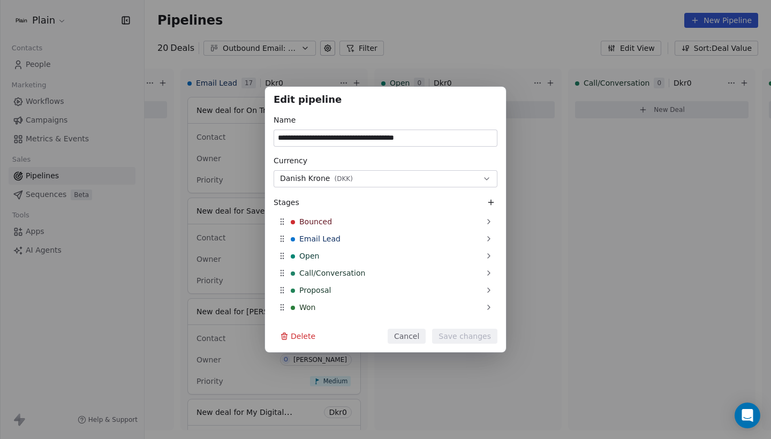
click at [493, 202] on icon at bounding box center [490, 202] width 5 height 0
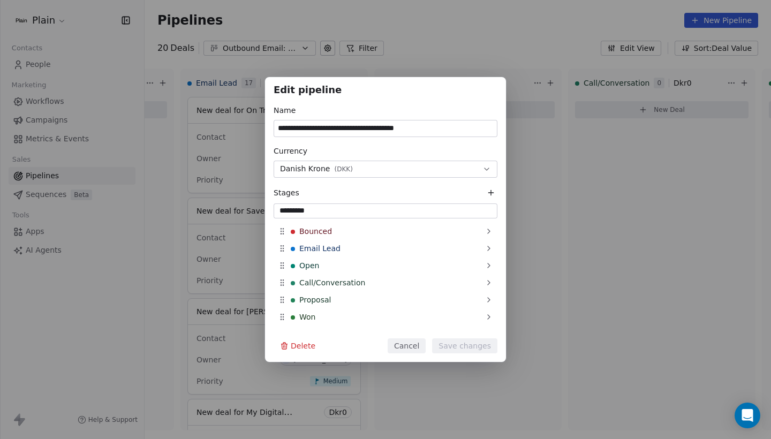
type input "**********"
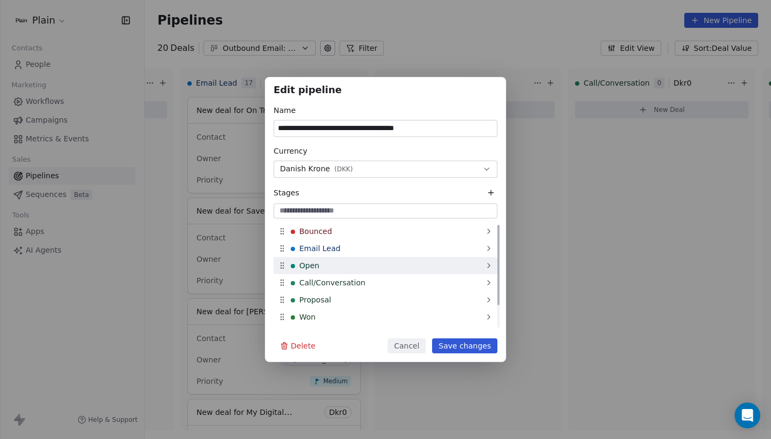
scroll to position [30, 0]
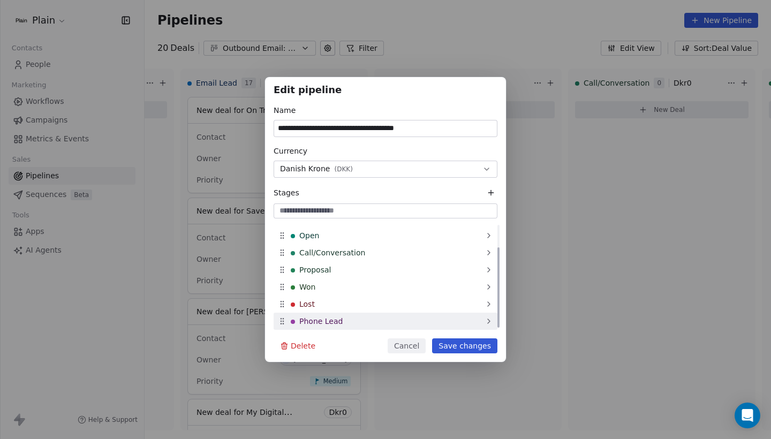
click at [296, 322] on div "Phone Lead" at bounding box center [317, 321] width 52 height 11
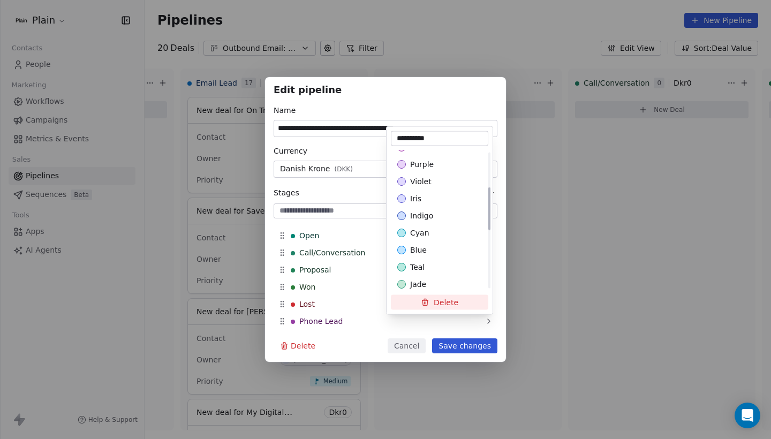
scroll to position [116, 0]
click at [428, 248] on div "blue" at bounding box center [439, 248] width 85 height 11
click at [338, 336] on div "**********" at bounding box center [385, 219] width 771 height 285
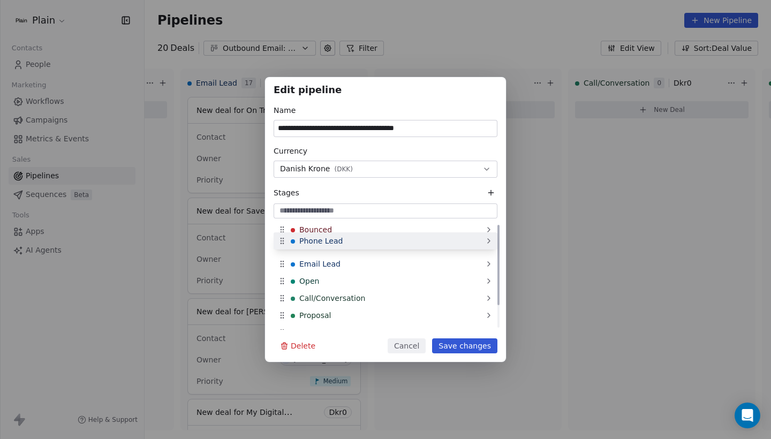
scroll to position [0, 0]
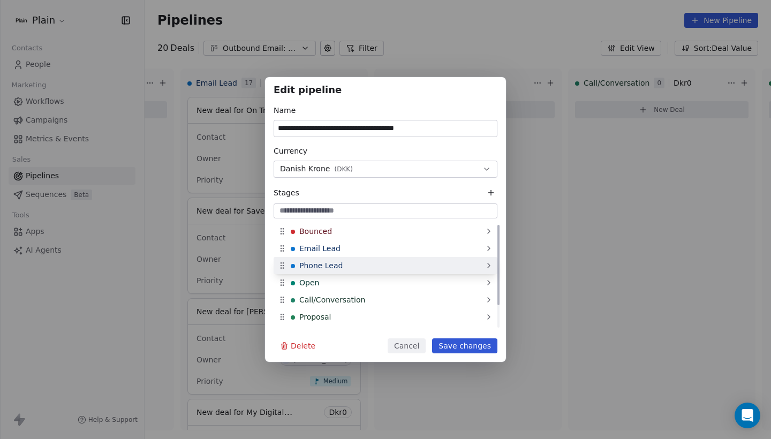
drag, startPoint x: 361, startPoint y: 318, endPoint x: 360, endPoint y: 262, distance: 55.7
click at [360, 262] on div "Phone Lead" at bounding box center [386, 265] width 224 height 17
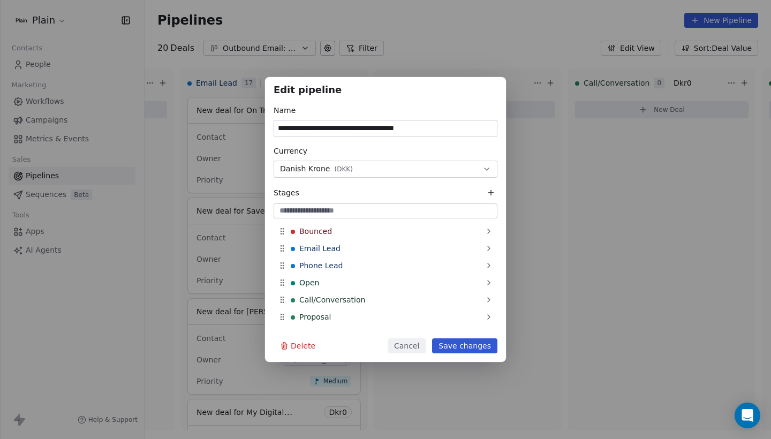
click at [449, 347] on button "Save changes" at bounding box center [464, 345] width 65 height 15
click at [335, 260] on span "Phone Lead" at bounding box center [320, 265] width 43 height 11
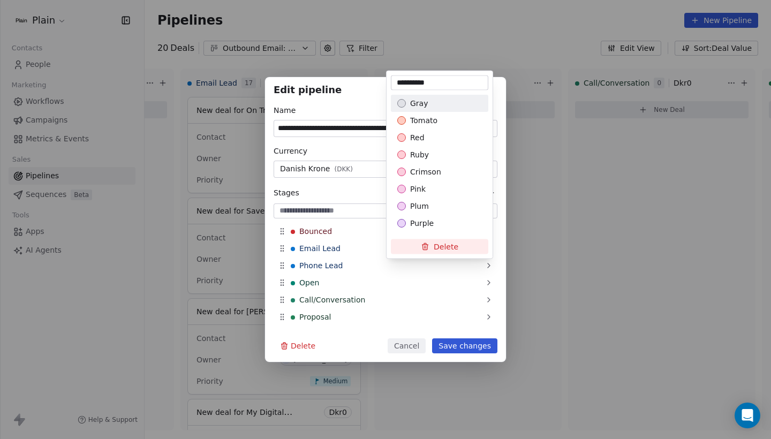
click at [424, 251] on icon at bounding box center [425, 247] width 9 height 9
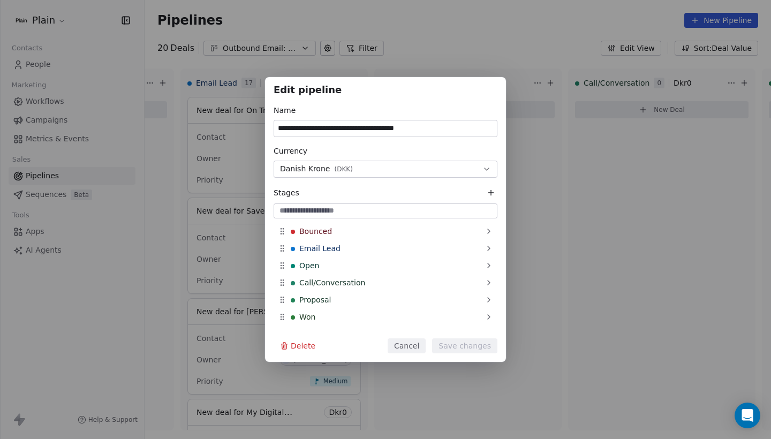
click at [407, 343] on button "Cancel" at bounding box center [407, 345] width 38 height 15
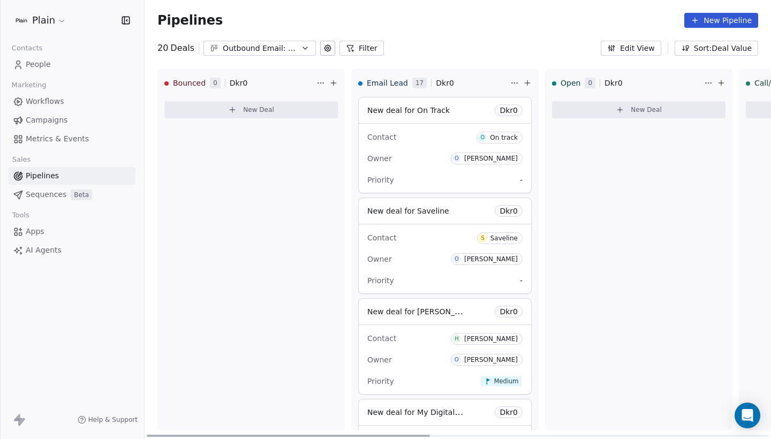
click at [529, 83] on icon at bounding box center [527, 83] width 5 height 0
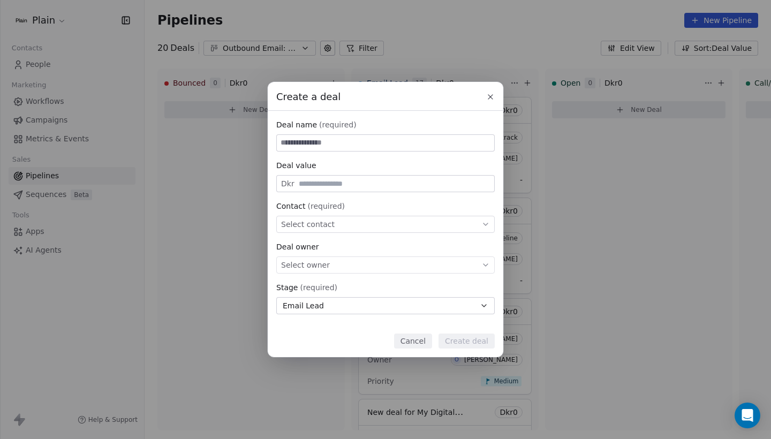
click at [483, 96] on div "Create a deal" at bounding box center [386, 92] width 236 height 22
click at [488, 96] on icon at bounding box center [490, 97] width 9 height 9
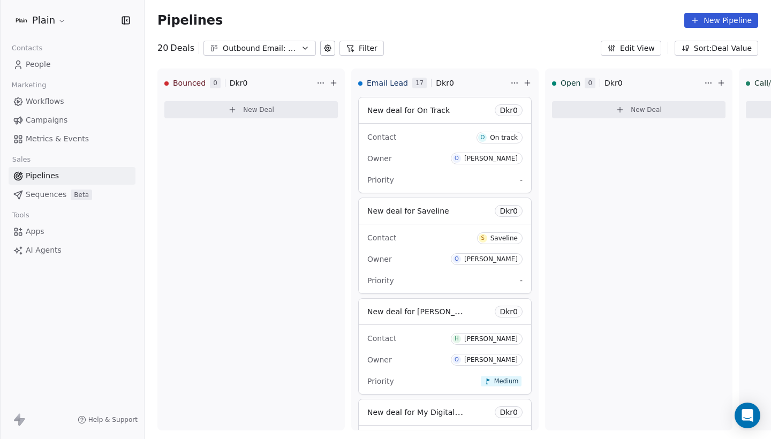
click at [237, 51] on div "Outbound Email: Enkeltmandsvirksomhed (SDR)" at bounding box center [260, 48] width 74 height 11
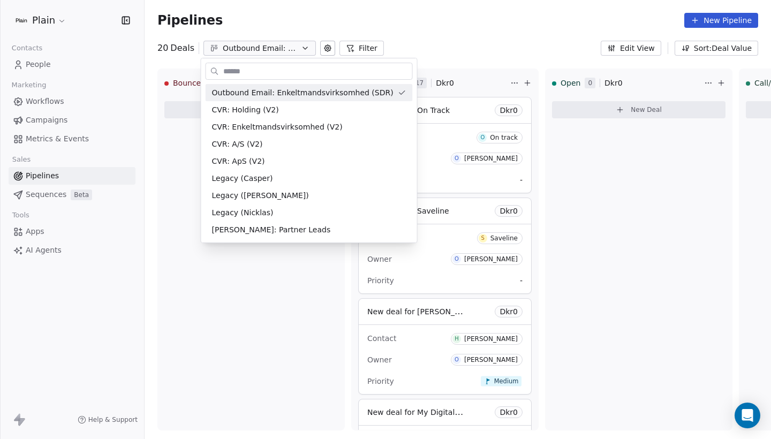
click at [237, 51] on html "Plain Contacts People Marketing Workflows Campaigns Metrics & Events Sales Pipe…" at bounding box center [385, 219] width 771 height 439
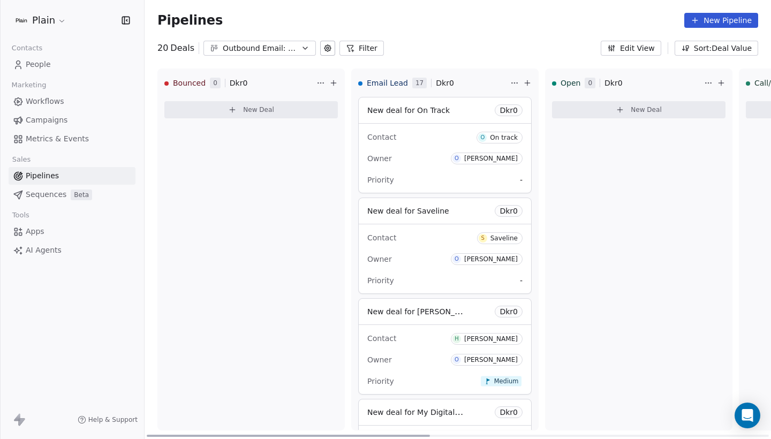
click at [524, 80] on icon at bounding box center [527, 83] width 9 height 9
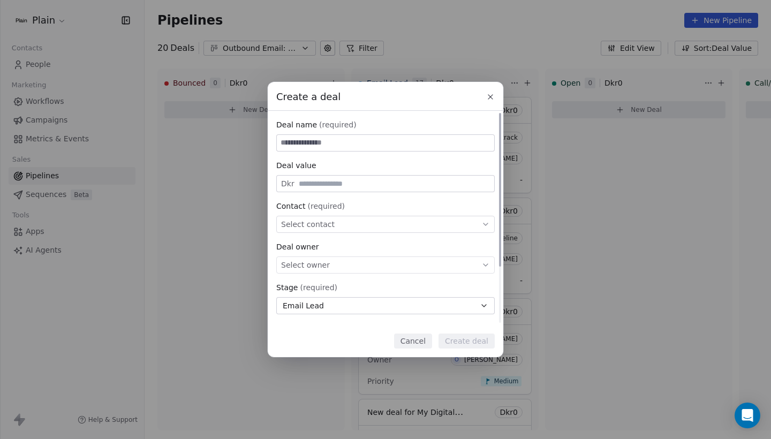
click at [353, 226] on div "Select contact" at bounding box center [385, 224] width 218 height 17
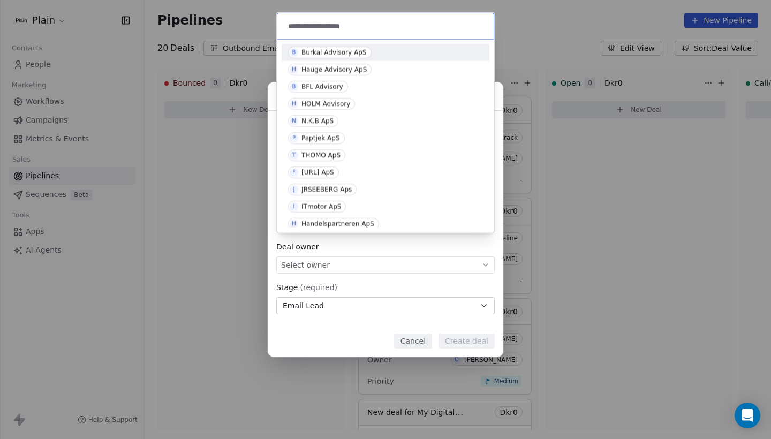
type input "**********"
click at [372, 46] on div "B Burkal Advisory ApS" at bounding box center [386, 52] width 208 height 17
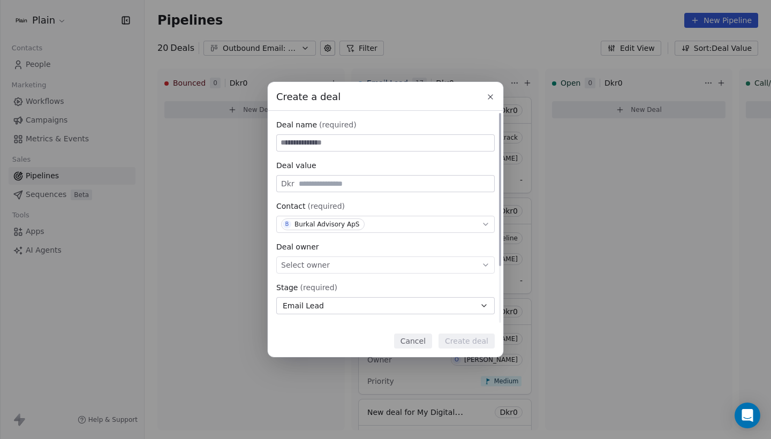
click at [364, 269] on div "Select owner" at bounding box center [385, 265] width 218 height 17
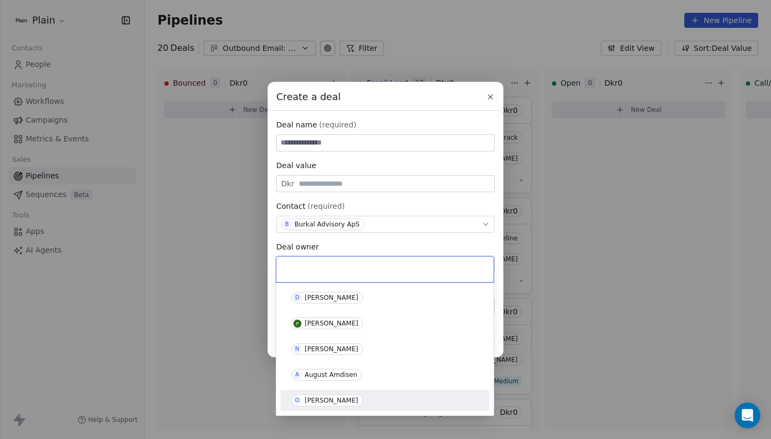
click at [346, 395] on span "O Oliver Marloth" at bounding box center [327, 401] width 72 height 12
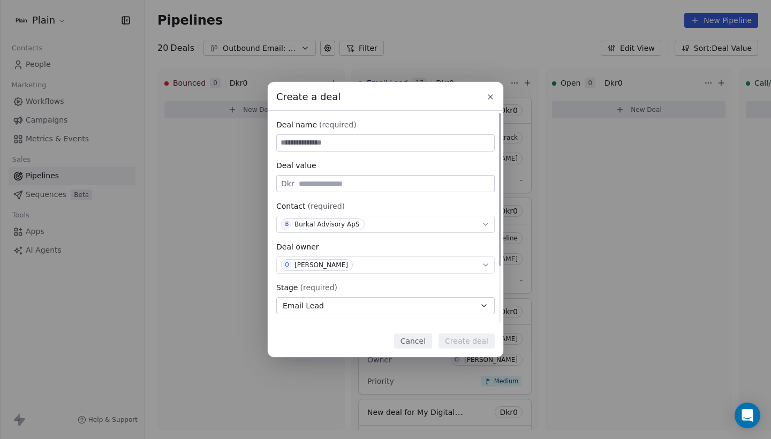
click at [385, 144] on input at bounding box center [385, 143] width 217 height 16
type input "**********"
click at [468, 338] on button "Create deal" at bounding box center [467, 341] width 56 height 15
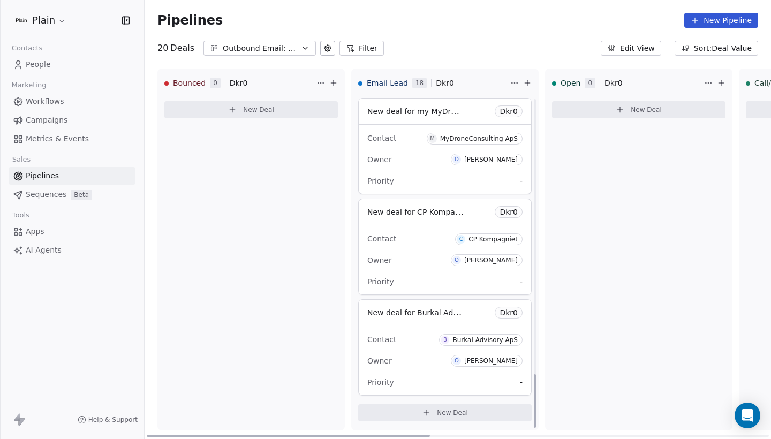
scroll to position [1710, 0]
click at [421, 355] on div "Owner O Oliver Marloth" at bounding box center [444, 360] width 155 height 17
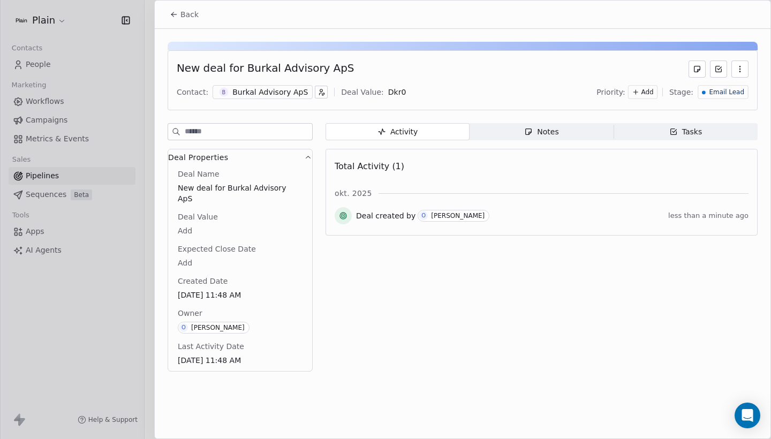
click at [514, 134] on span "Notes Notes" at bounding box center [542, 131] width 144 height 17
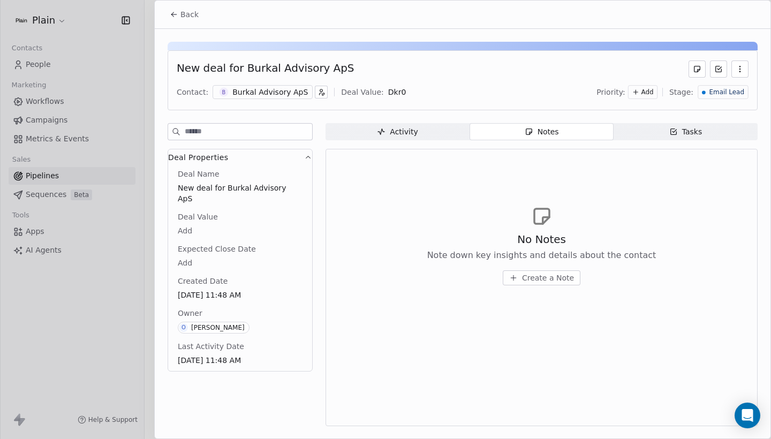
click at [539, 274] on span "Create a Note" at bounding box center [548, 278] width 52 height 11
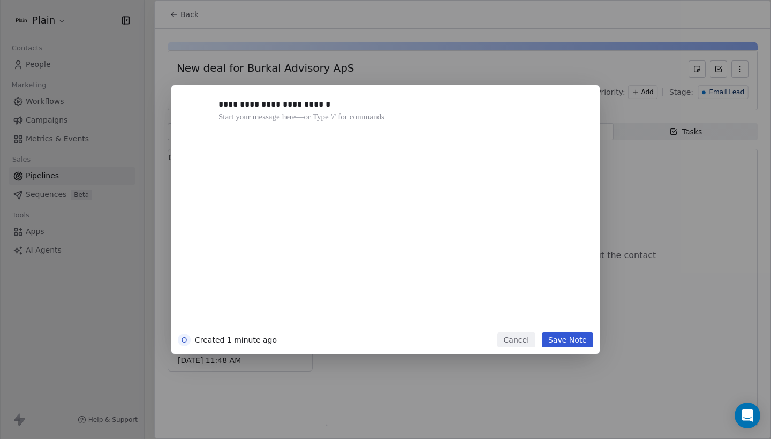
click at [582, 339] on button "Save Note" at bounding box center [567, 340] width 51 height 15
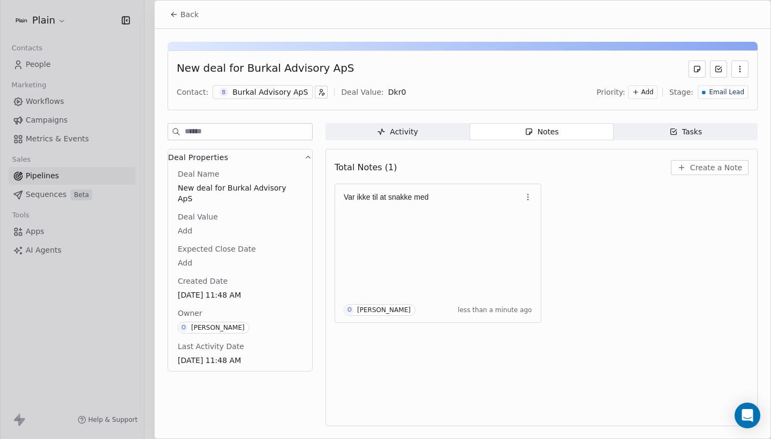
click at [176, 20] on button "Back" at bounding box center [184, 14] width 42 height 19
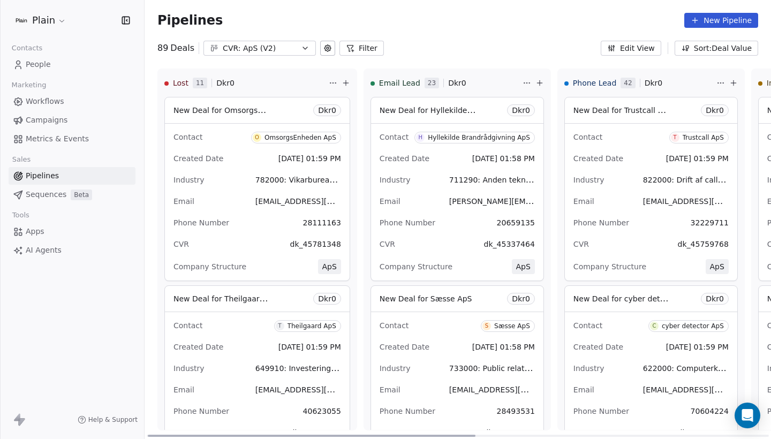
scroll to position [0, 2]
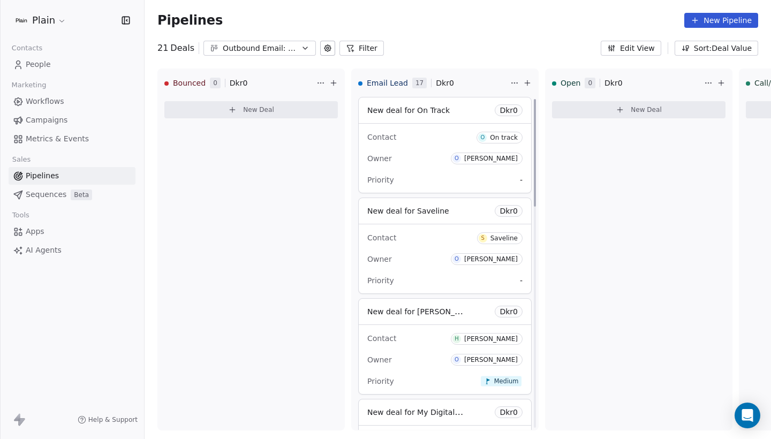
click at [66, 52] on div "Contacts" at bounding box center [72, 48] width 127 height 15
click at [66, 67] on link "People" at bounding box center [72, 65] width 127 height 18
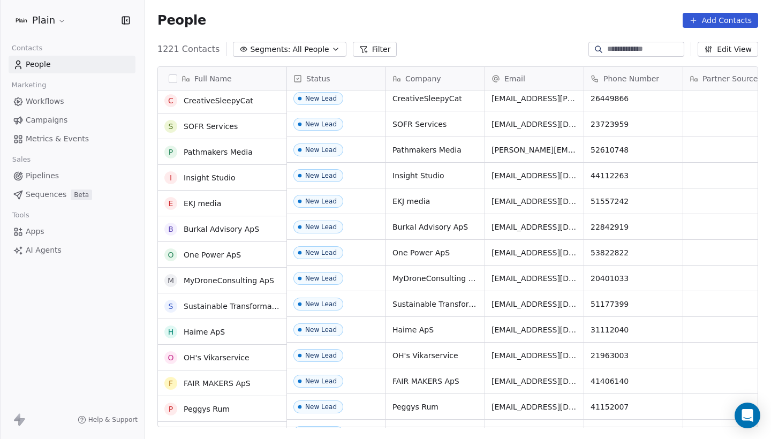
scroll to position [306, 0]
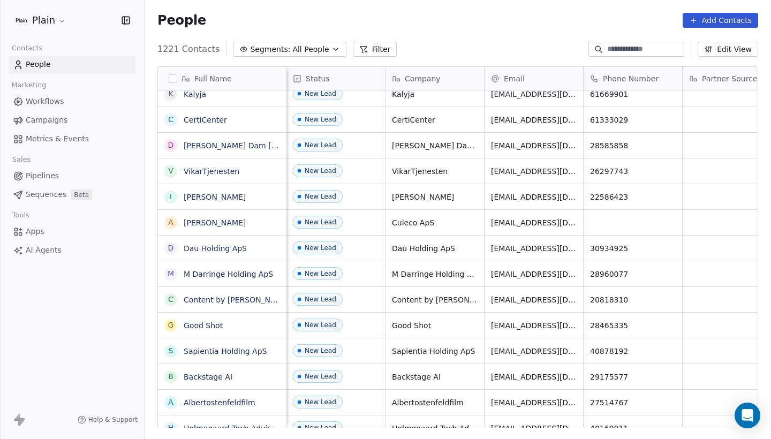
click at [56, 178] on span "Pipelines" at bounding box center [42, 175] width 33 height 11
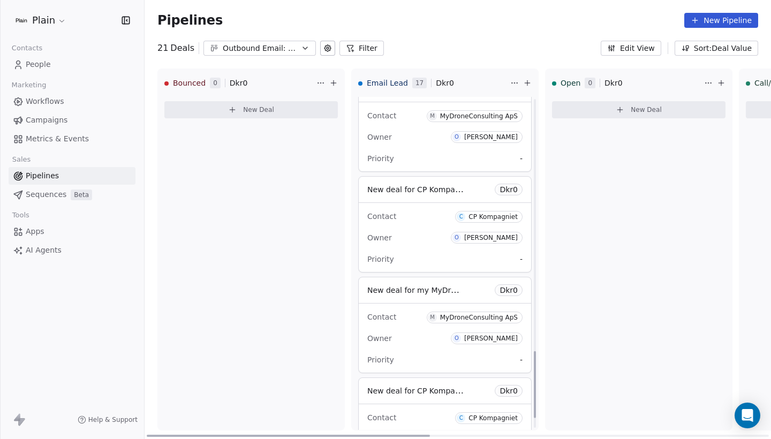
scroll to position [1218, 0]
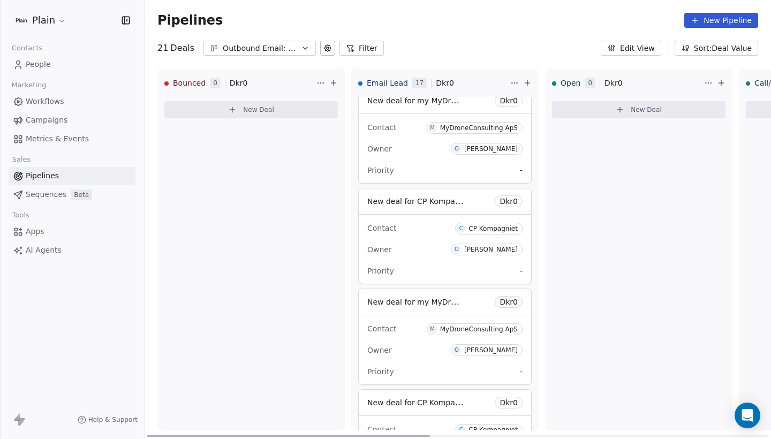
click at [415, 357] on div "Owner O Oliver Marloth" at bounding box center [444, 350] width 155 height 17
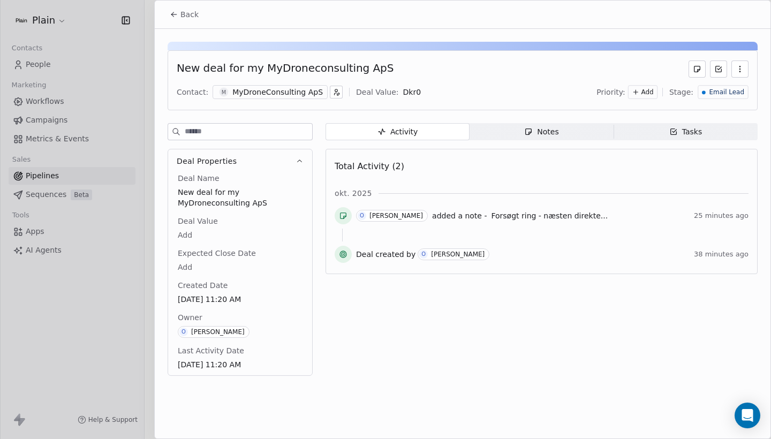
click at [548, 135] on div "Notes" at bounding box center [541, 131] width 34 height 11
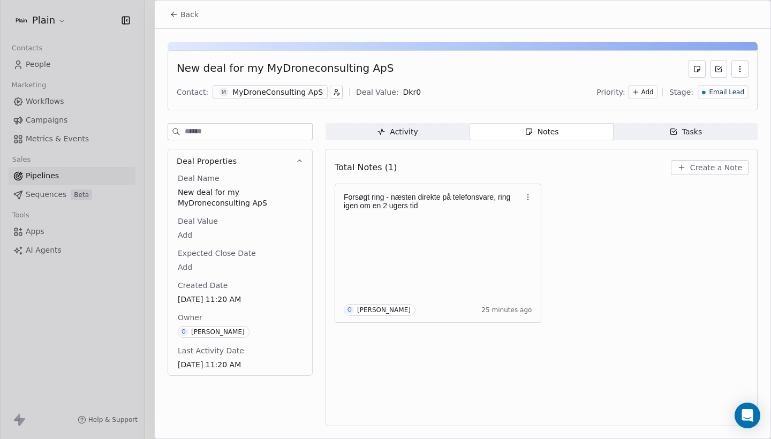
click at [283, 130] on input at bounding box center [248, 132] width 127 height 16
click at [281, 94] on div "MyDroneConsulting ApS" at bounding box center [277, 92] width 91 height 11
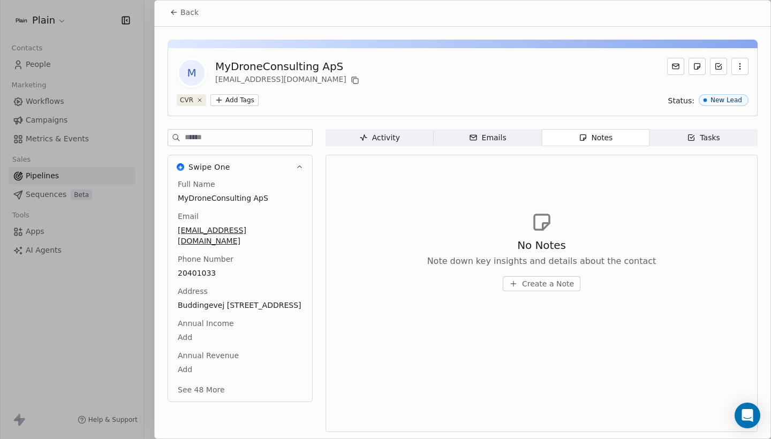
scroll to position [2, 0]
click at [178, 16] on button "Back" at bounding box center [184, 12] width 42 height 19
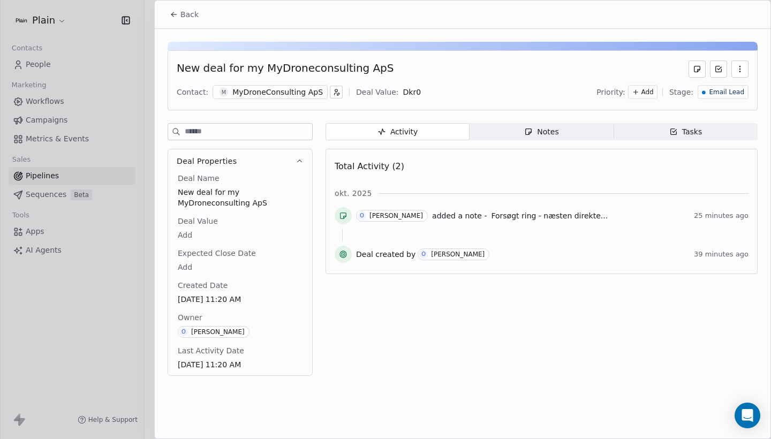
click at [178, 16] on button "Back" at bounding box center [184, 14] width 42 height 19
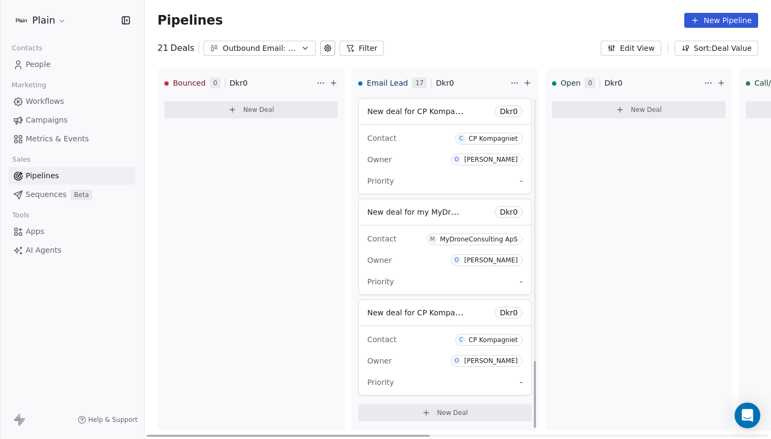
scroll to position [1308, 0]
click at [451, 272] on div "Contact M MyDroneConsulting ApS Owner [PERSON_NAME] Priority -" at bounding box center [445, 259] width 172 height 69
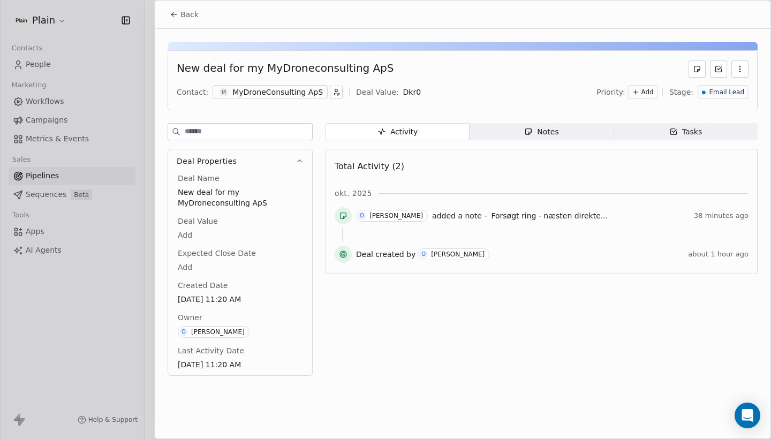
click at [529, 130] on icon "button" at bounding box center [528, 131] width 9 height 9
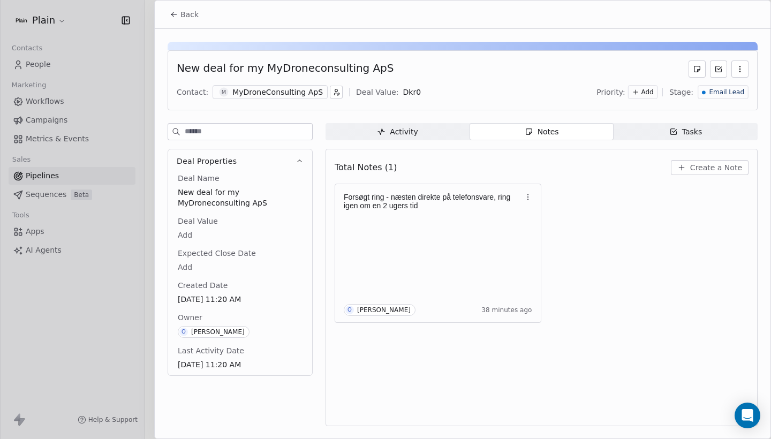
click at [727, 169] on span "Create a Note" at bounding box center [716, 167] width 52 height 11
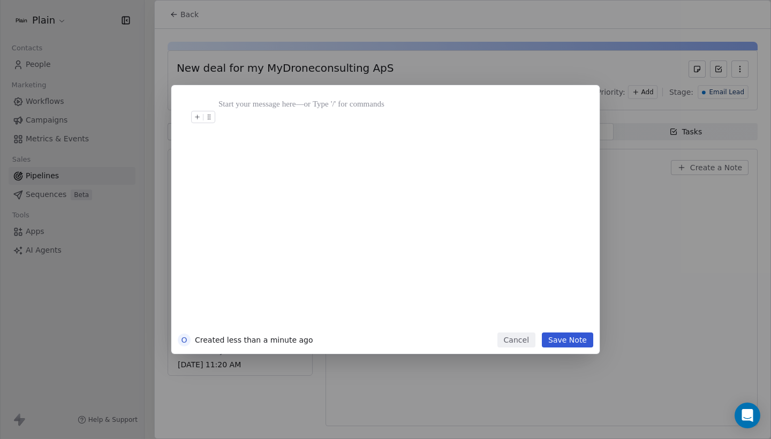
click at [527, 337] on button "Cancel" at bounding box center [516, 340] width 38 height 15
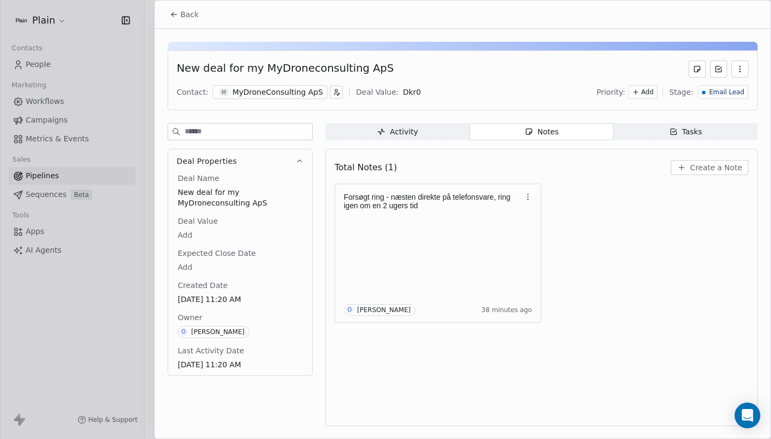
click at [252, 89] on div "MyDroneConsulting ApS" at bounding box center [277, 92] width 91 height 11
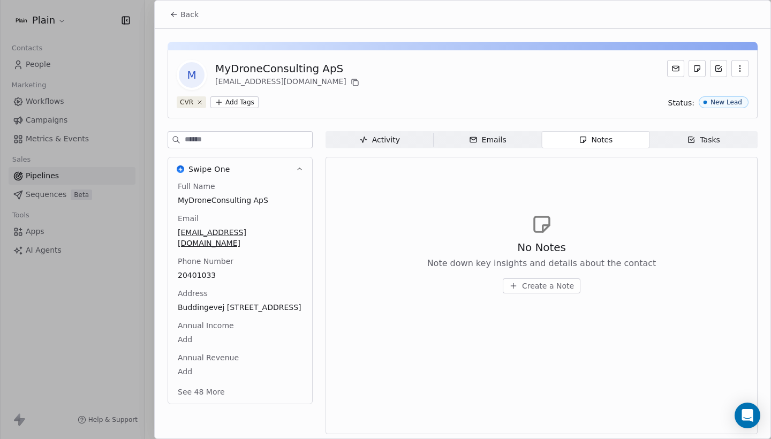
click at [206, 395] on button "See 48 More" at bounding box center [201, 391] width 60 height 19
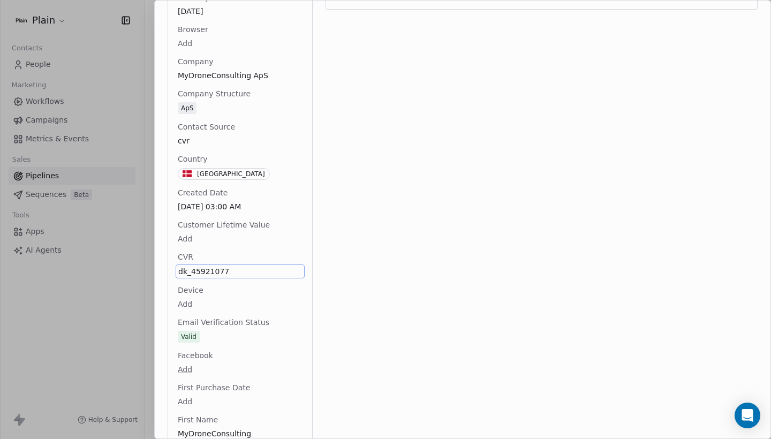
scroll to position [477, 0]
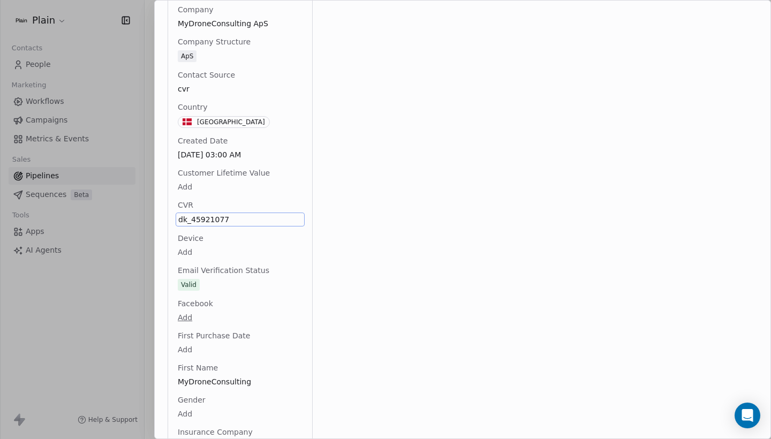
click at [225, 224] on span "dk_45921077" at bounding box center [240, 219] width 124 height 11
drag, startPoint x: 230, startPoint y: 220, endPoint x: 194, endPoint y: 221, distance: 36.4
click at [194, 221] on textarea "**********" at bounding box center [239, 229] width 127 height 33
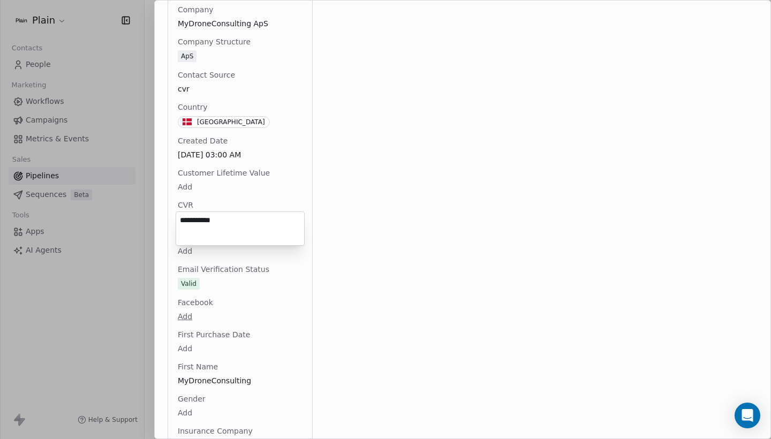
click at [232, 197] on html "Plain Contacts People Marketing Workflows Campaigns Metrics & Events Sales Pipe…" at bounding box center [385, 219] width 771 height 439
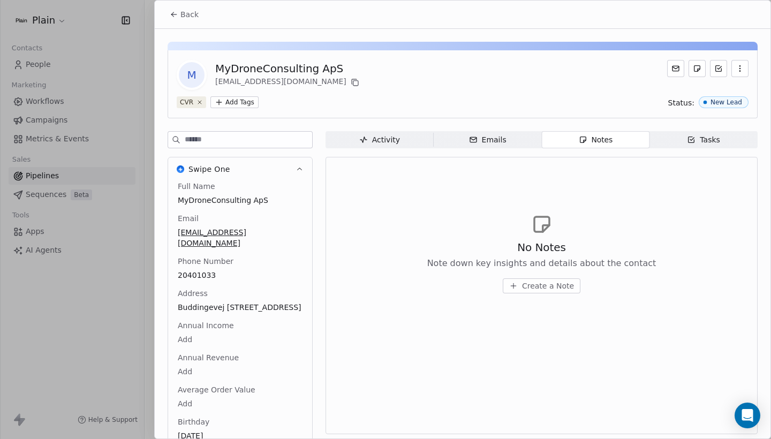
scroll to position [0, 0]
click at [167, 6] on button "Back" at bounding box center [184, 14] width 42 height 19
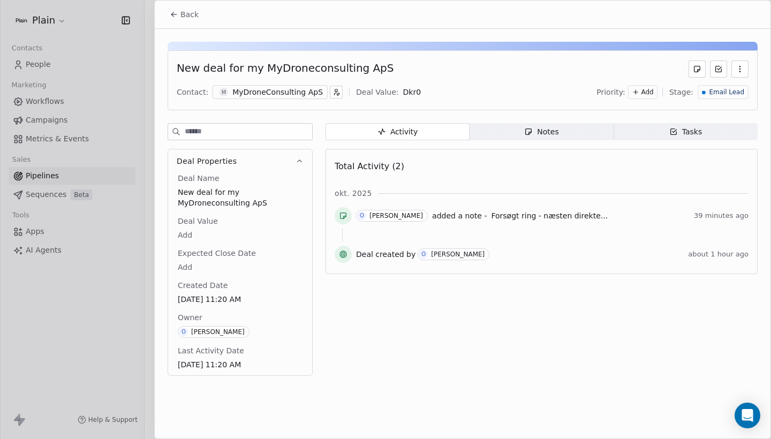
click at [557, 134] on div "Notes" at bounding box center [541, 131] width 34 height 11
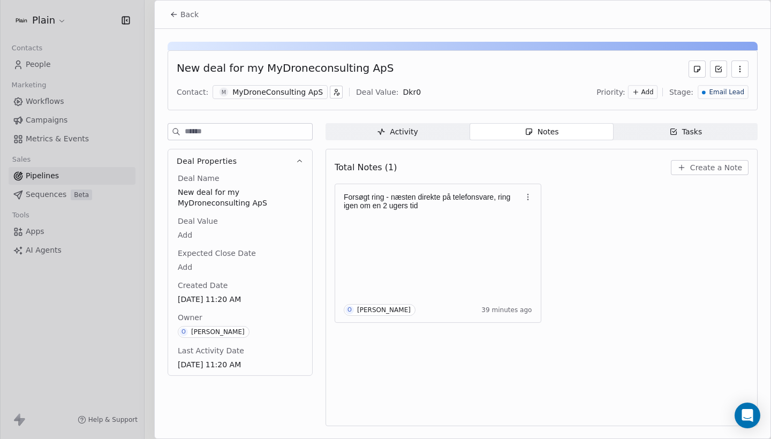
click at [707, 177] on div "Total Notes (1) Create a Note" at bounding box center [542, 168] width 414 height 24
click at [705, 169] on span "Create a Note" at bounding box center [716, 167] width 52 height 11
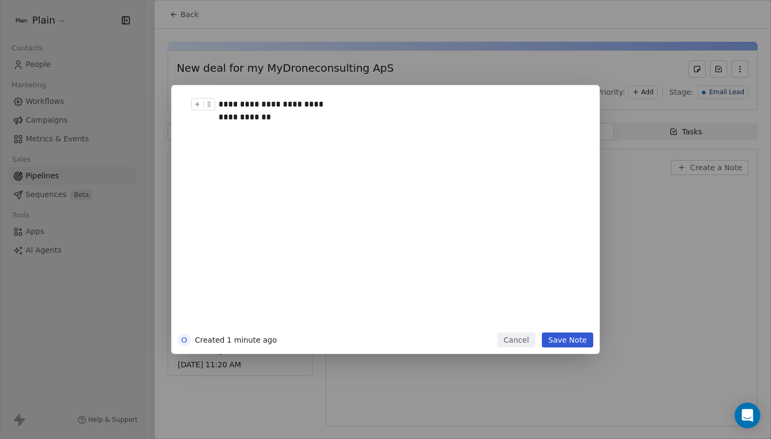
click at [218, 118] on div "**********" at bounding box center [398, 212] width 373 height 241
click at [220, 118] on div "**********" at bounding box center [401, 111] width 366 height 26
click at [563, 346] on button "Save Note" at bounding box center [567, 340] width 51 height 15
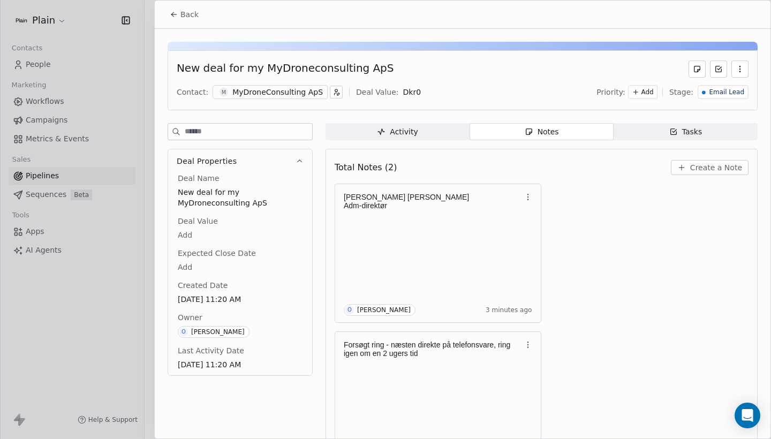
click at [182, 7] on button "Back" at bounding box center [184, 14] width 42 height 19
